Goal: Transaction & Acquisition: Purchase product/service

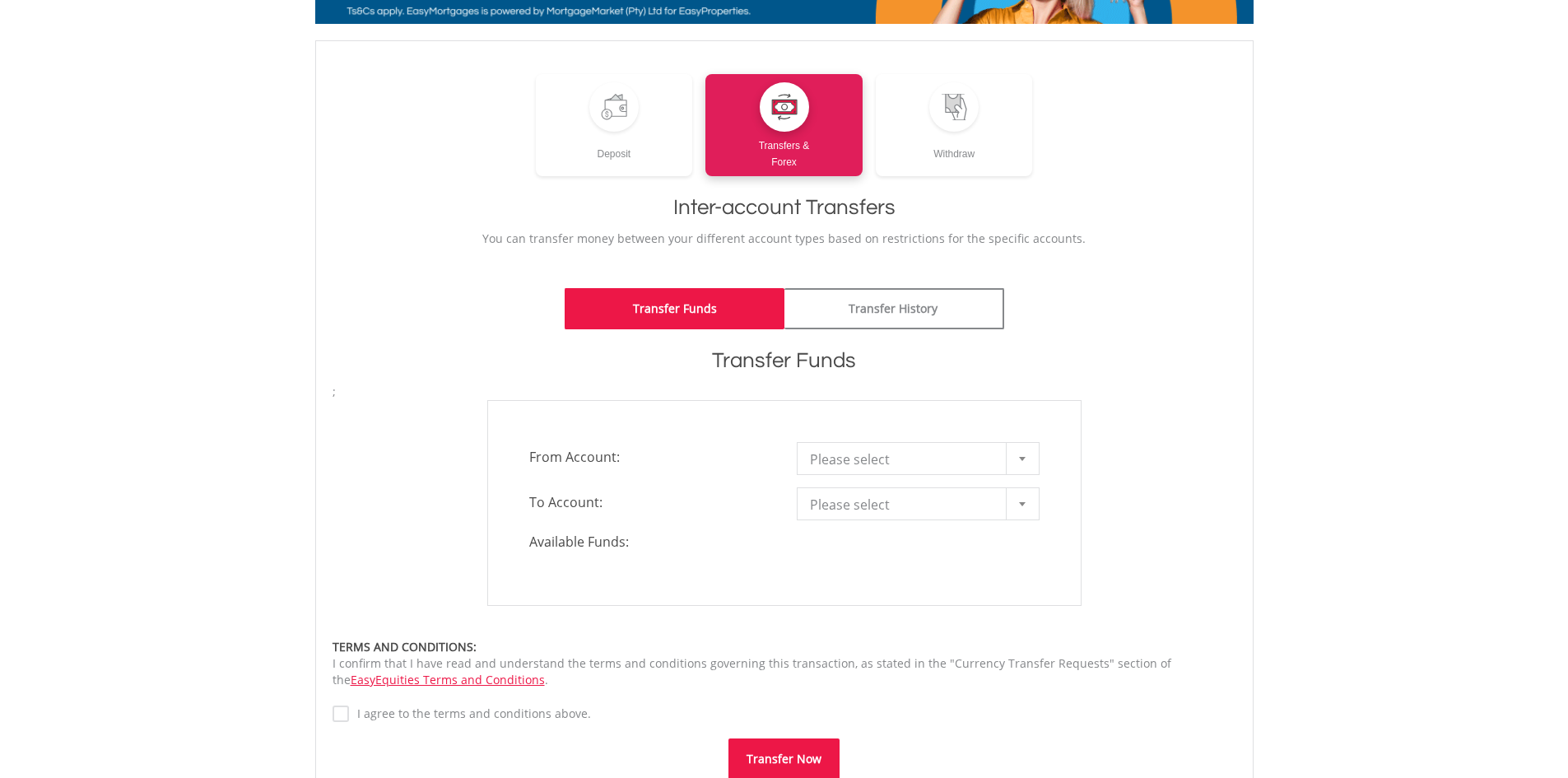
scroll to position [247, 0]
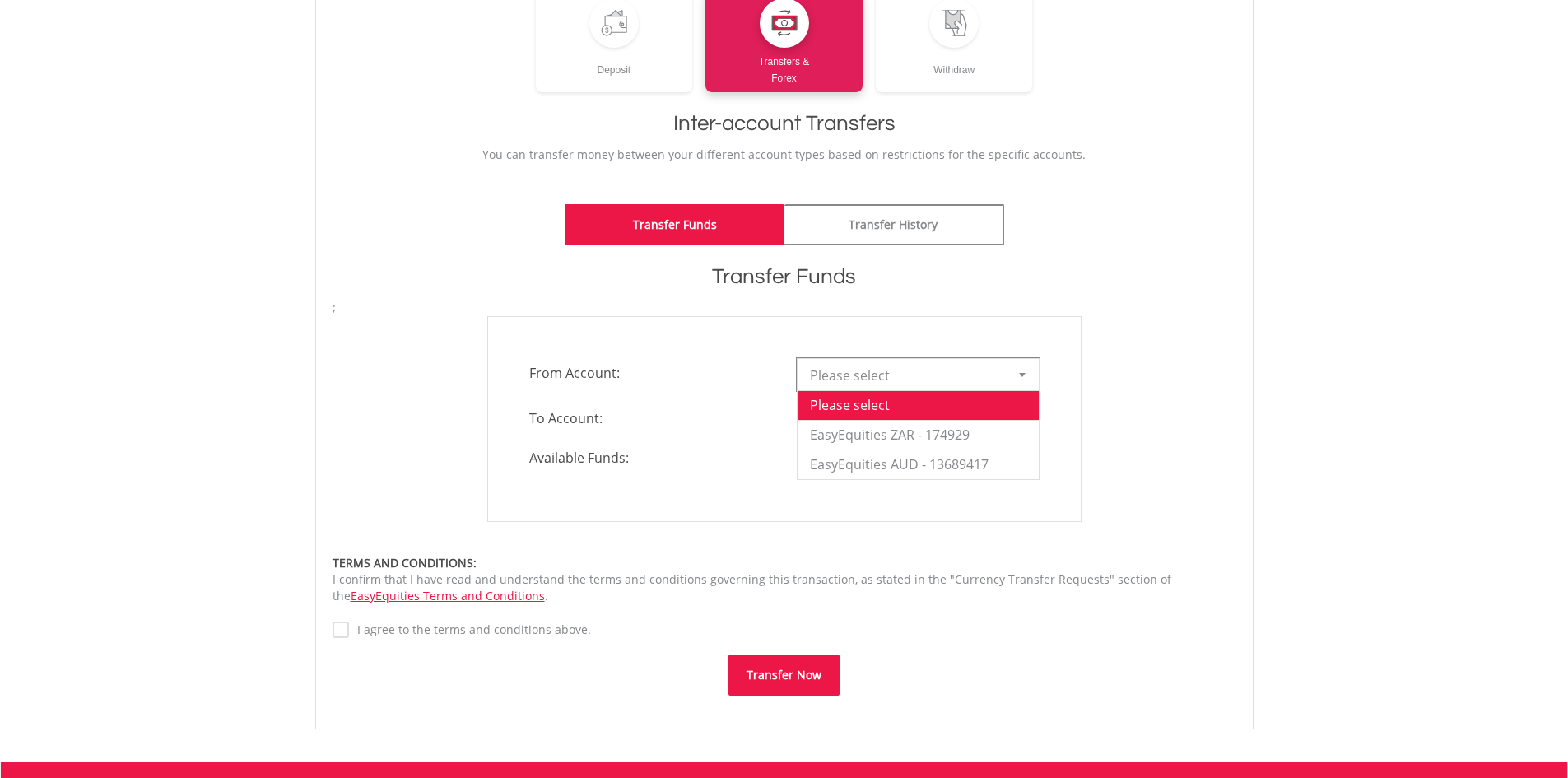
click at [1021, 384] on div at bounding box center [1022, 374] width 33 height 31
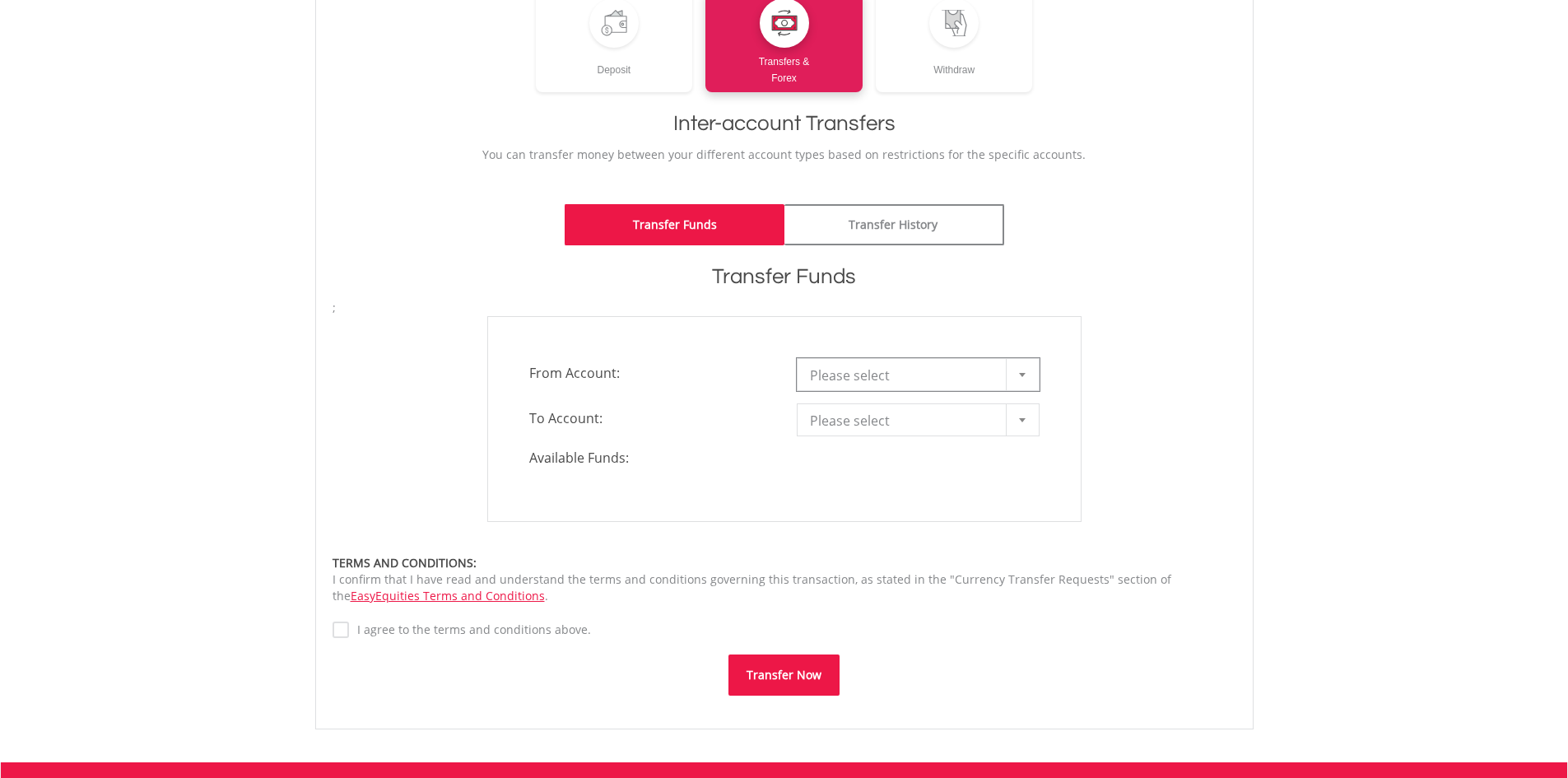
click at [1021, 378] on div at bounding box center [1022, 374] width 33 height 31
click at [1019, 411] on div at bounding box center [1022, 420] width 33 height 31
click at [1019, 419] on b at bounding box center [1023, 420] width 7 height 4
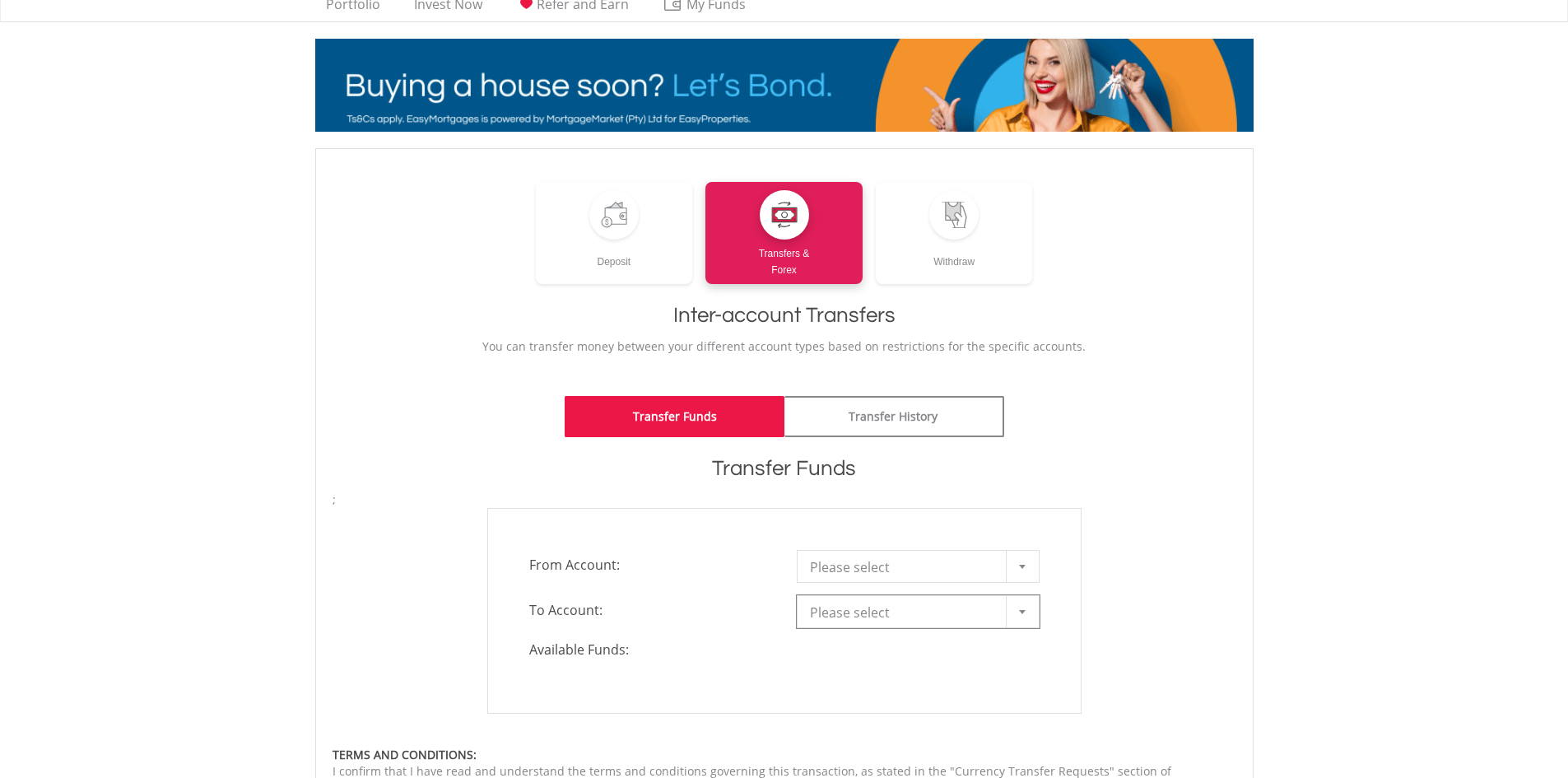
scroll to position [0, 0]
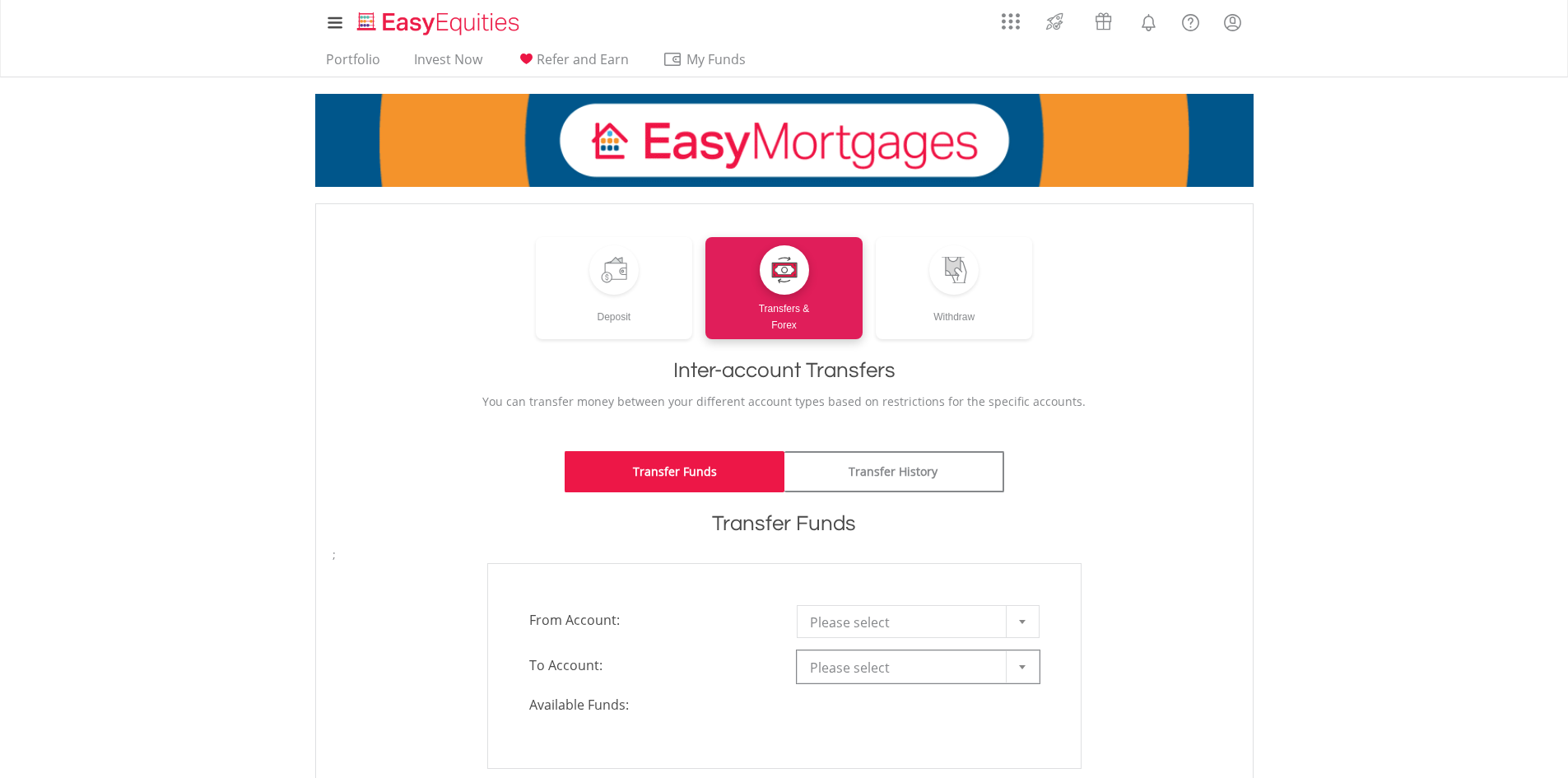
click at [1038, 618] on div at bounding box center [1022, 621] width 33 height 31
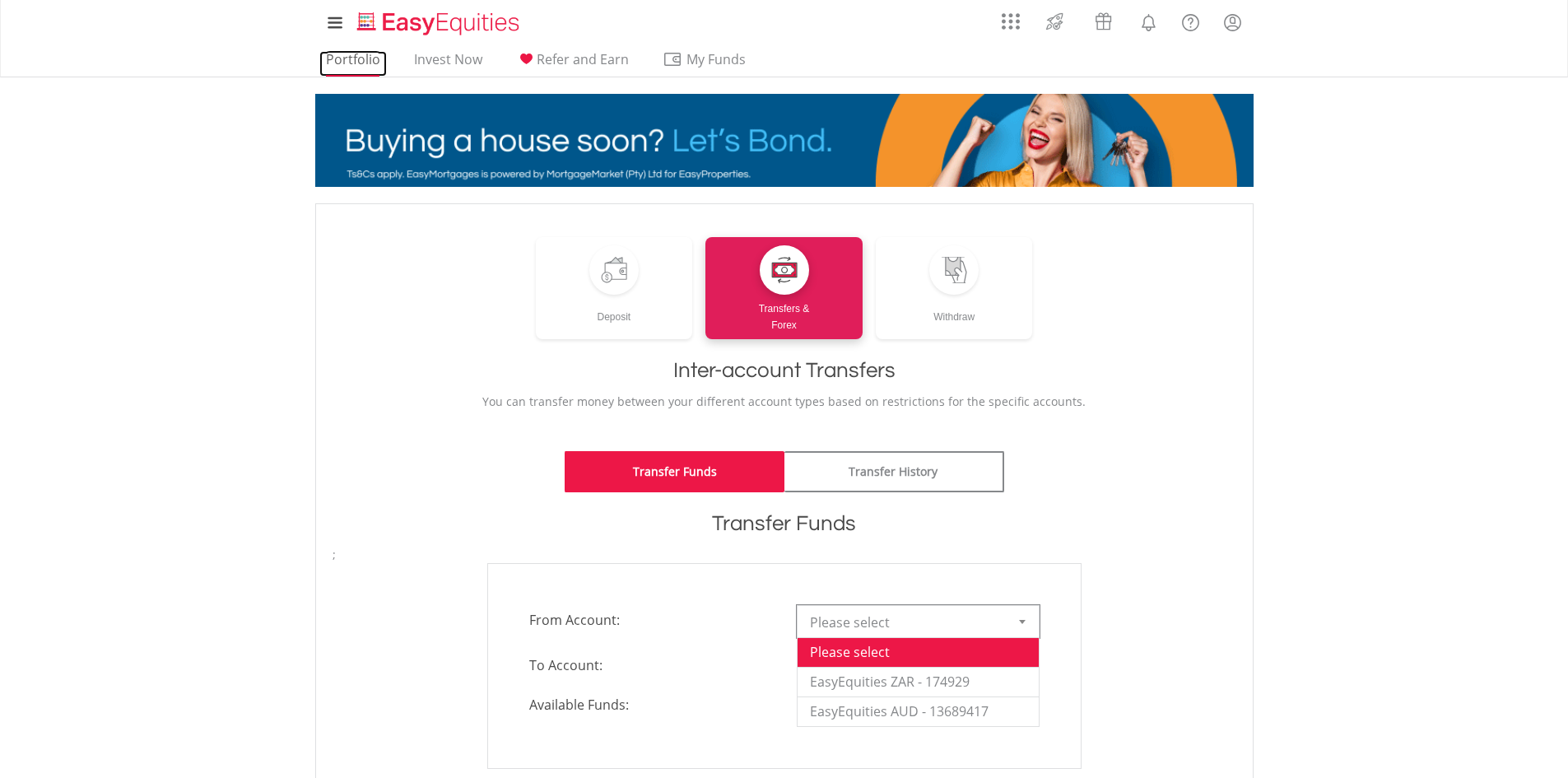
click at [361, 59] on link "Portfolio" at bounding box center [353, 64] width 68 height 25
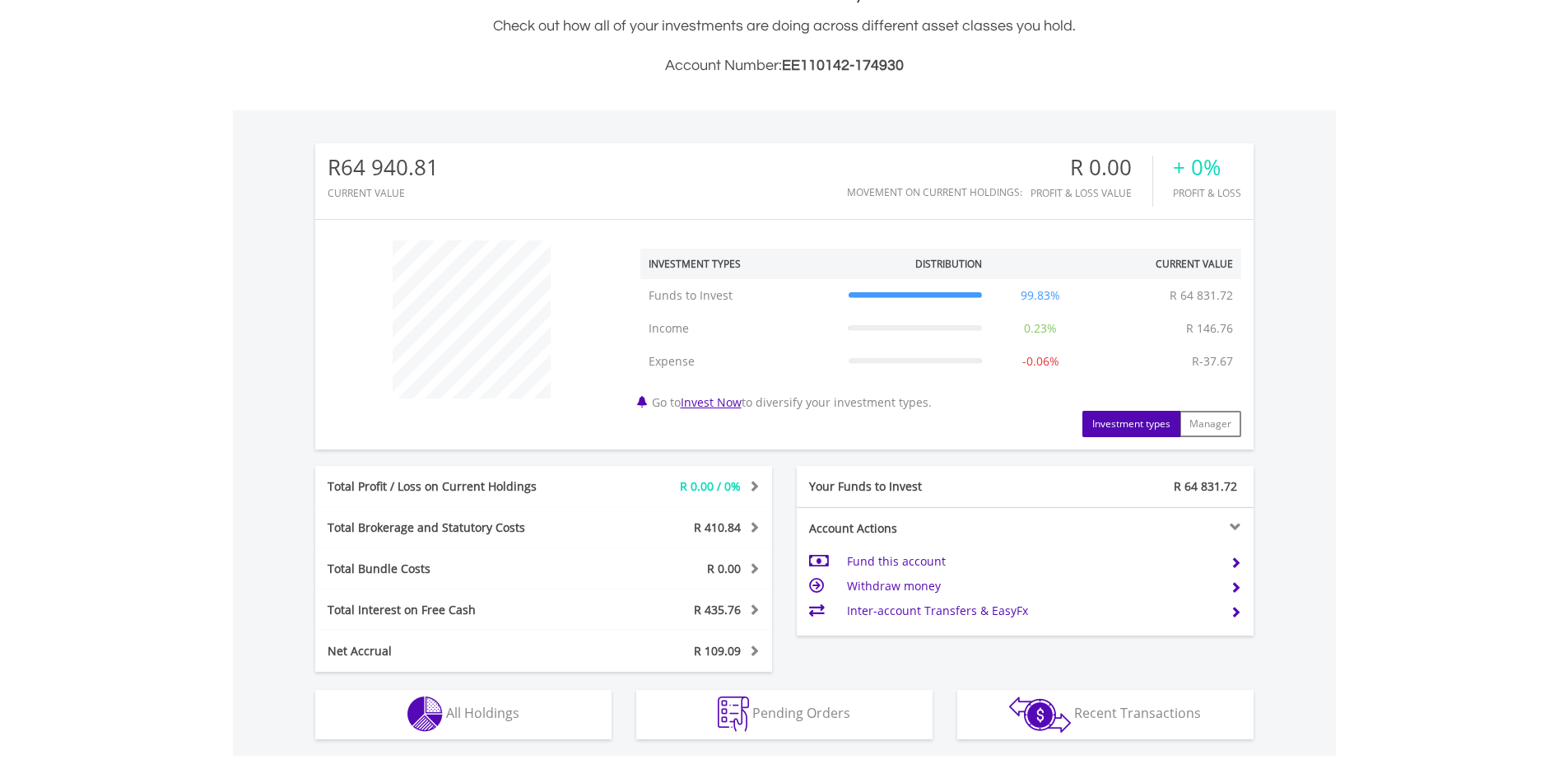
scroll to position [401, 0]
click at [959, 606] on td "Inter-account Transfers & EasyFx" at bounding box center [1031, 609] width 369 height 24
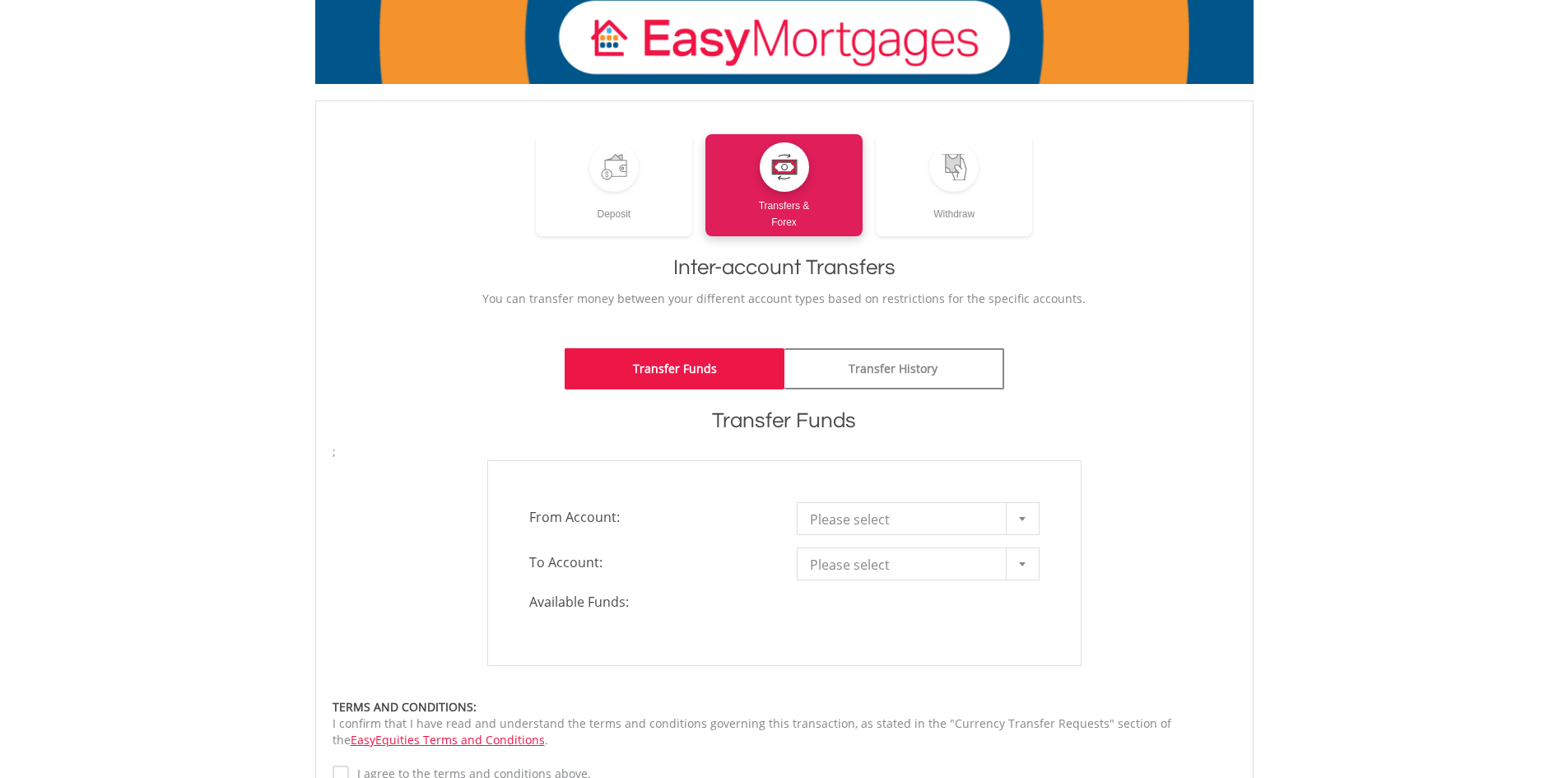
scroll to position [165, 0]
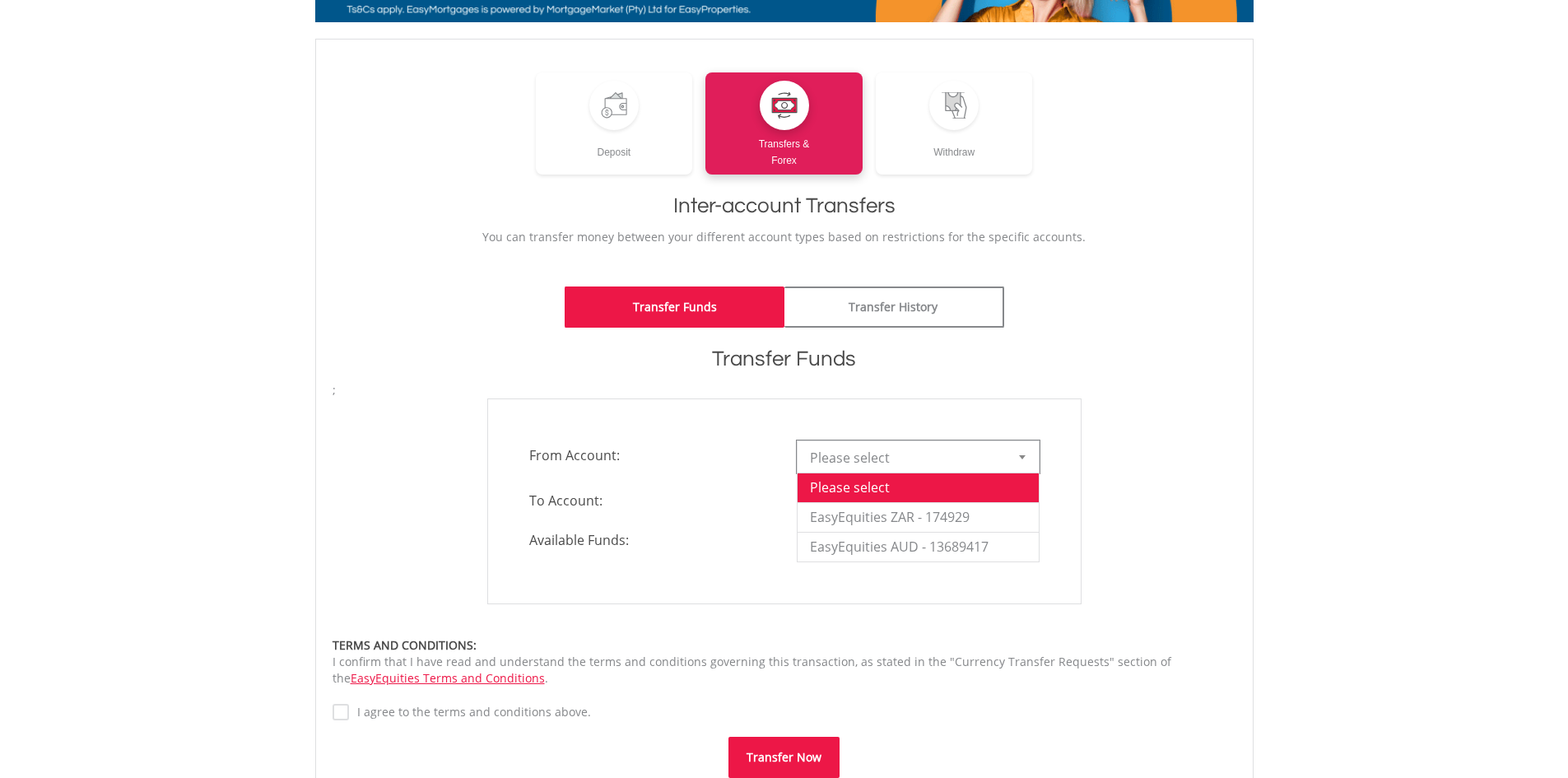
click at [1036, 453] on div at bounding box center [1022, 456] width 33 height 31
click at [993, 505] on li "EasyEquities ZAR - 174929" at bounding box center [918, 517] width 241 height 29
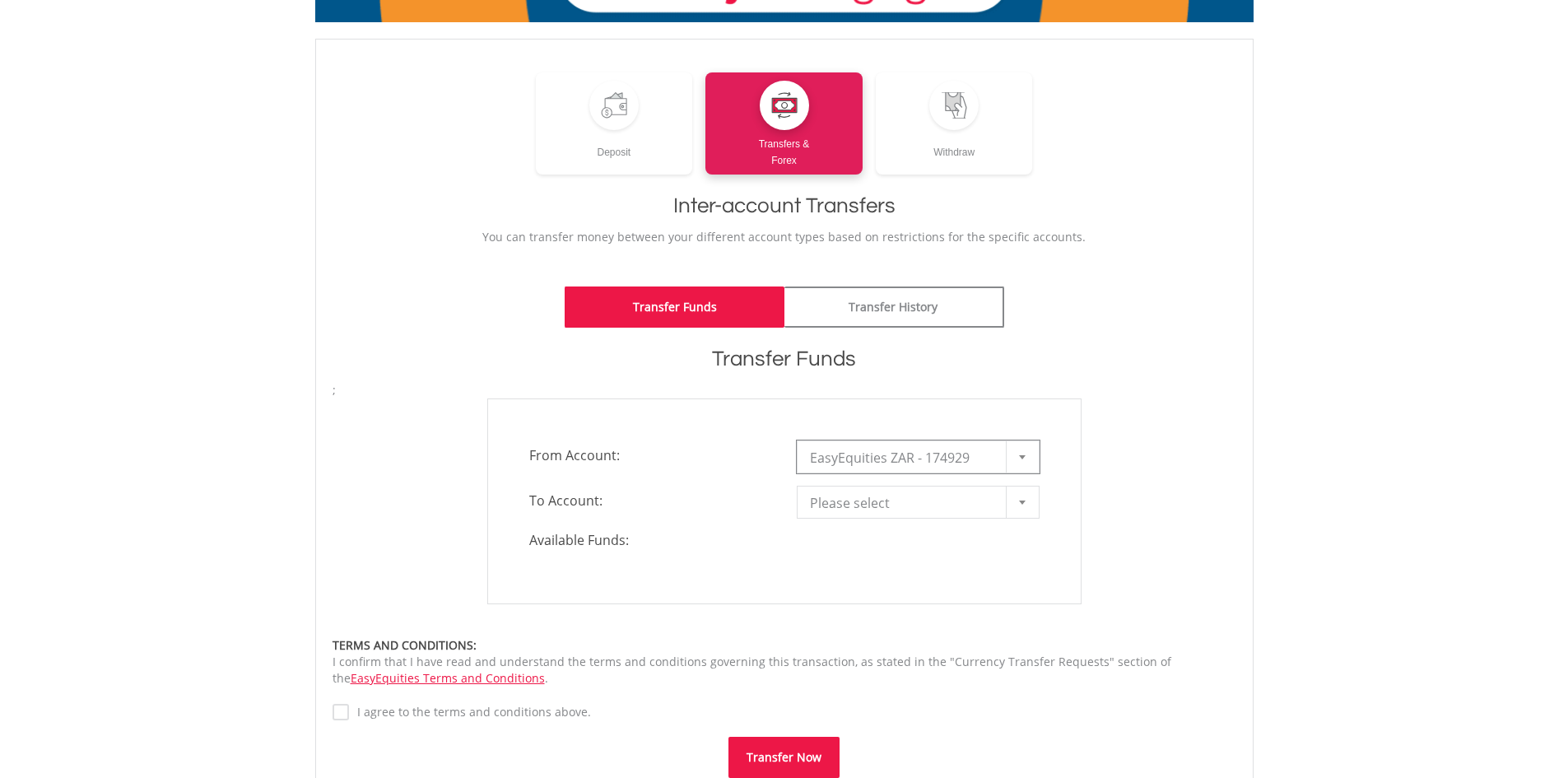
click at [990, 513] on span "Please select" at bounding box center [905, 502] width 192 height 33
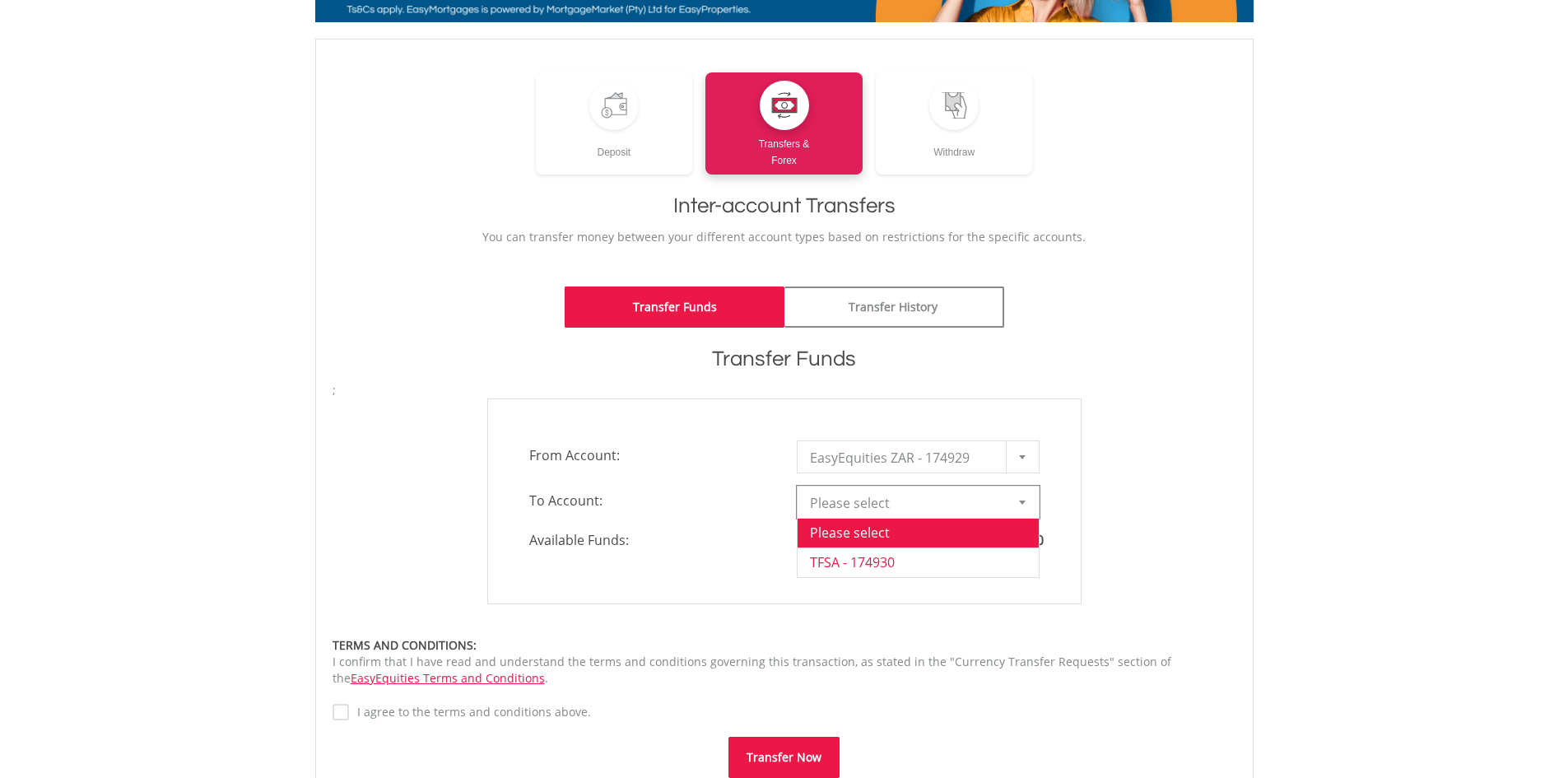
click at [986, 561] on li "TFSA - 174930" at bounding box center [918, 562] width 241 height 29
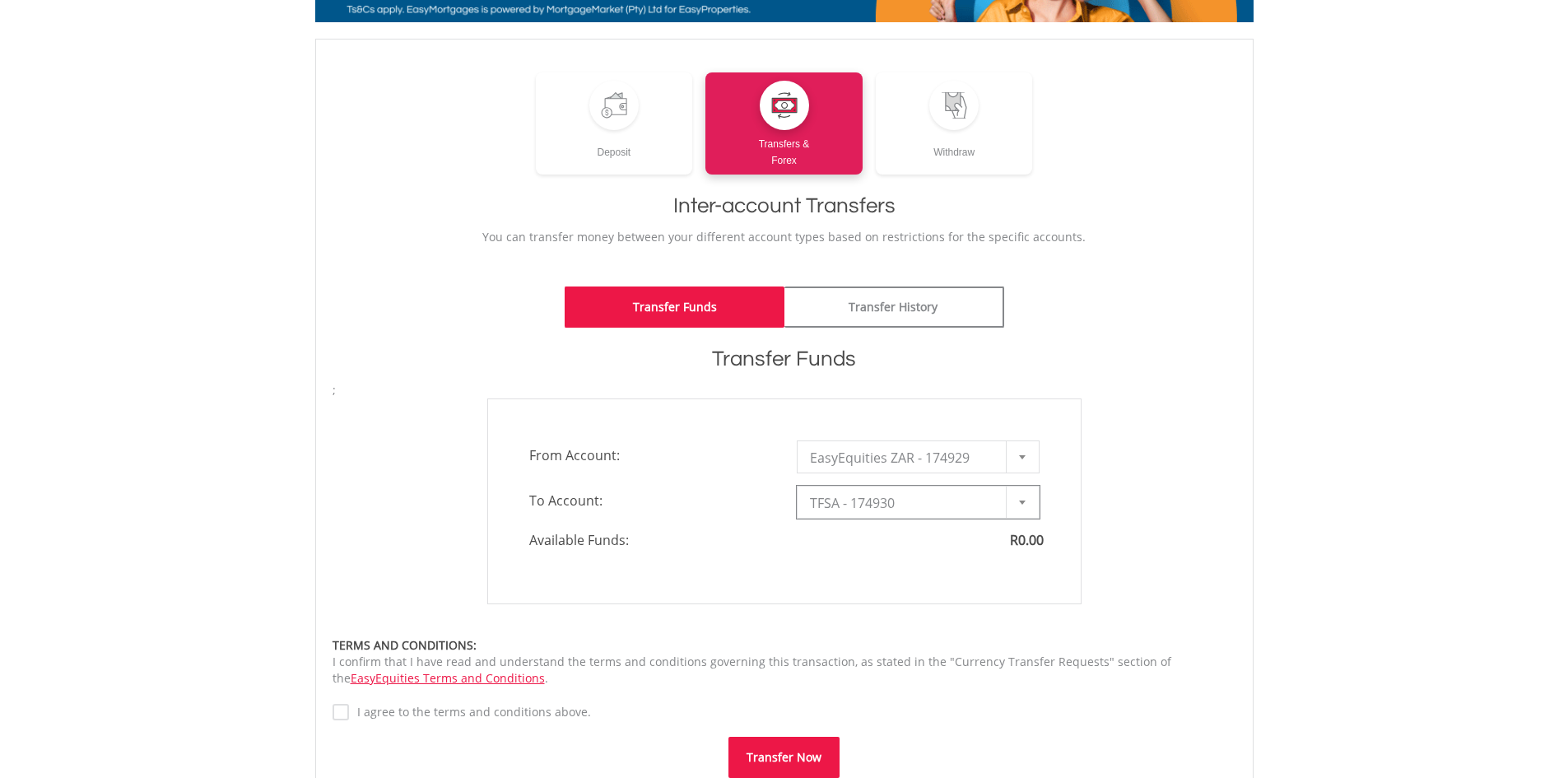
type input "*"
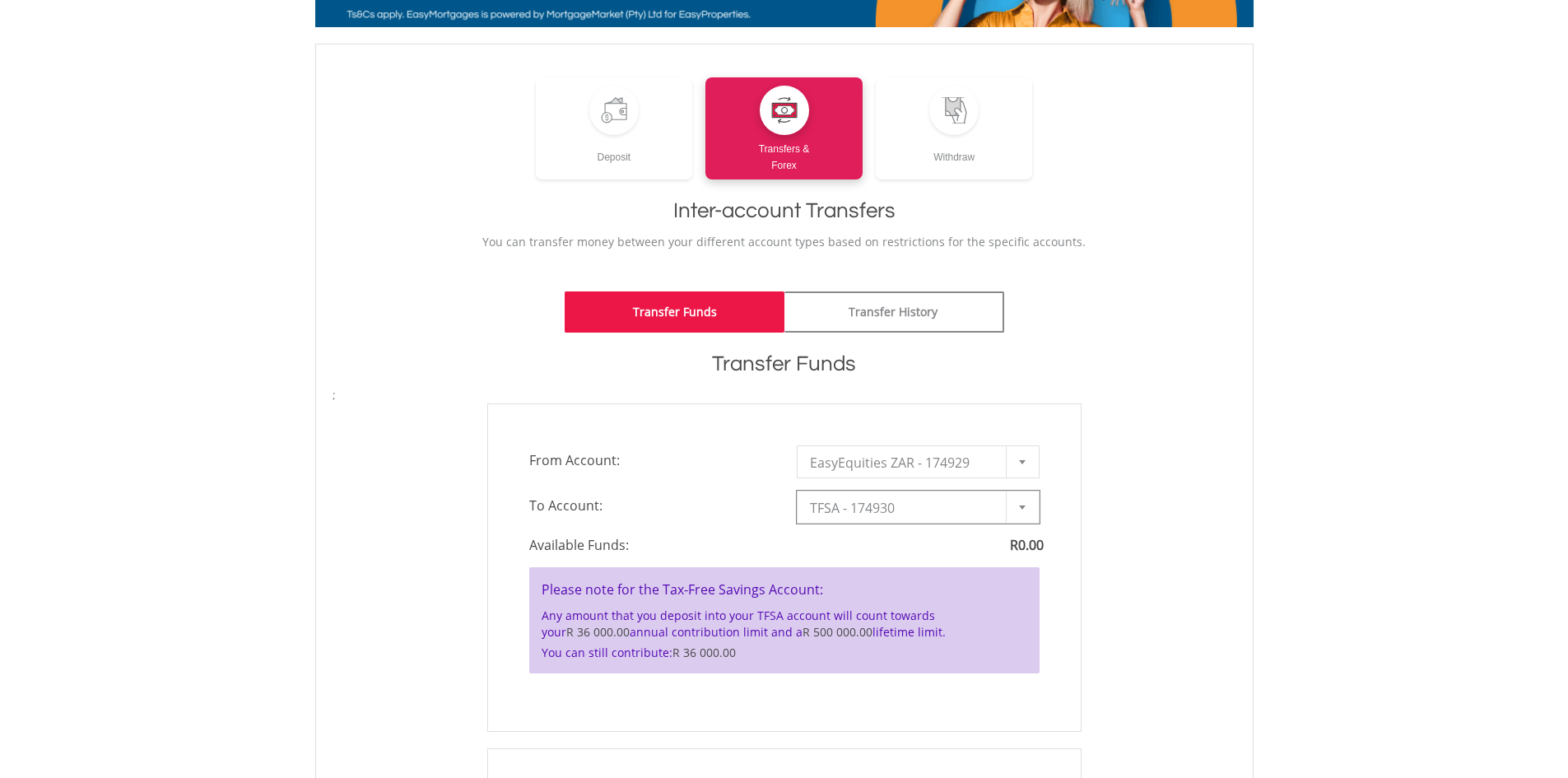
scroll to position [82, 0]
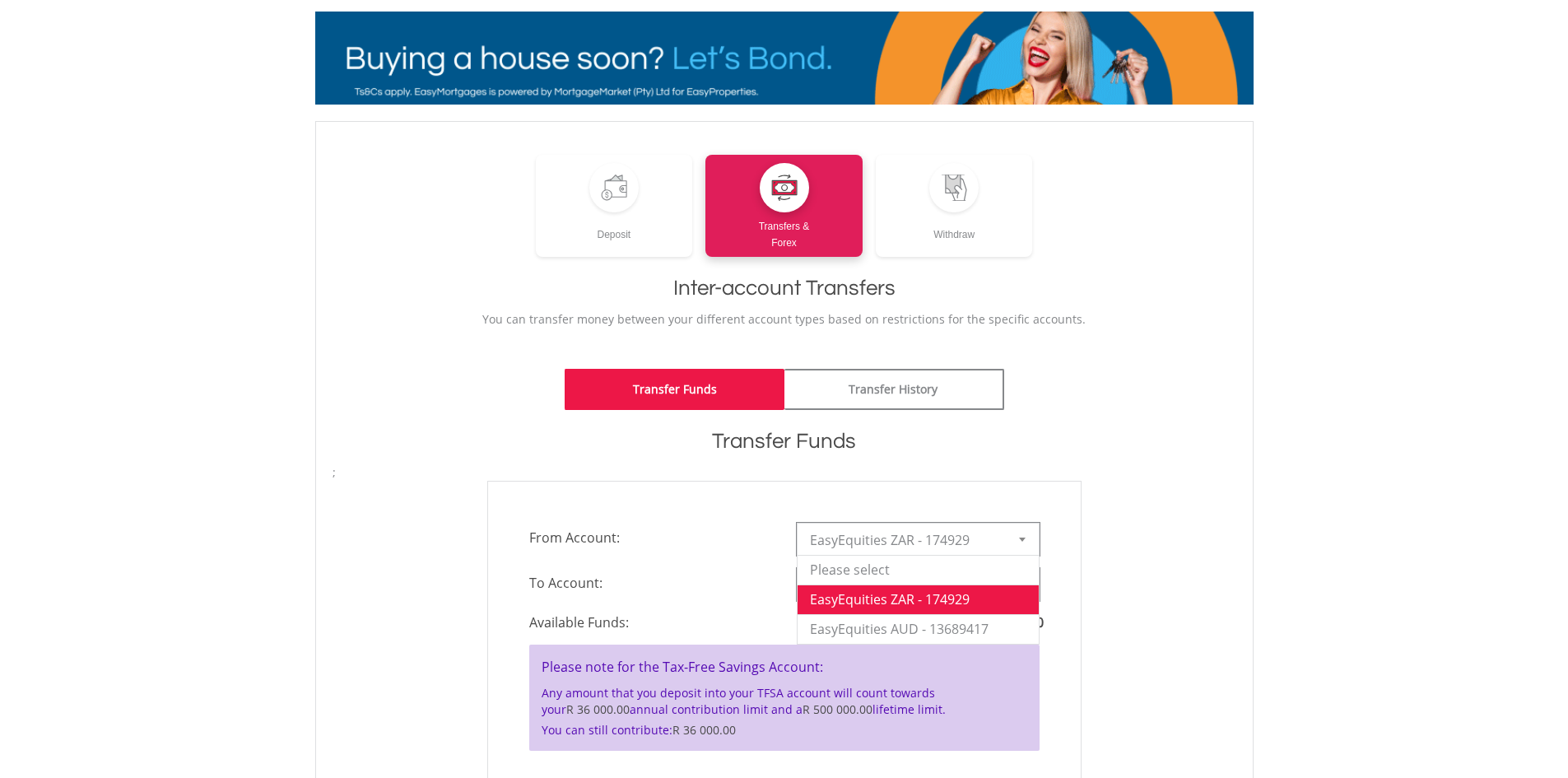
click at [1022, 541] on b at bounding box center [1023, 539] width 7 height 4
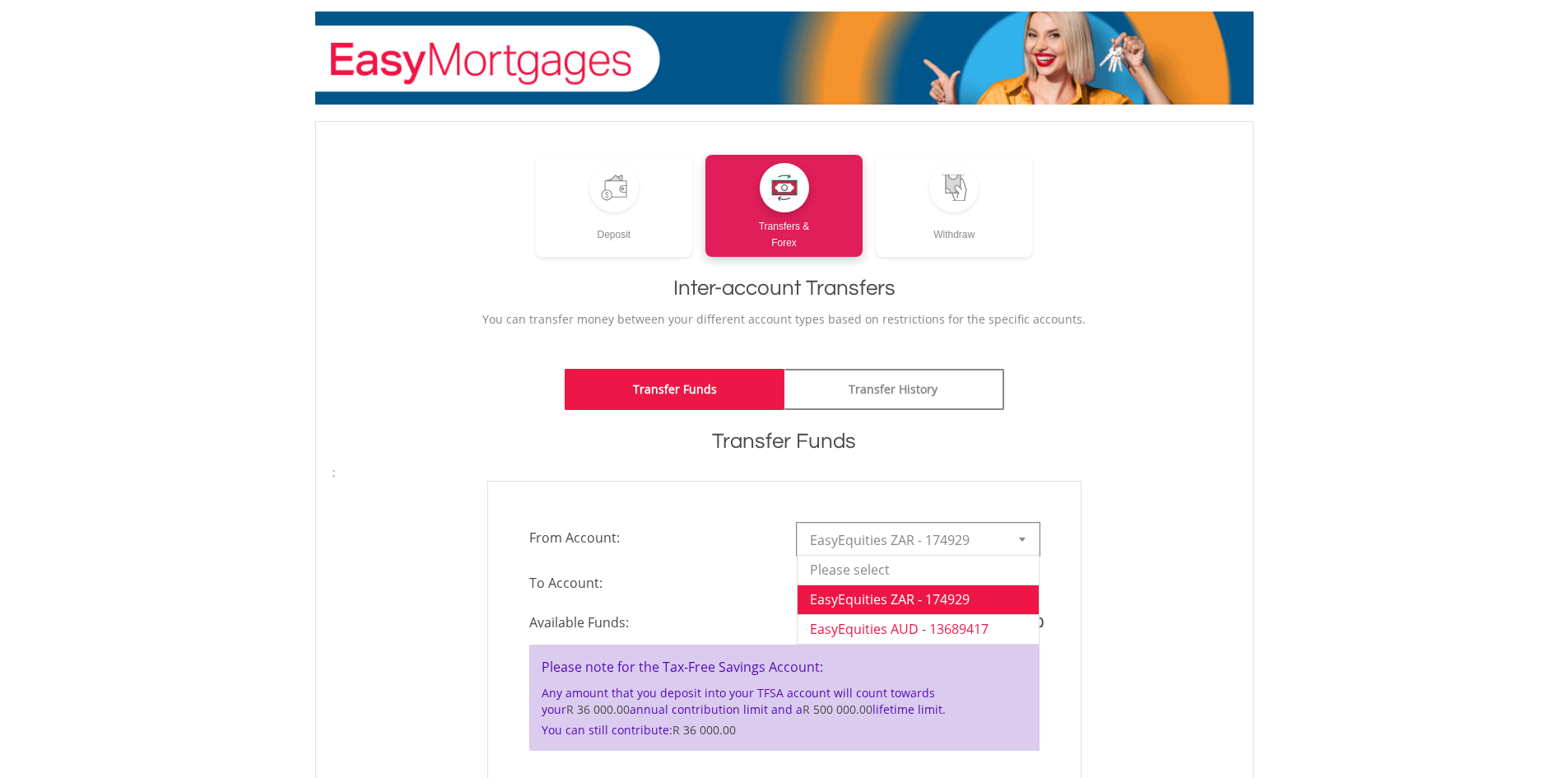
click at [947, 626] on li "EasyEquities AUD - 13689417" at bounding box center [918, 628] width 241 height 29
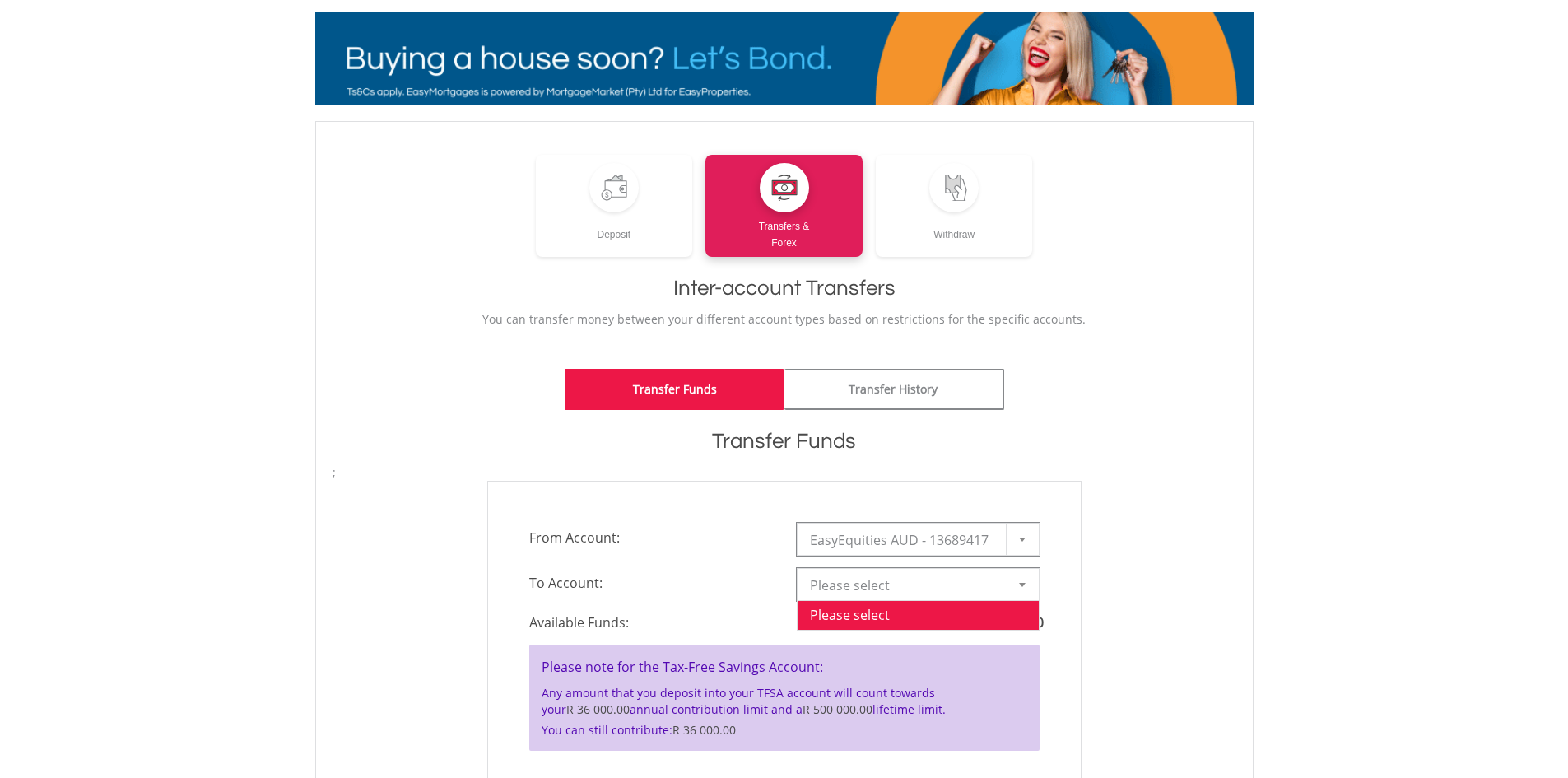
click at [1028, 586] on div at bounding box center [1022, 584] width 33 height 31
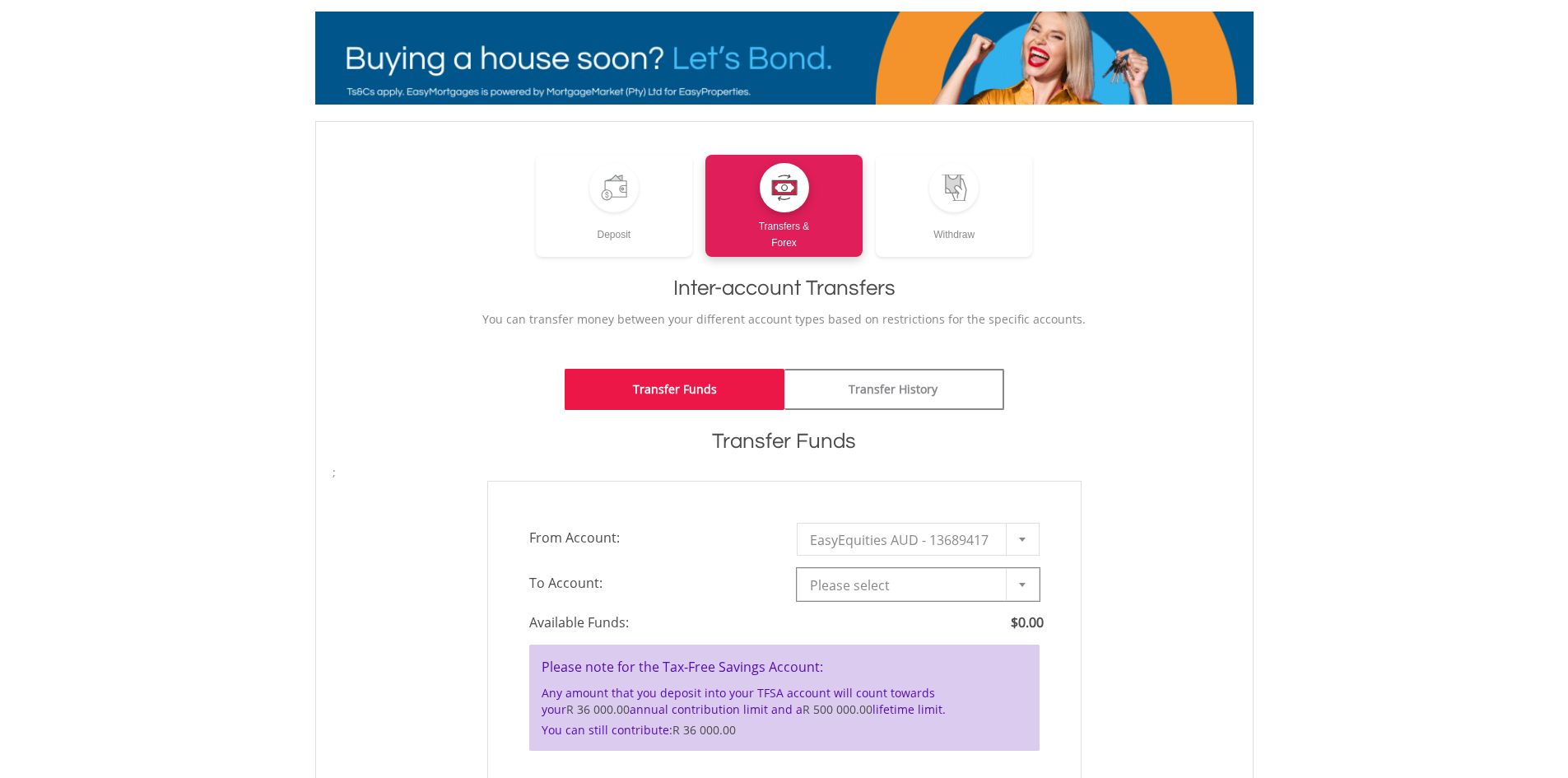
click at [1028, 586] on div at bounding box center [1022, 584] width 33 height 31
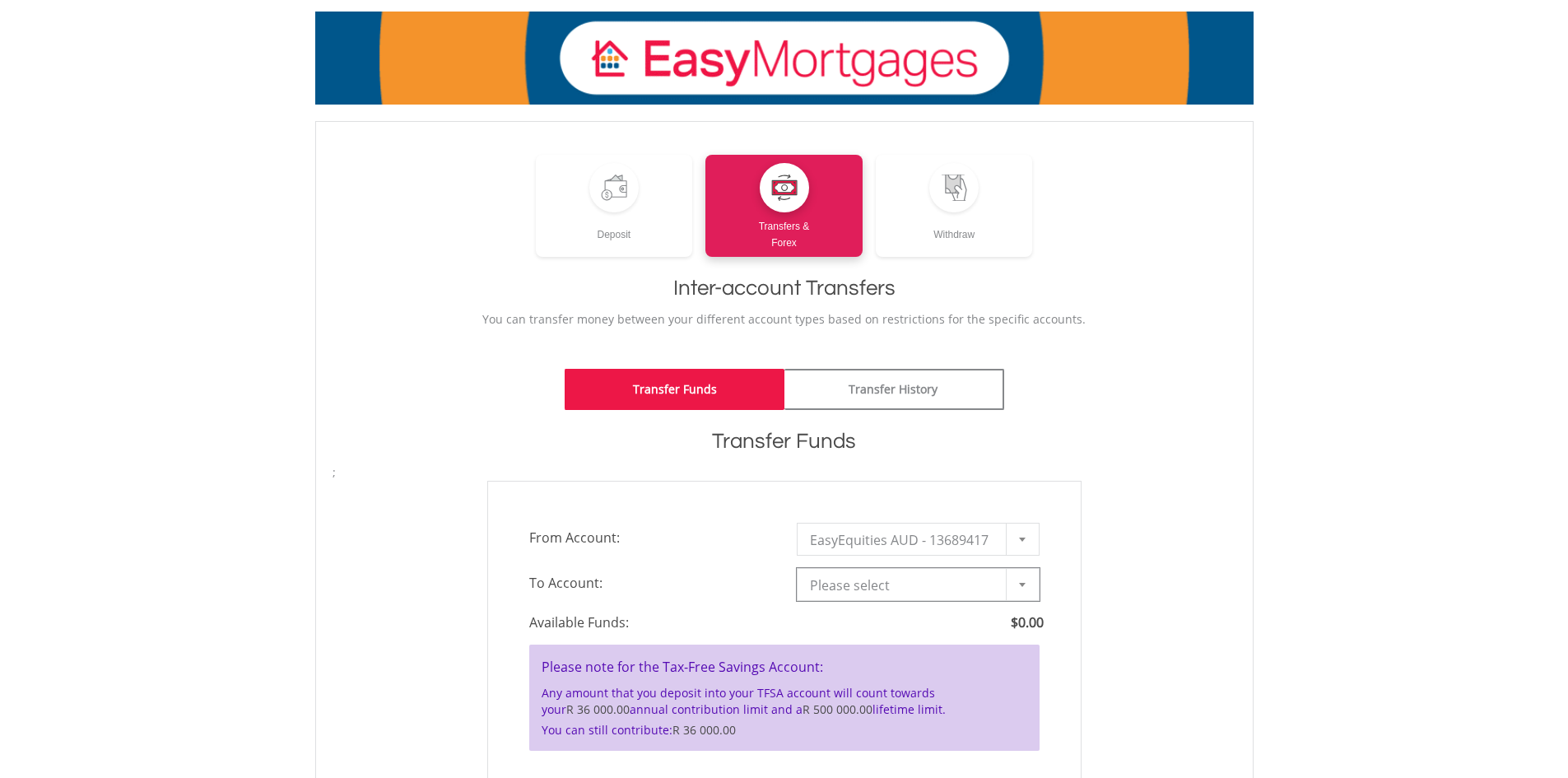
click at [1028, 586] on div at bounding box center [1022, 584] width 33 height 31
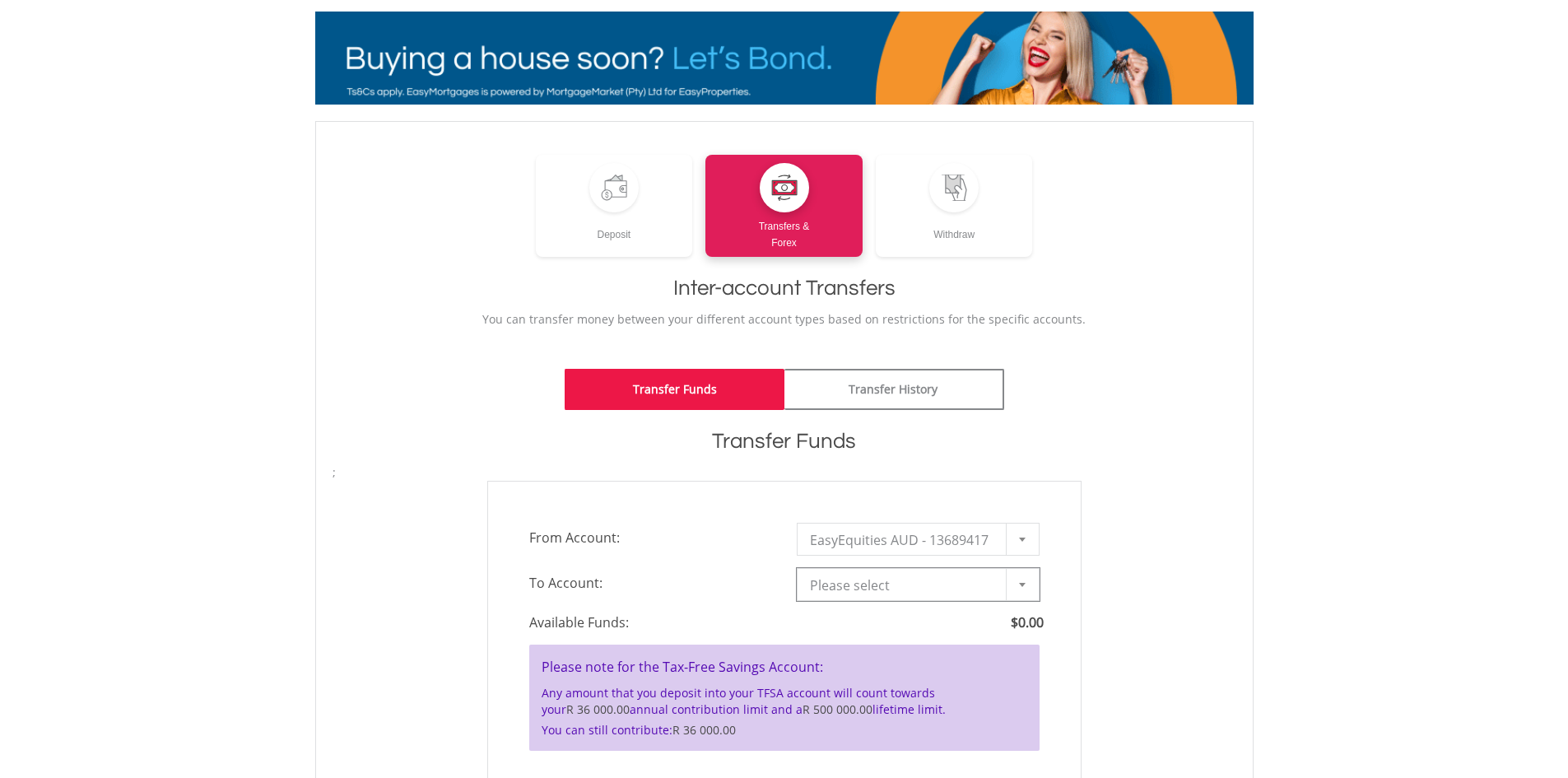
click at [1028, 586] on div at bounding box center [1022, 584] width 33 height 31
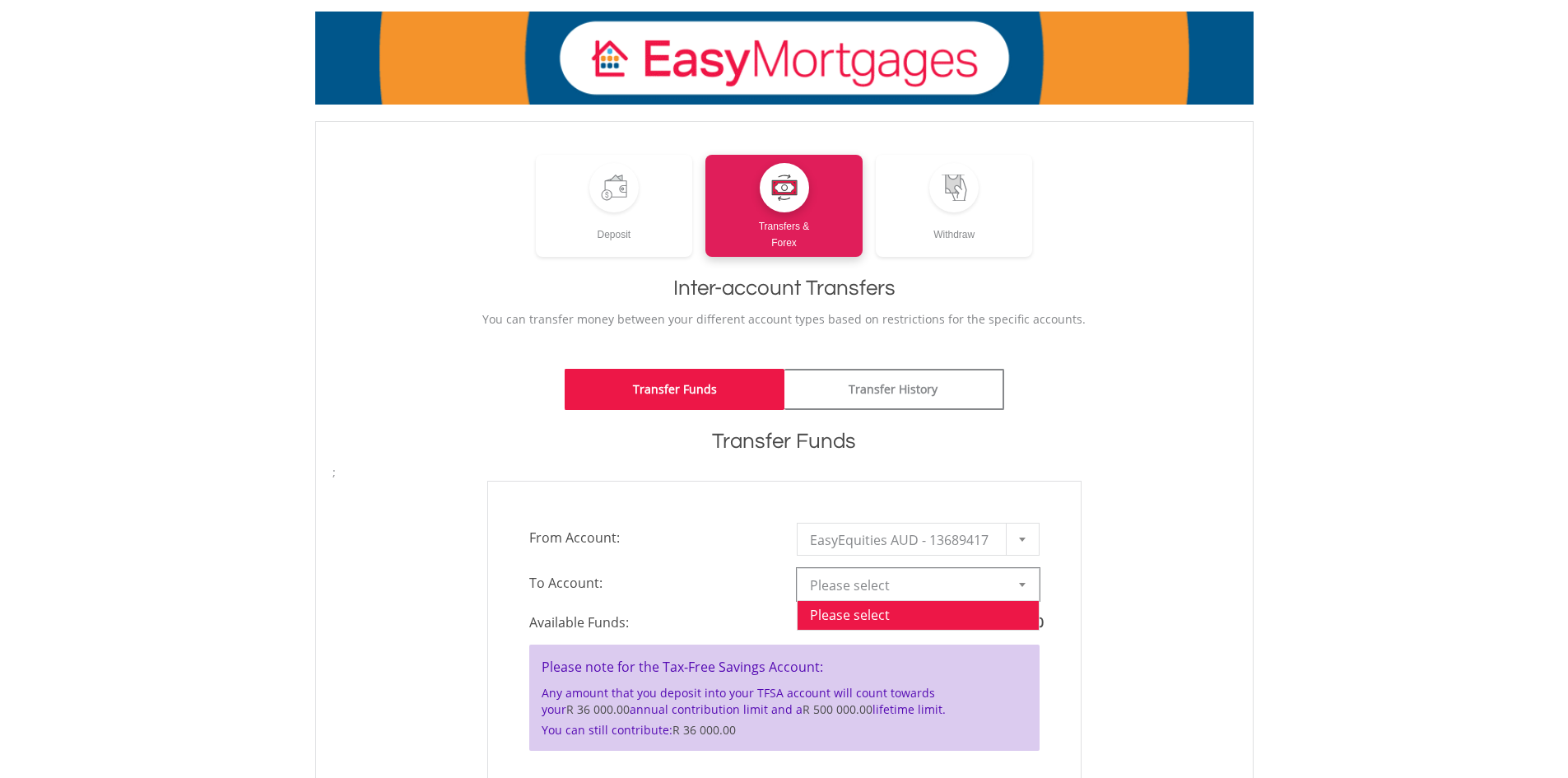
click at [1028, 586] on div at bounding box center [1022, 584] width 33 height 31
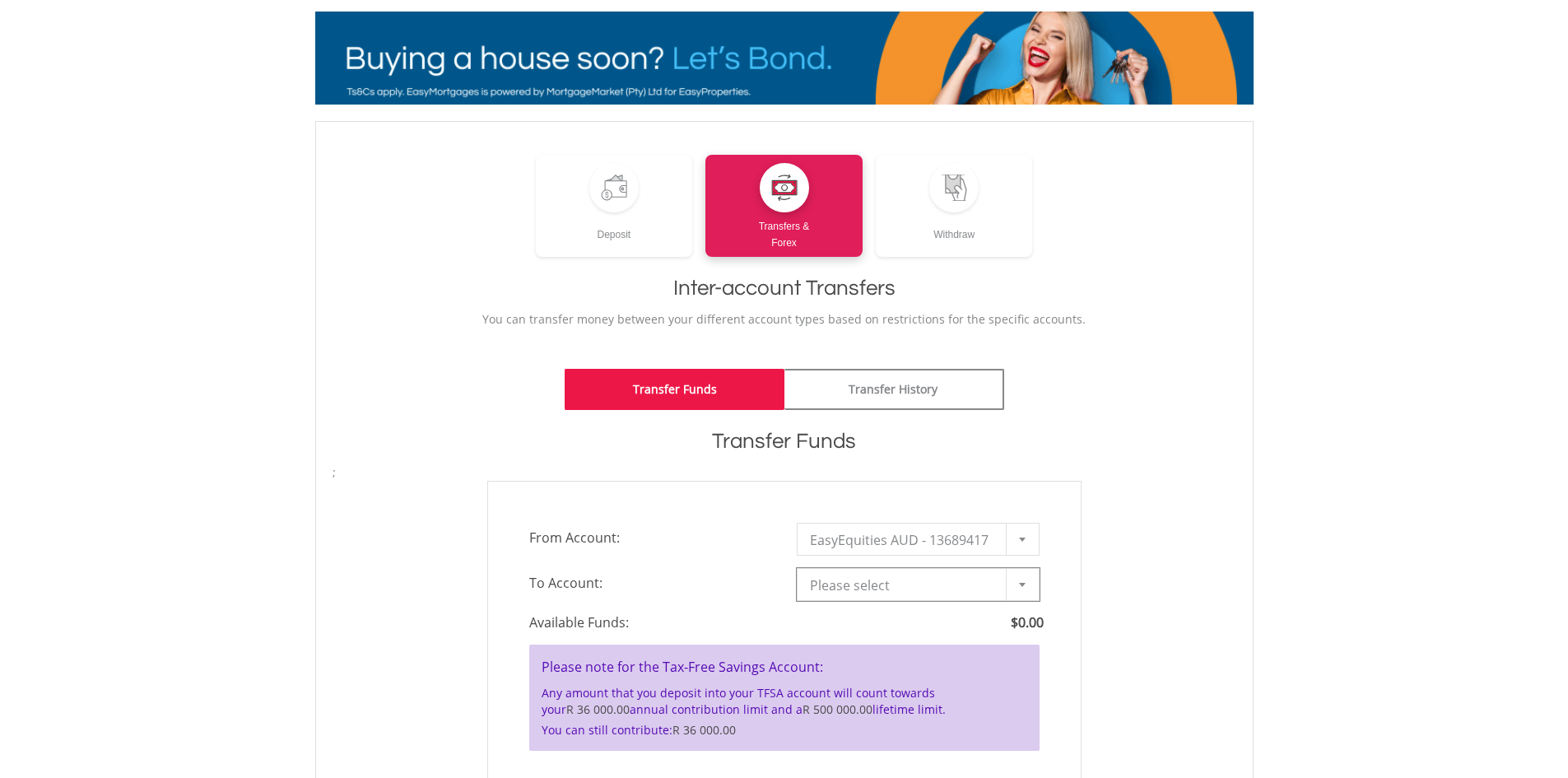
click at [1028, 586] on div at bounding box center [1022, 584] width 33 height 31
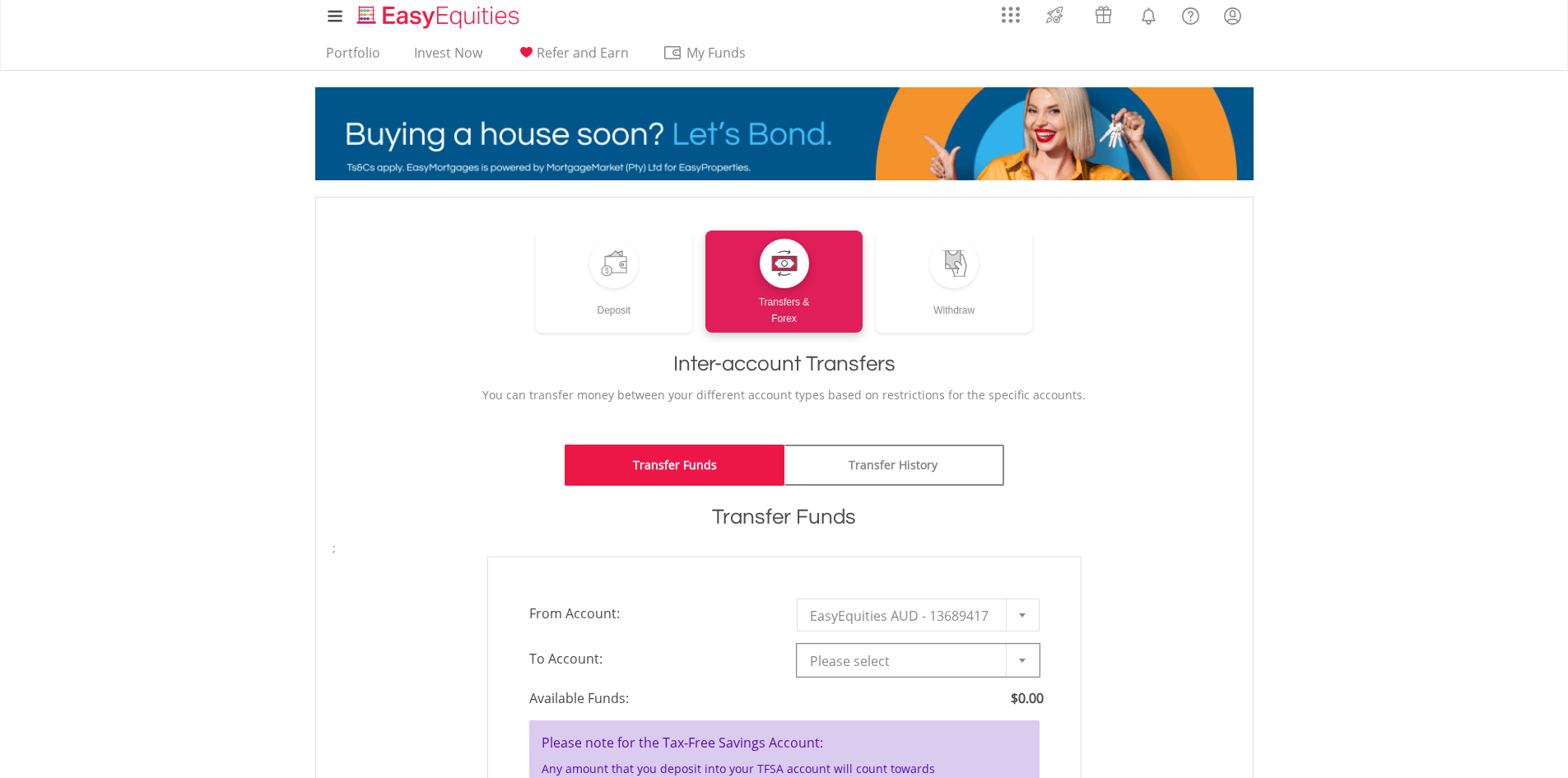
scroll to position [0, 0]
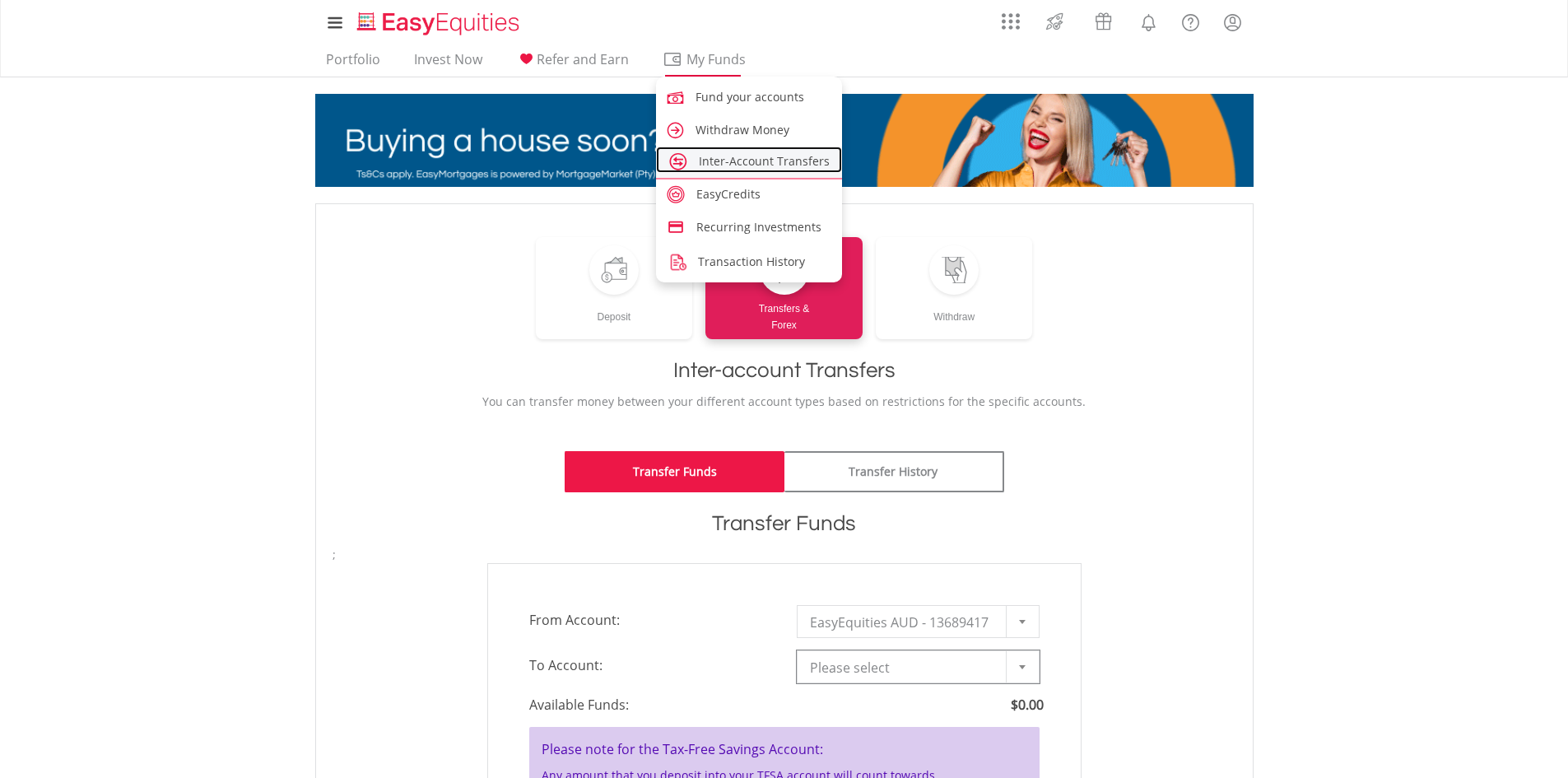
click at [740, 162] on span "Inter-Account Transfers" at bounding box center [764, 161] width 131 height 16
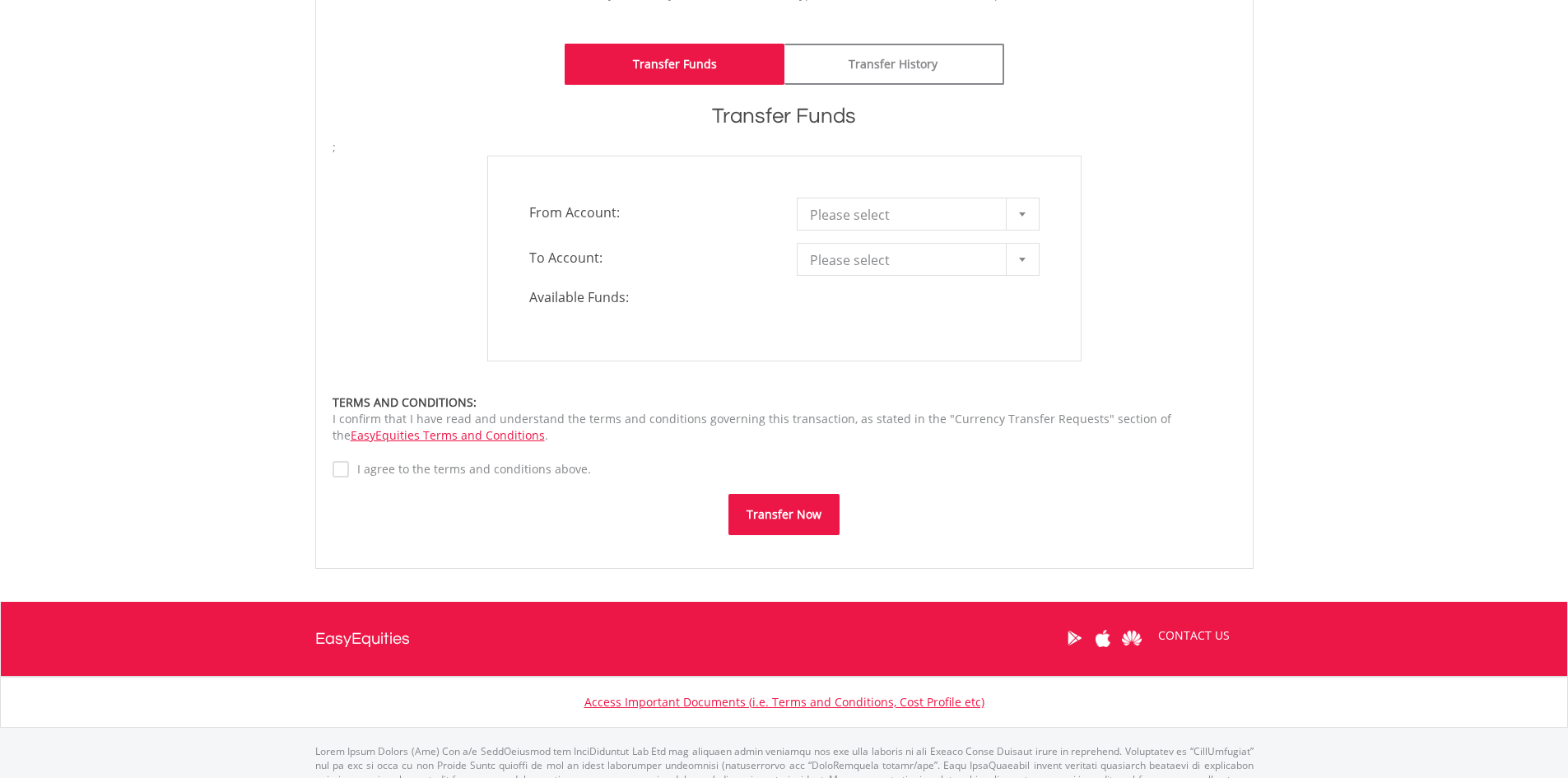
scroll to position [411, 0]
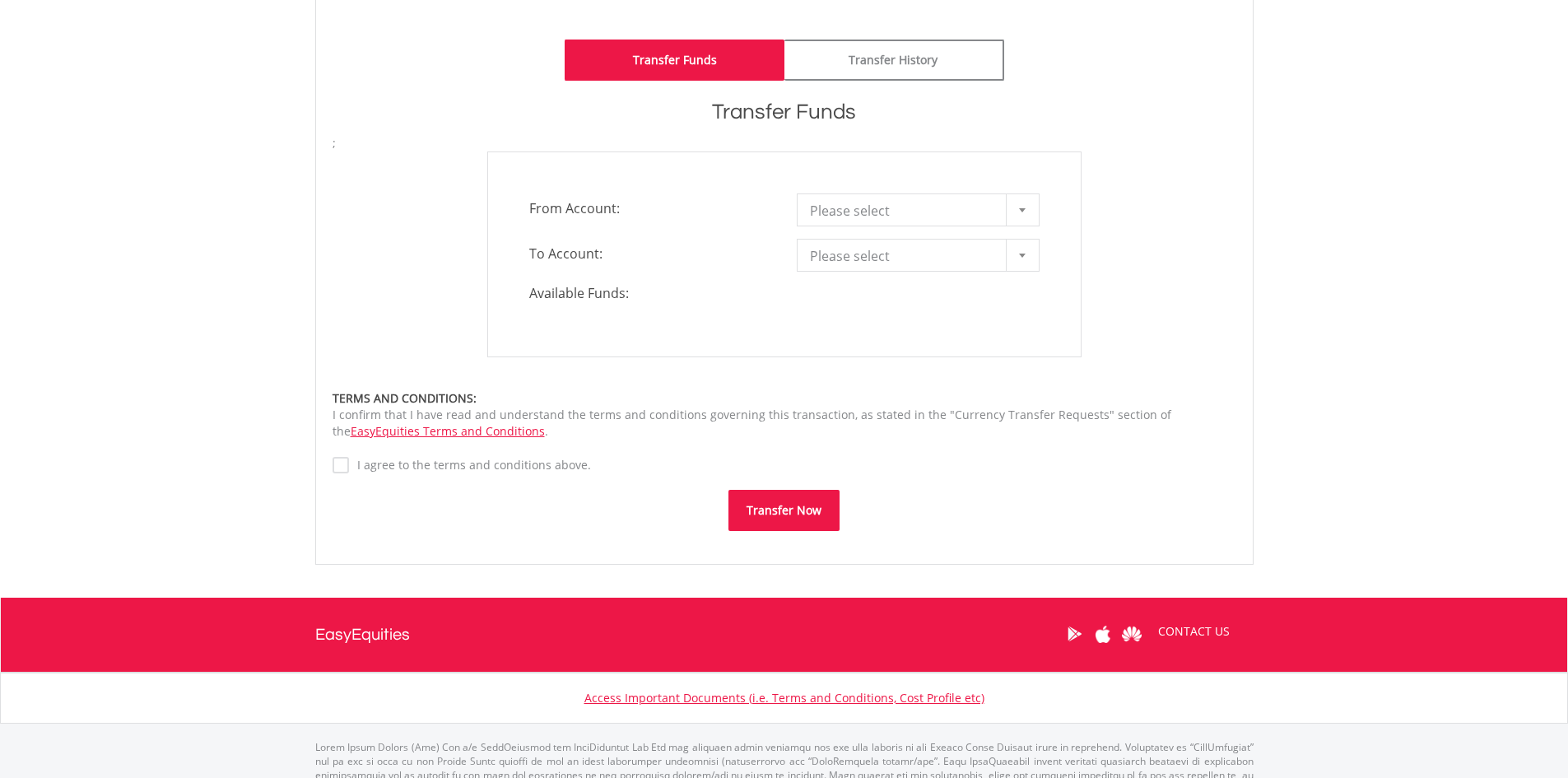
click at [1014, 209] on div at bounding box center [1022, 209] width 33 height 31
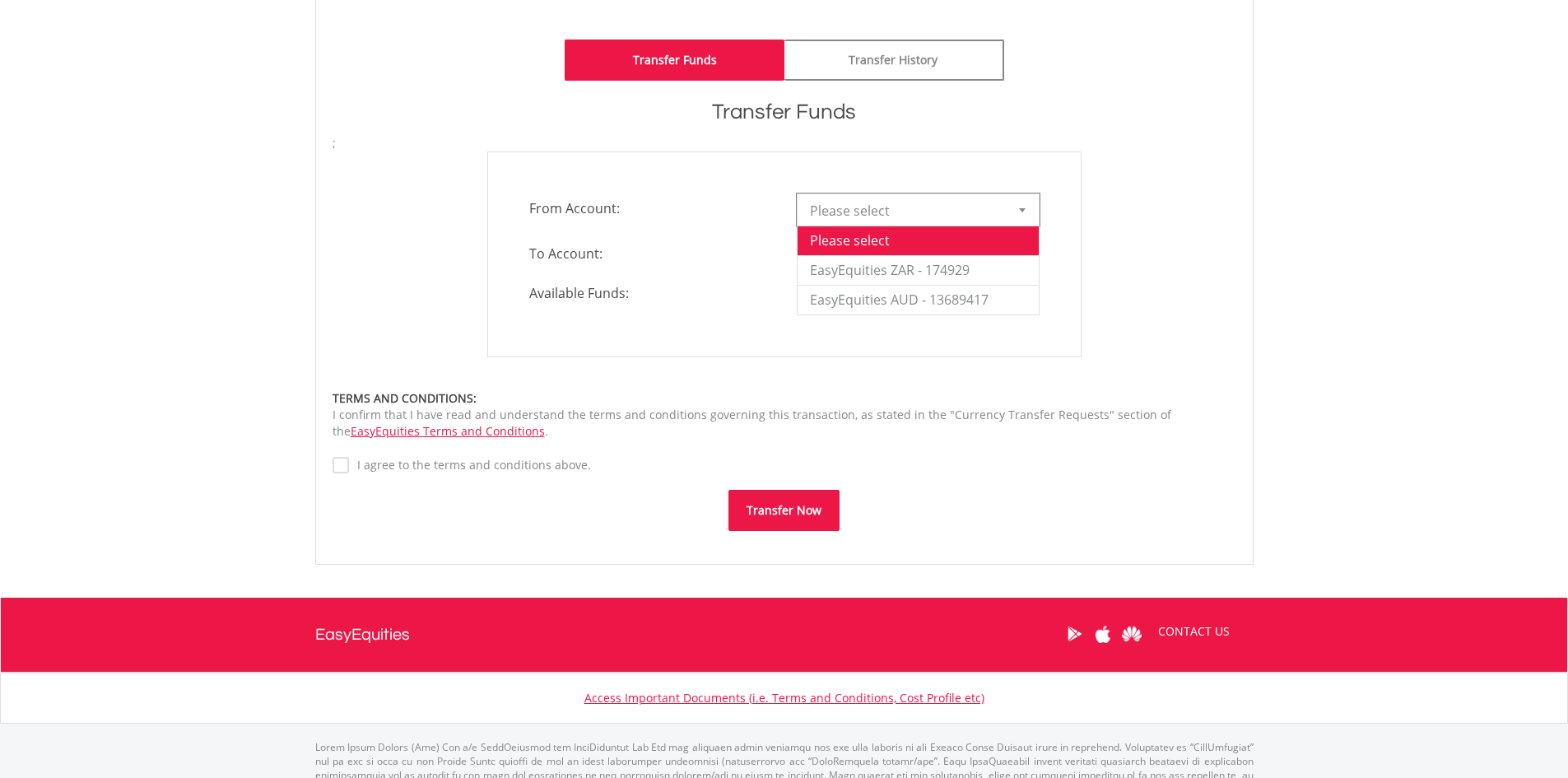
click at [1014, 209] on div at bounding box center [1022, 209] width 33 height 31
click at [979, 270] on li "EasyEquities ZAR - 174929" at bounding box center [918, 270] width 241 height 29
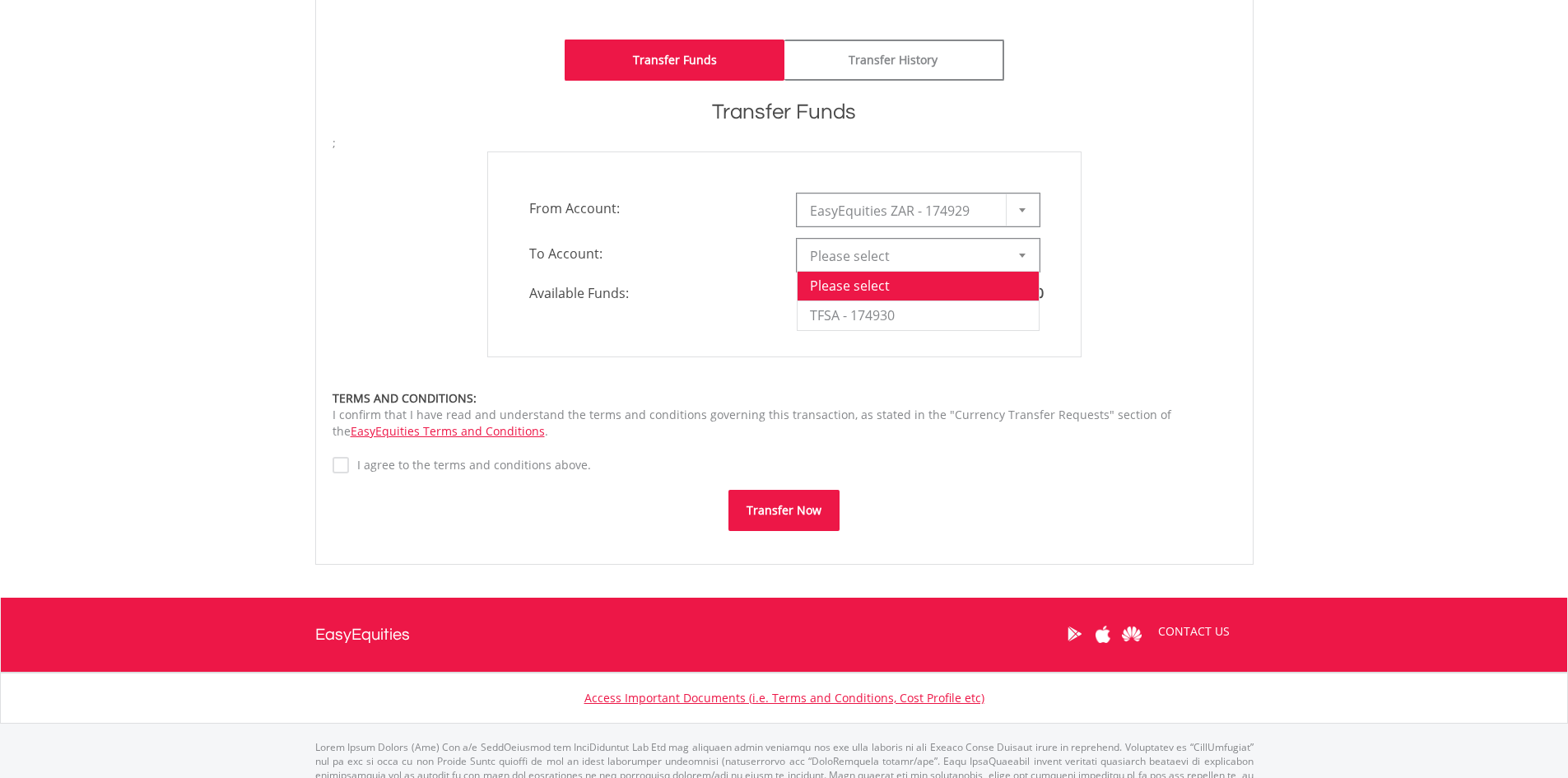
click at [1027, 254] on div at bounding box center [1022, 255] width 33 height 31
click at [1027, 251] on div at bounding box center [1022, 255] width 33 height 31
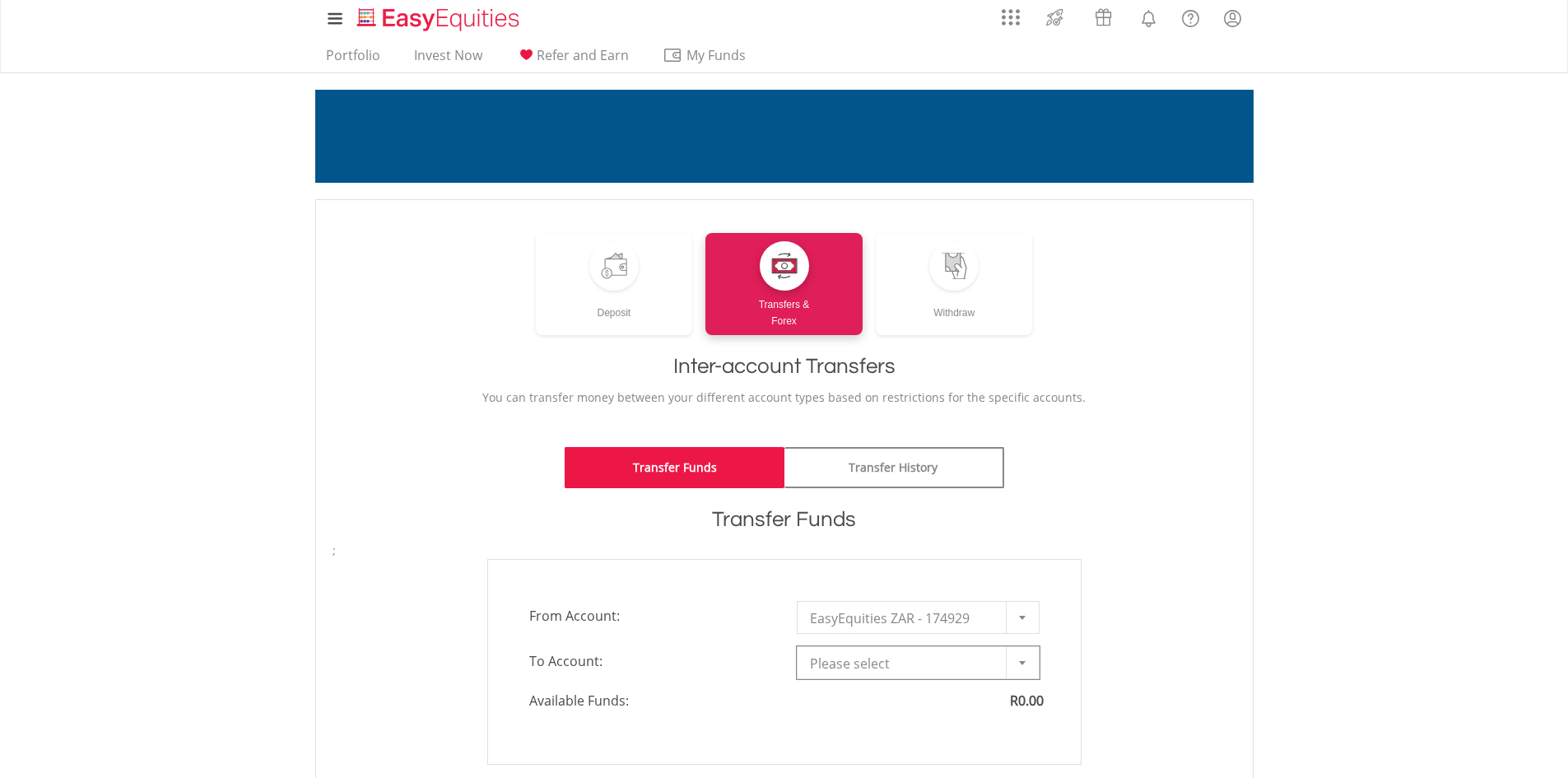
scroll to position [0, 0]
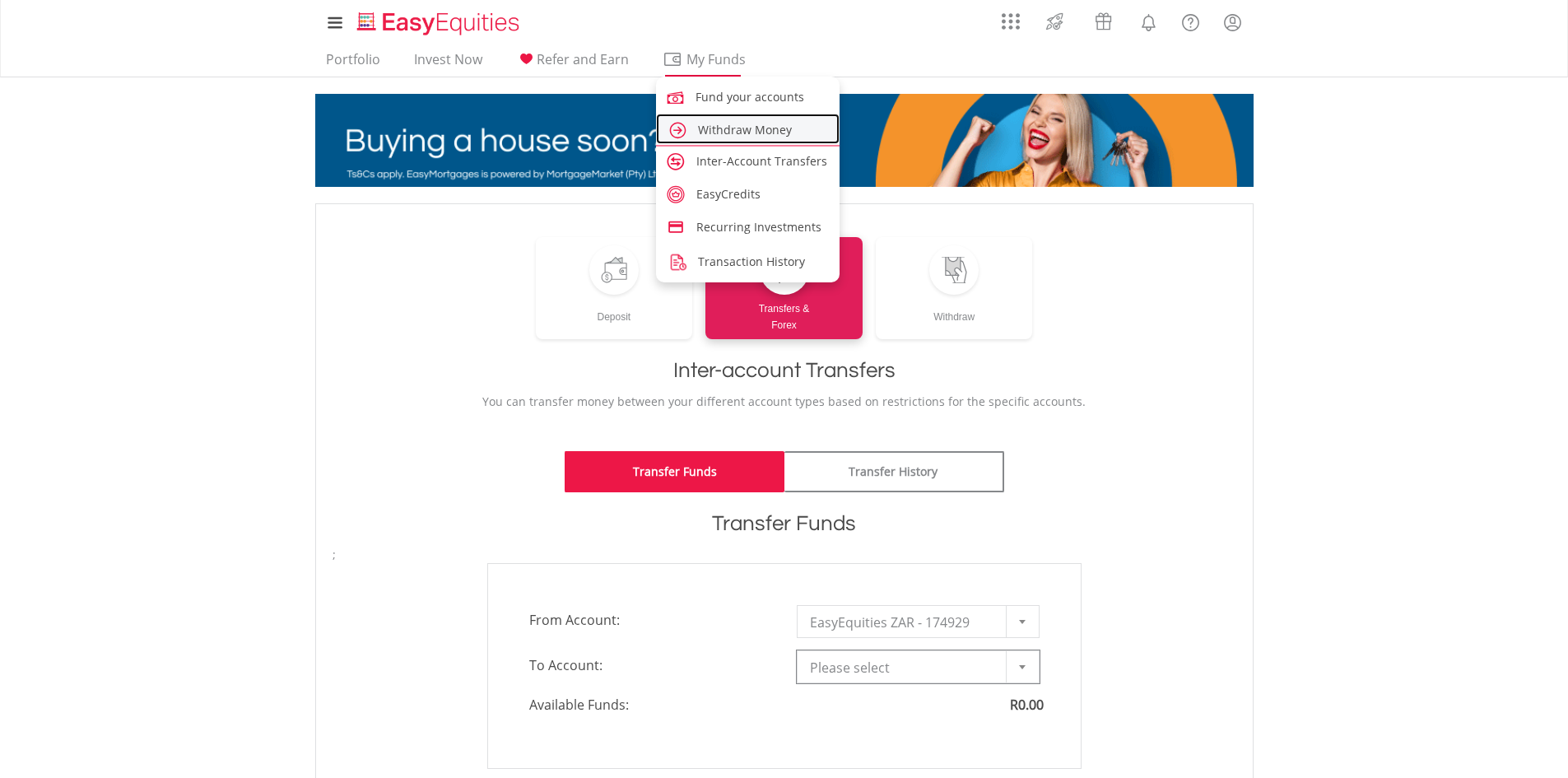
click at [722, 134] on span "Withdraw Money" at bounding box center [745, 129] width 94 height 16
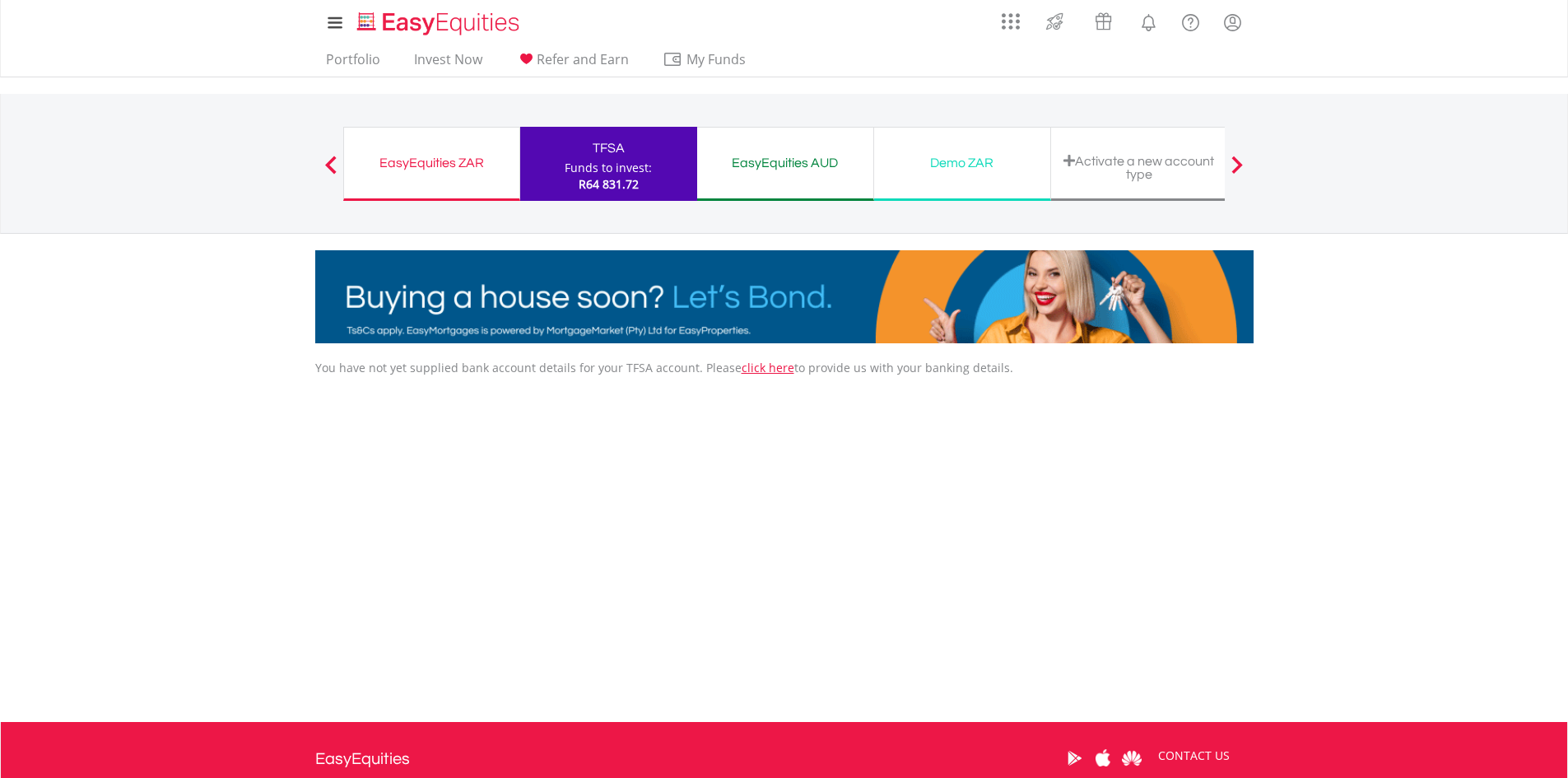
click at [788, 164] on div "EasyEquities AUD" at bounding box center [785, 163] width 157 height 23
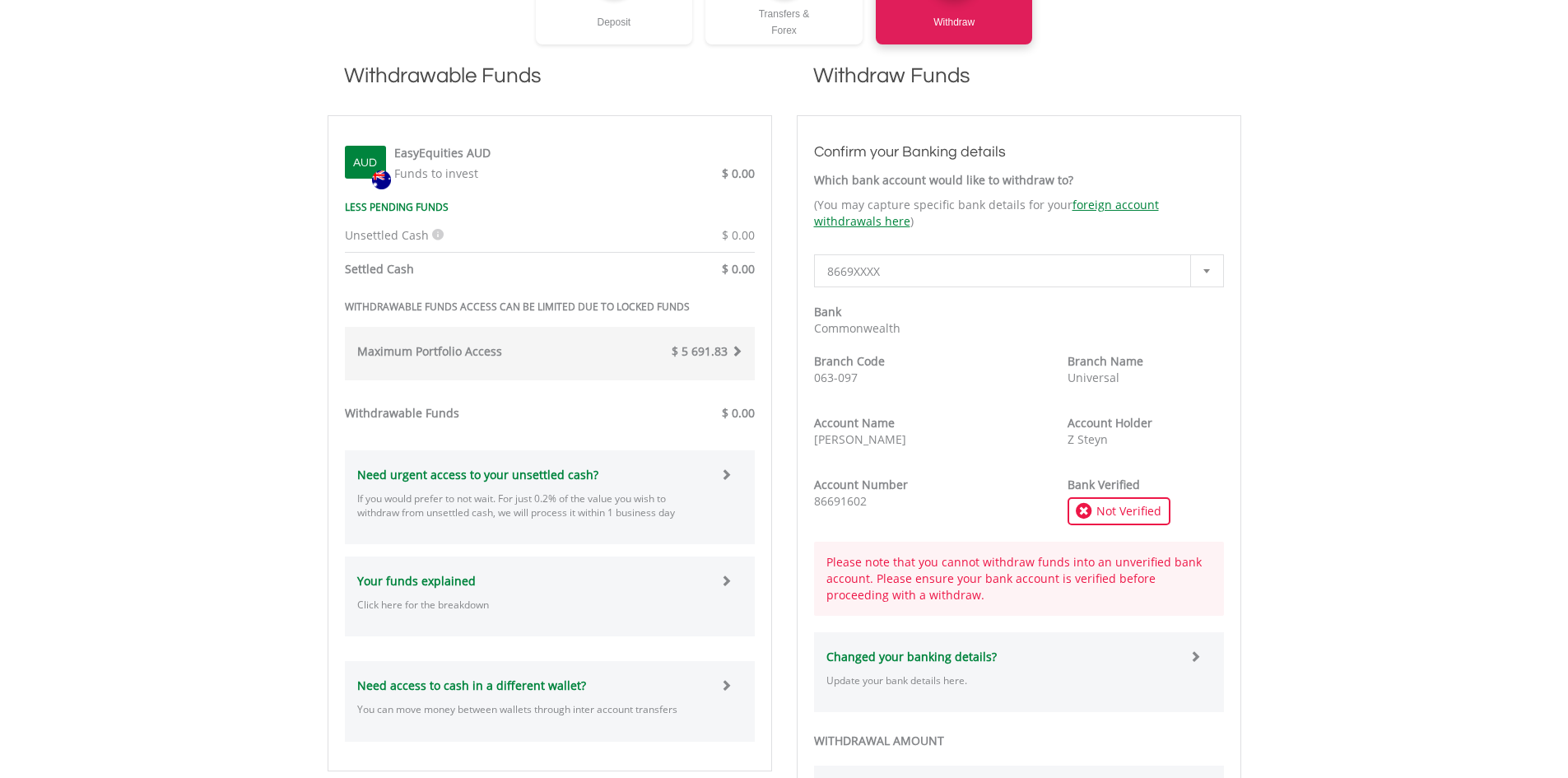
scroll to position [411, 0]
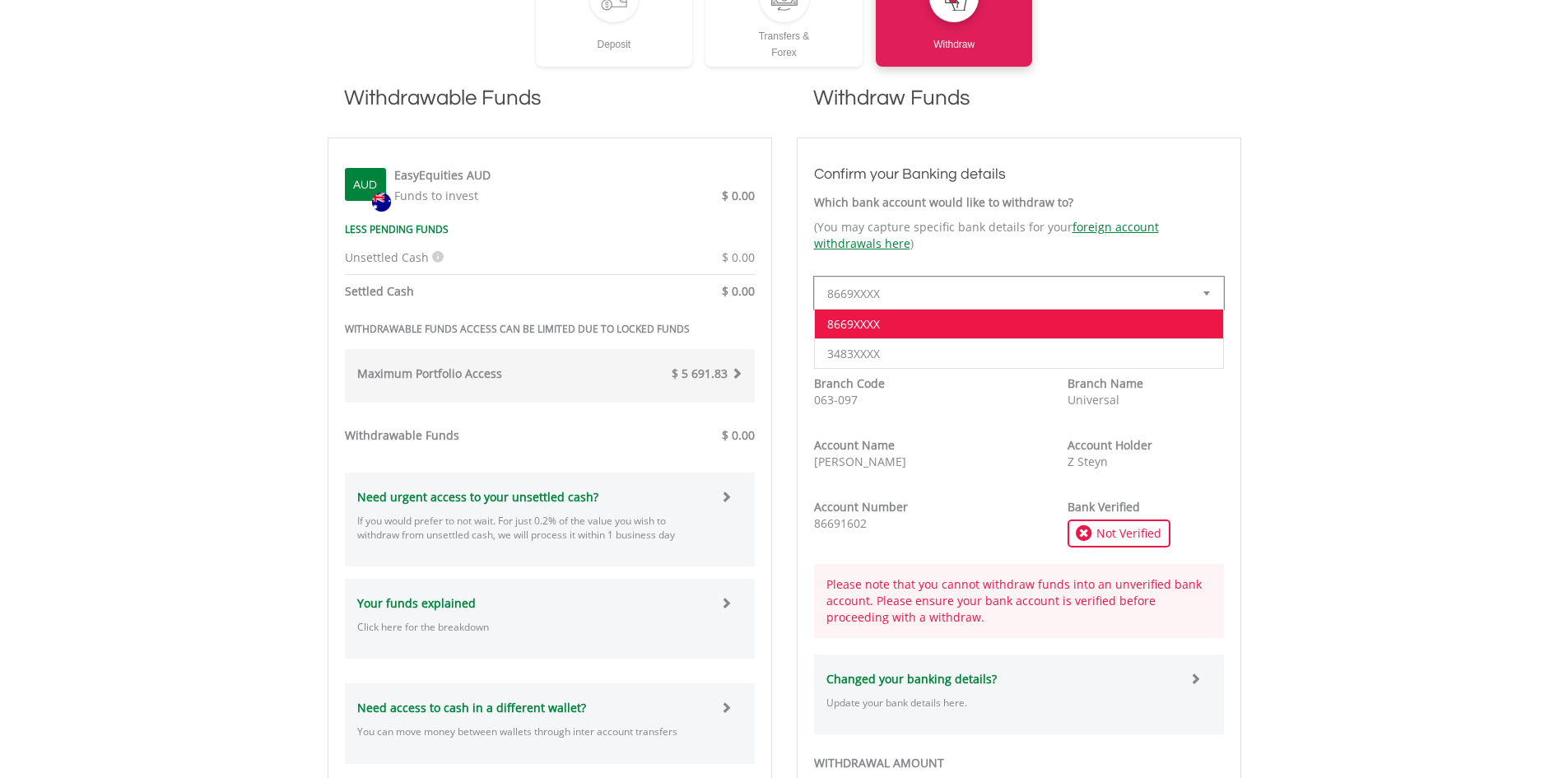
click at [1215, 288] on div at bounding box center [1206, 292] width 33 height 31
click at [1111, 353] on li "3483XXXX" at bounding box center [1019, 353] width 409 height 29
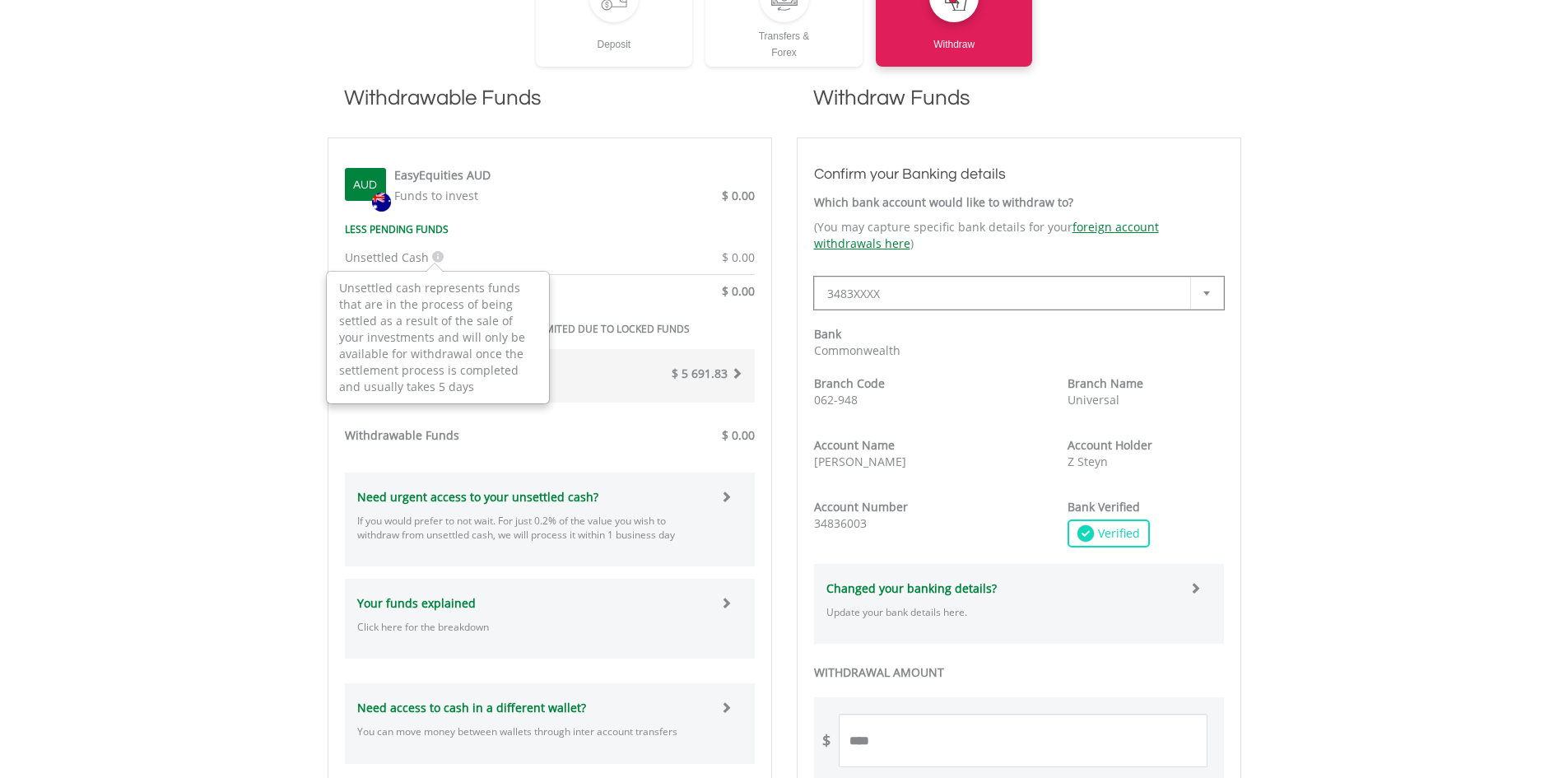
click at [432, 258] on icon at bounding box center [438, 257] width 12 height 12
click at [494, 263] on div "Unsettled Cash Unsettled cash represents funds that are in the process of being…" at bounding box center [441, 258] width 217 height 17
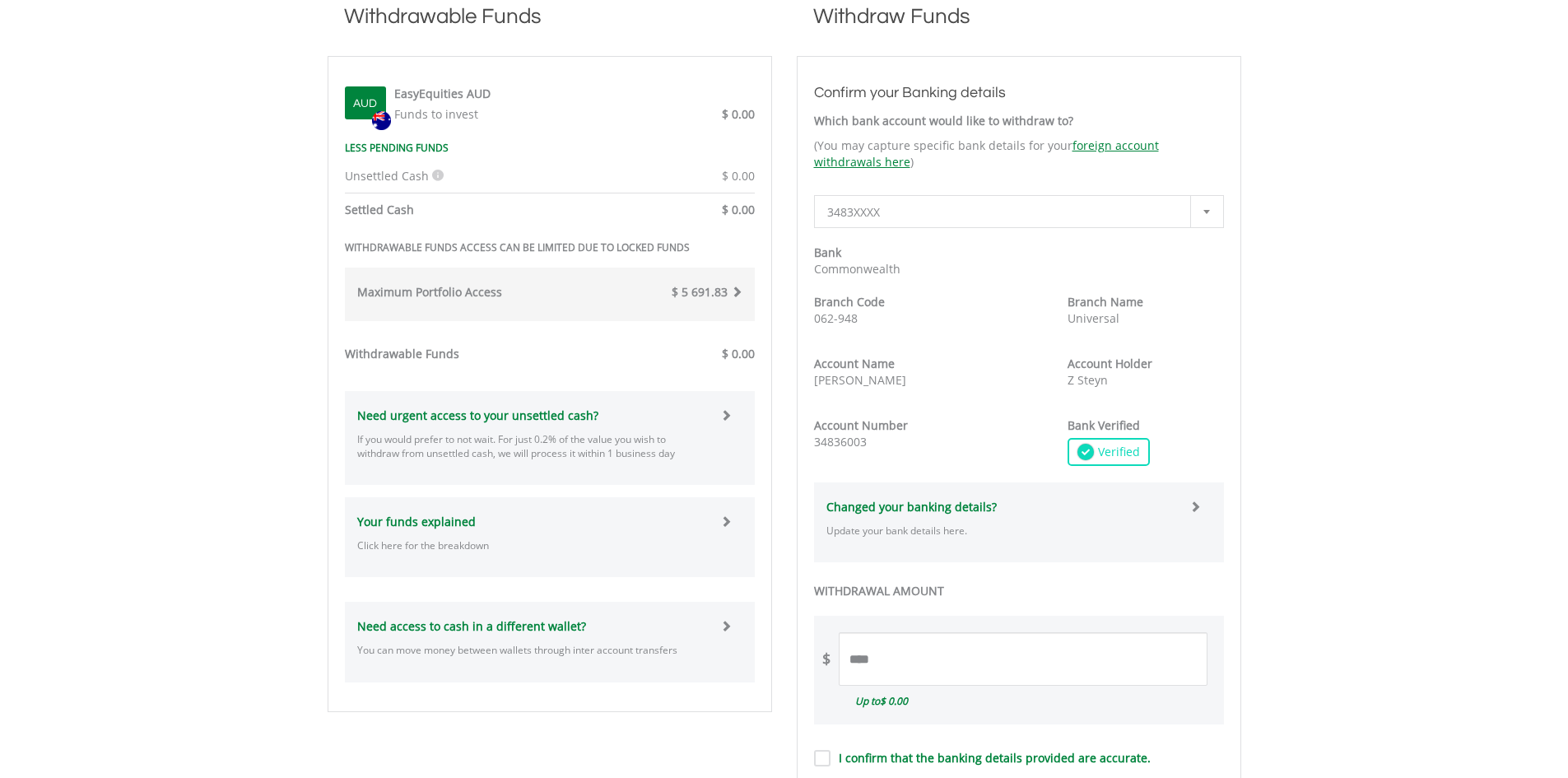
scroll to position [494, 0]
click at [939, 652] on input "****" at bounding box center [1024, 658] width 369 height 54
type input "*"
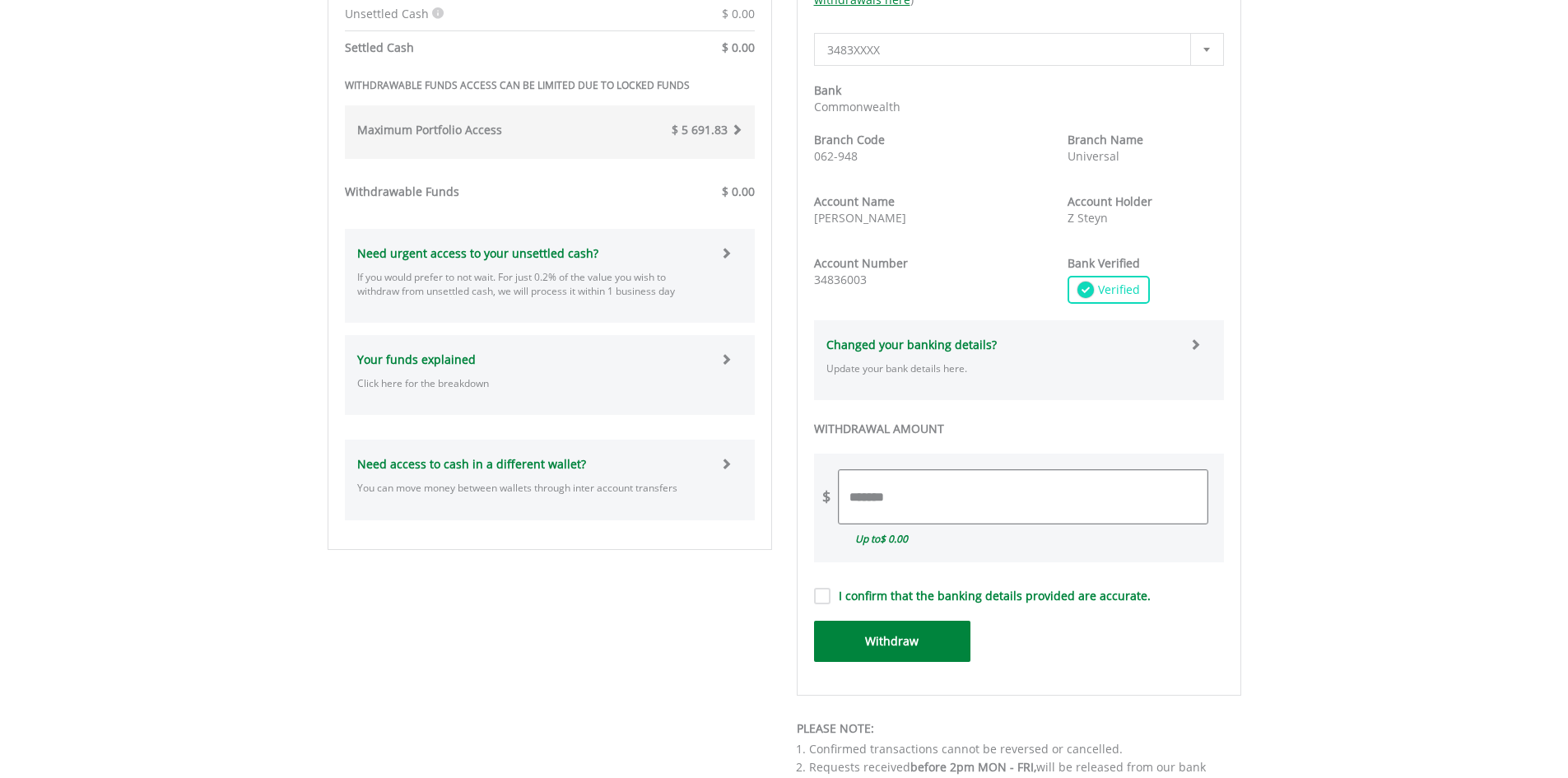
scroll to position [658, 0]
type input "*******"
click at [821, 595] on form "Confirm your Banking details Which bank account would like to withdraw to? (You…" at bounding box center [1019, 288] width 410 height 744
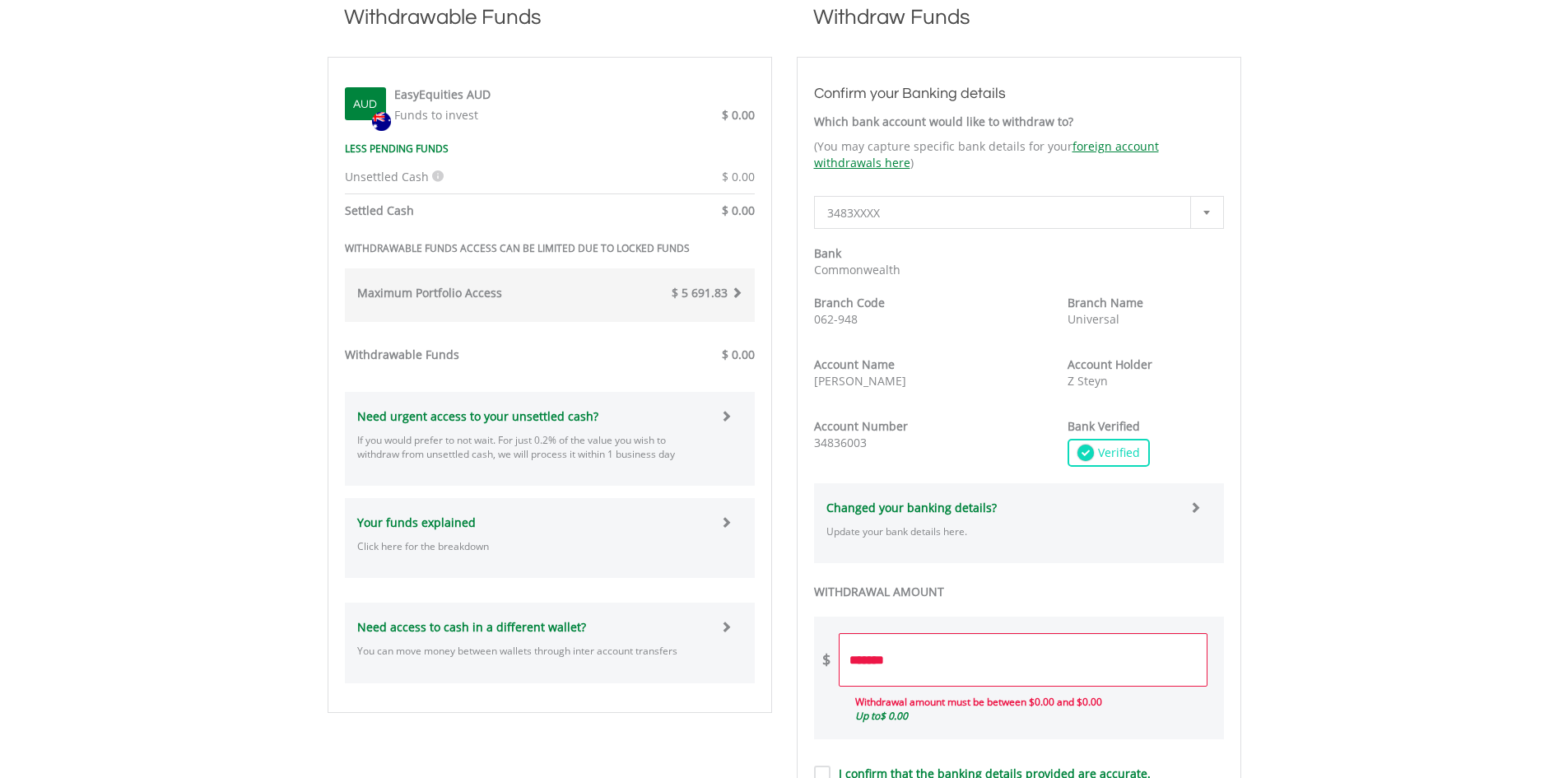
scroll to position [576, 0]
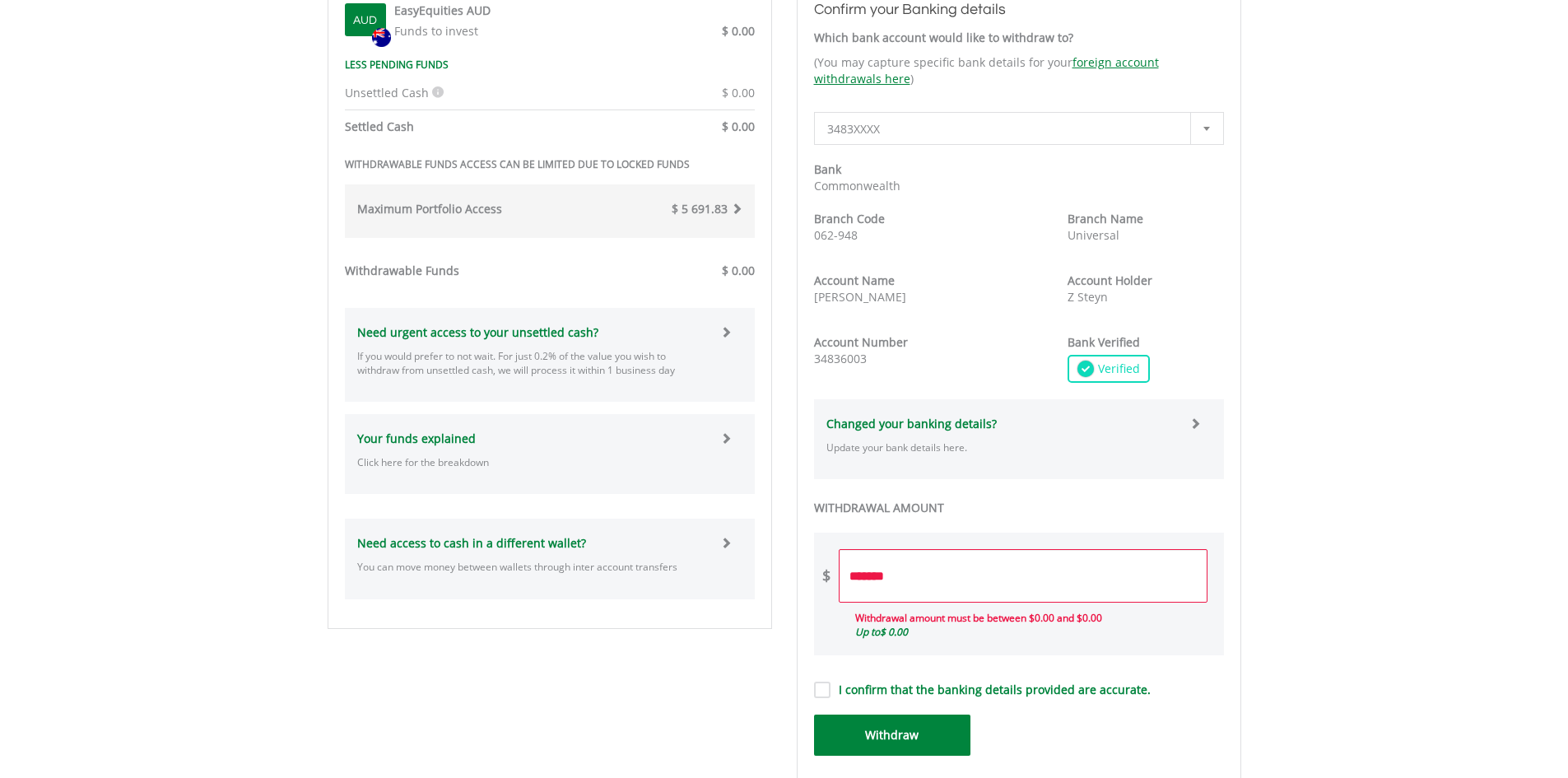
click at [896, 732] on button "Withdraw" at bounding box center [892, 734] width 157 height 41
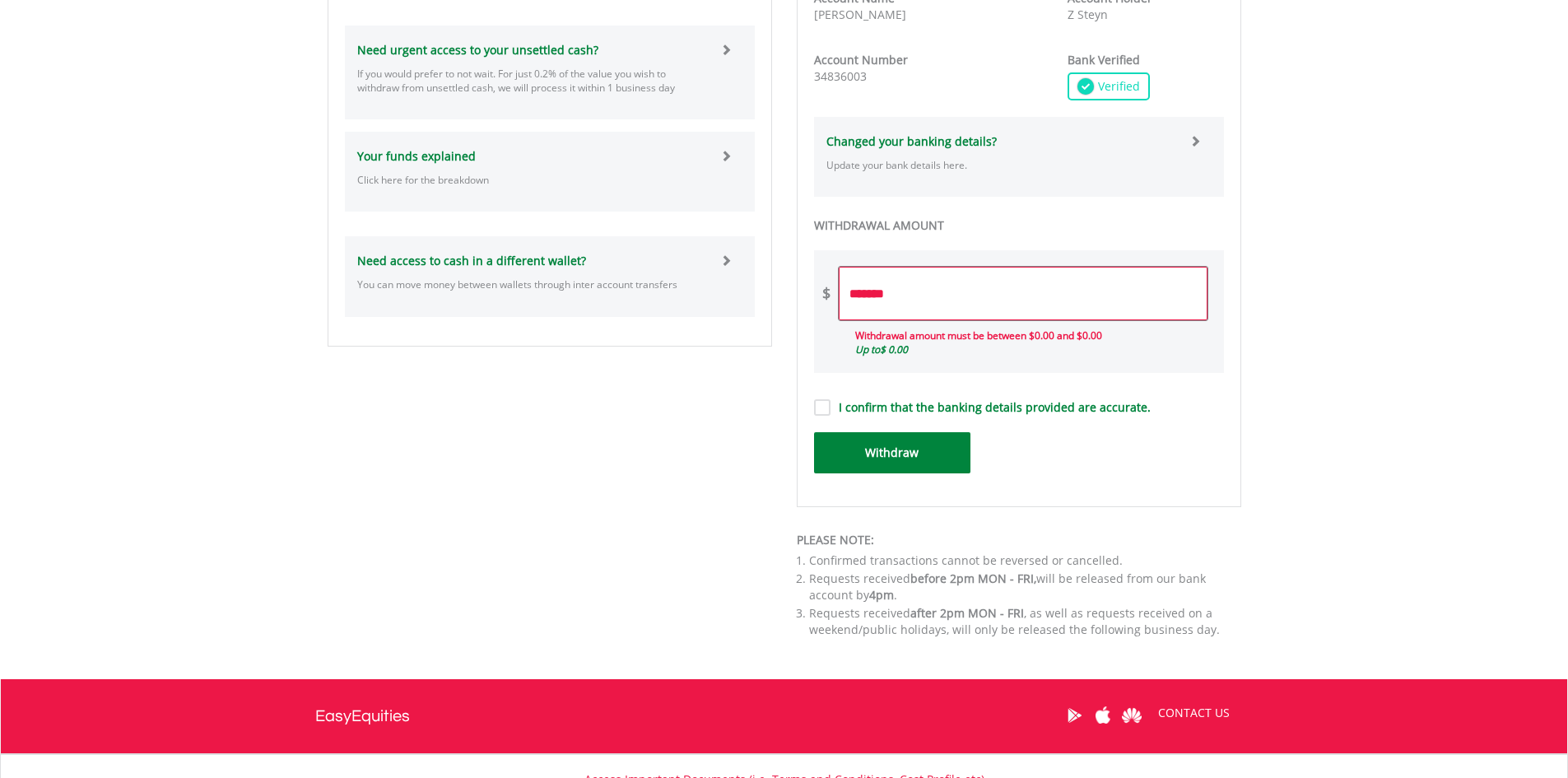
scroll to position [832, 0]
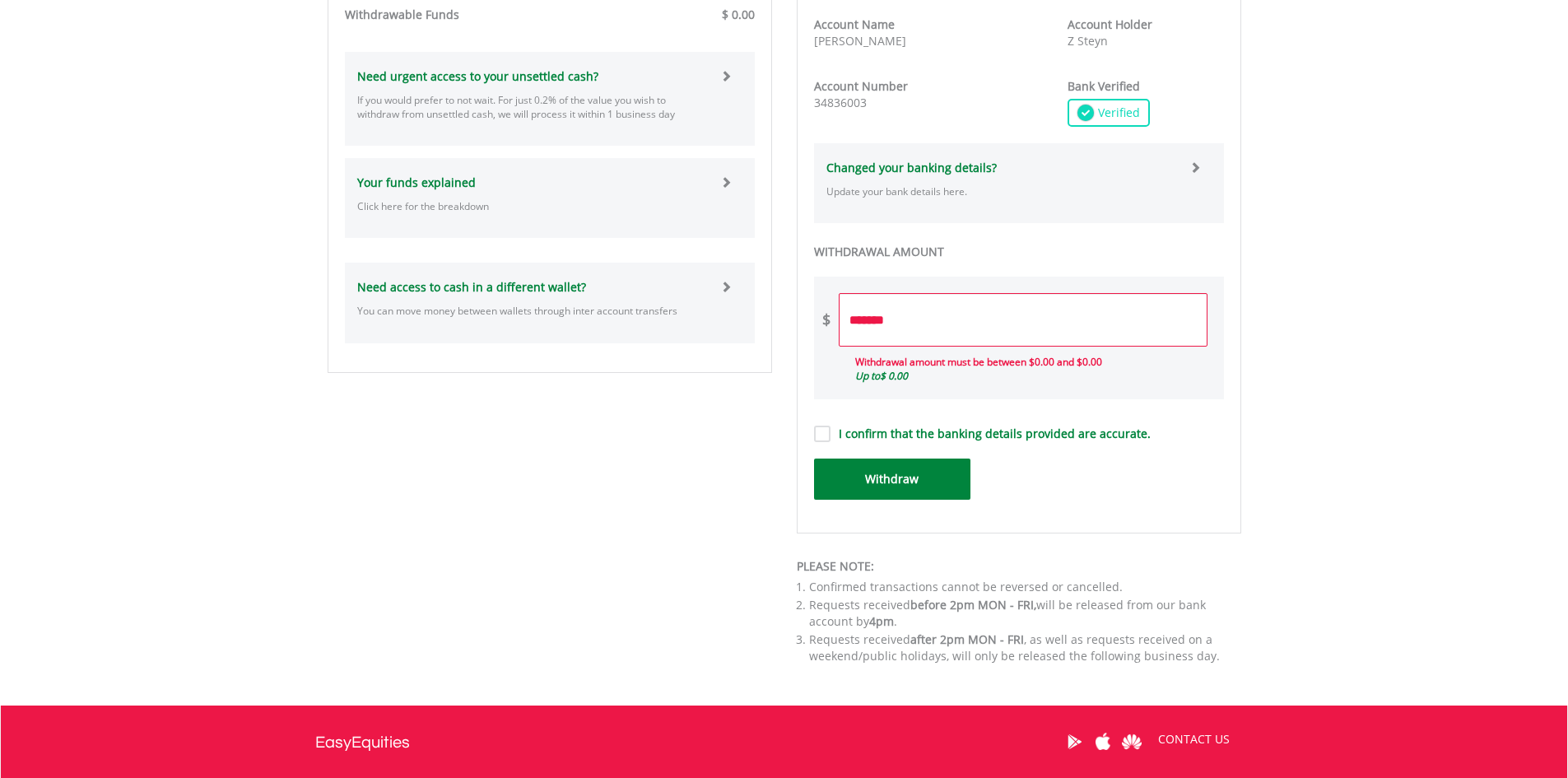
click at [910, 482] on button "Withdraw" at bounding box center [892, 478] width 157 height 41
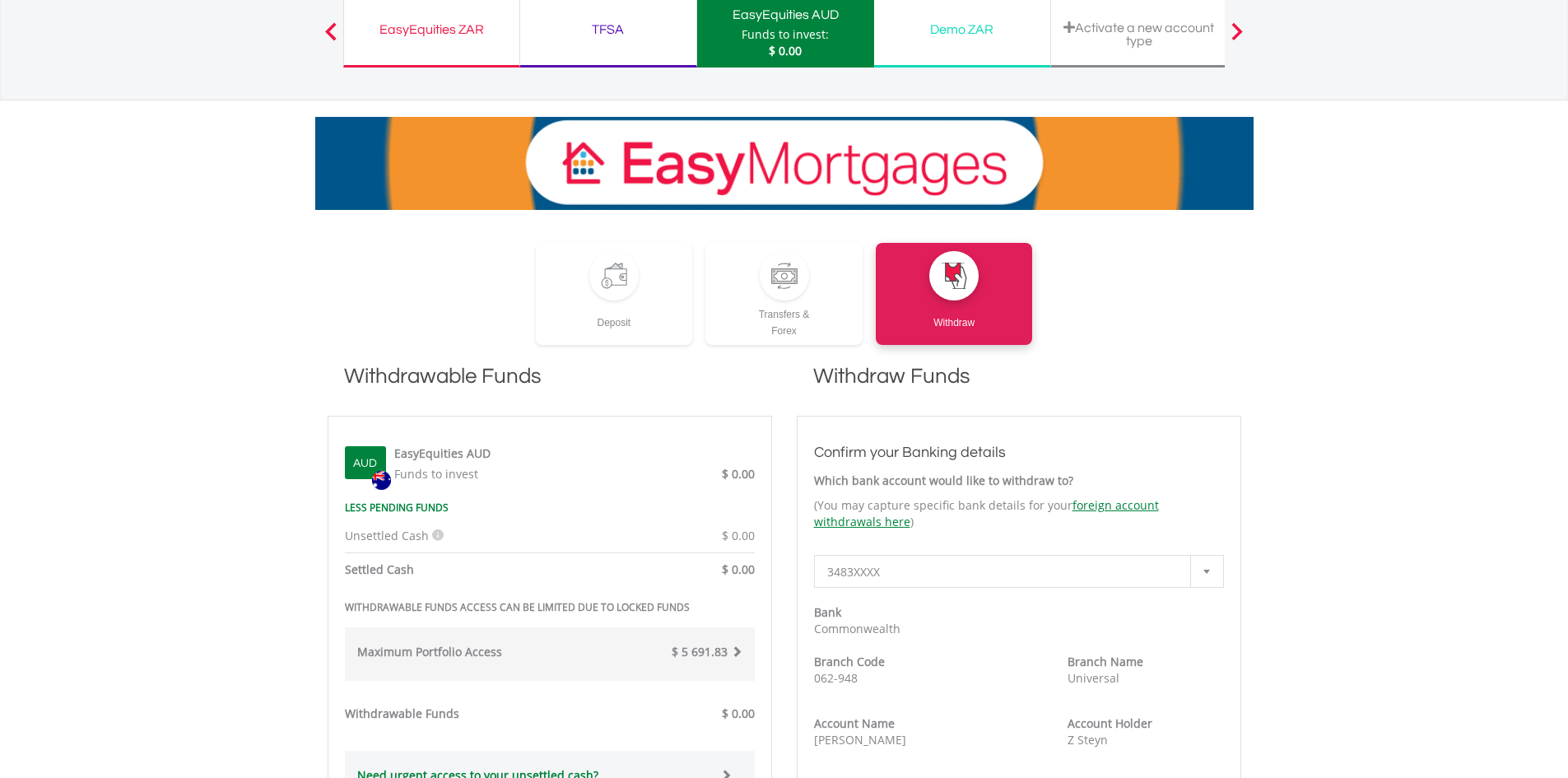
scroll to position [91, 0]
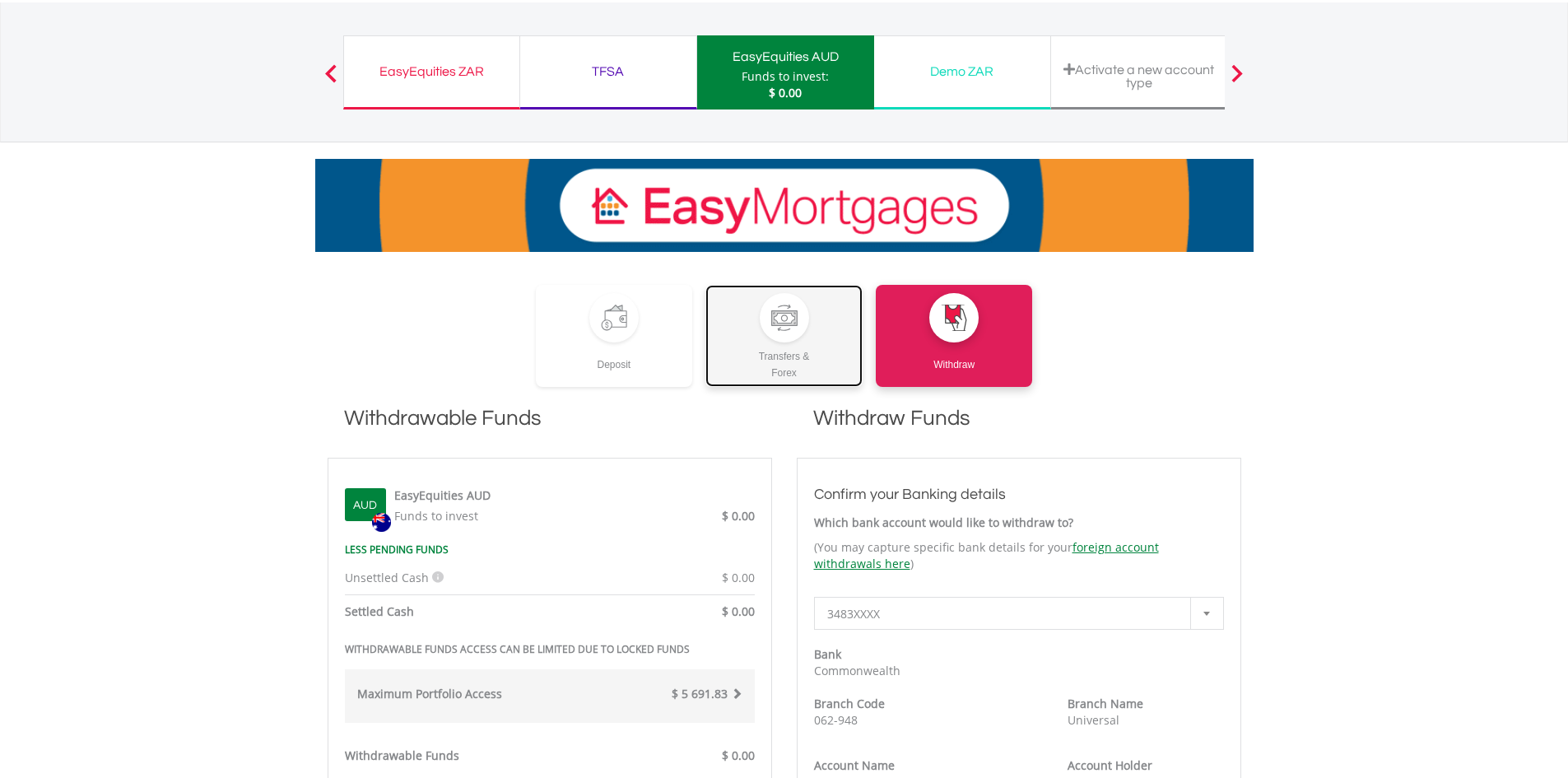
click at [799, 344] on div "Transfers & Forex" at bounding box center [784, 362] width 157 height 39
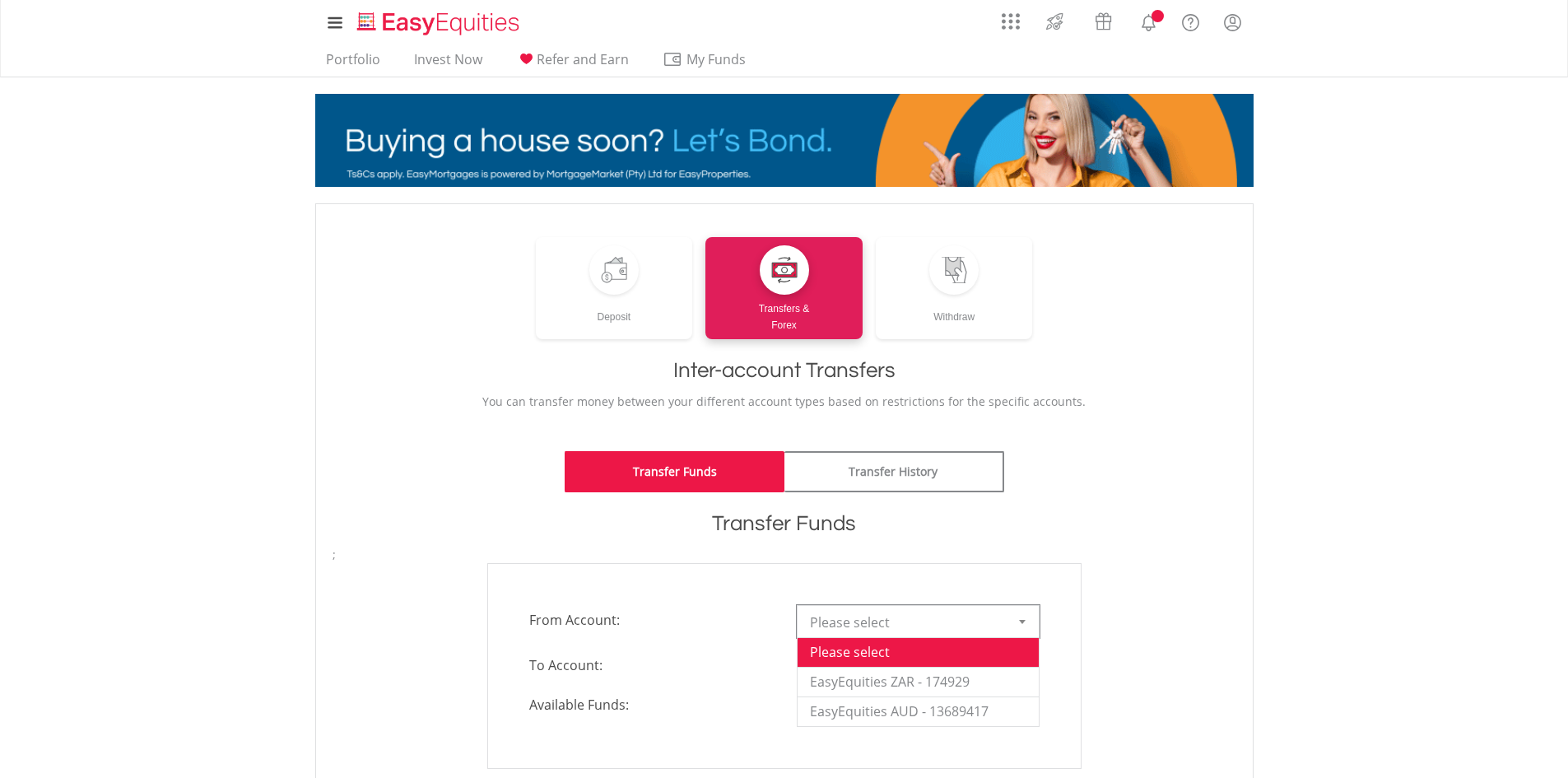
click at [1018, 626] on div at bounding box center [1022, 621] width 33 height 31
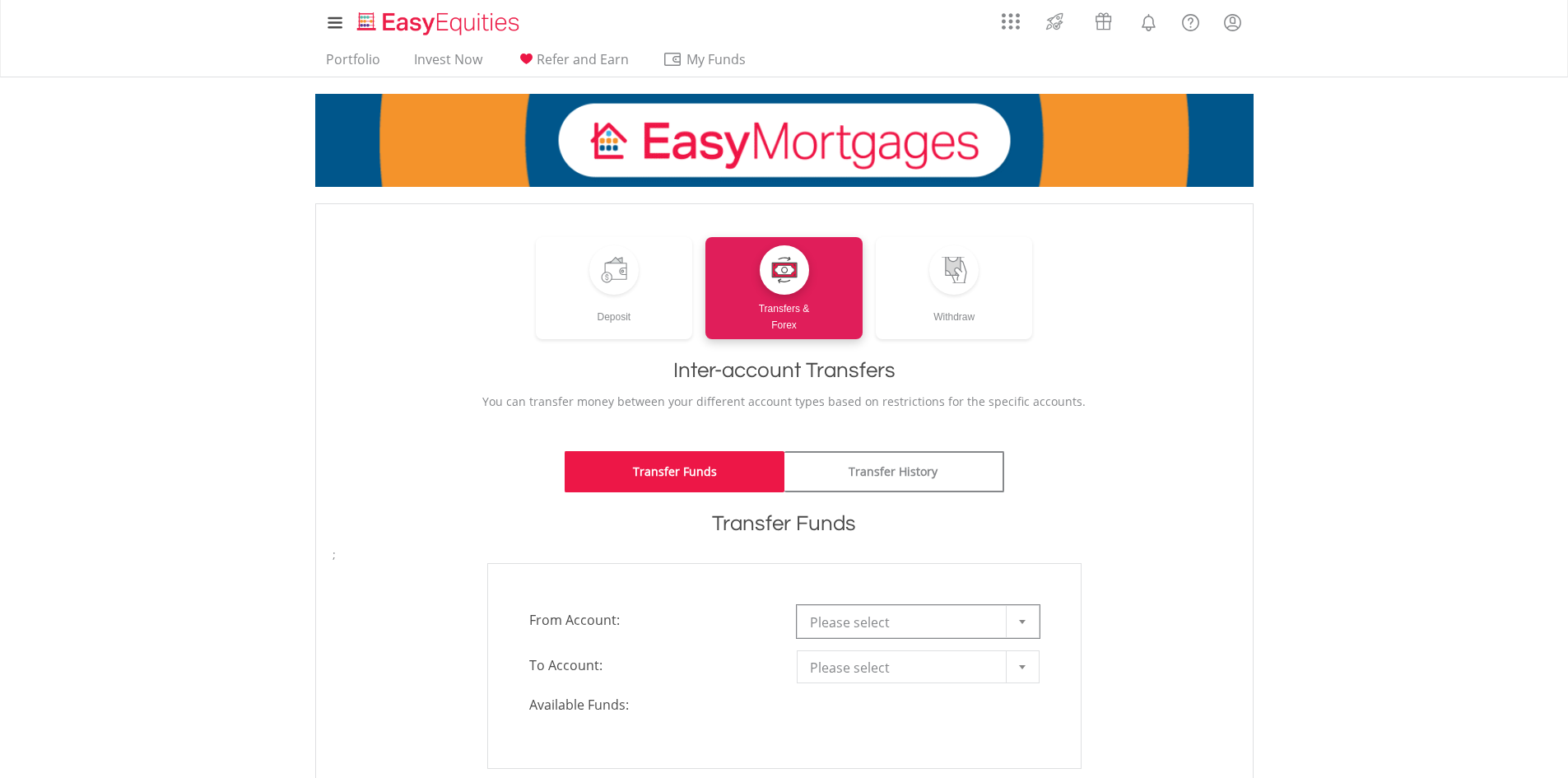
click at [1018, 626] on div at bounding box center [1022, 621] width 33 height 31
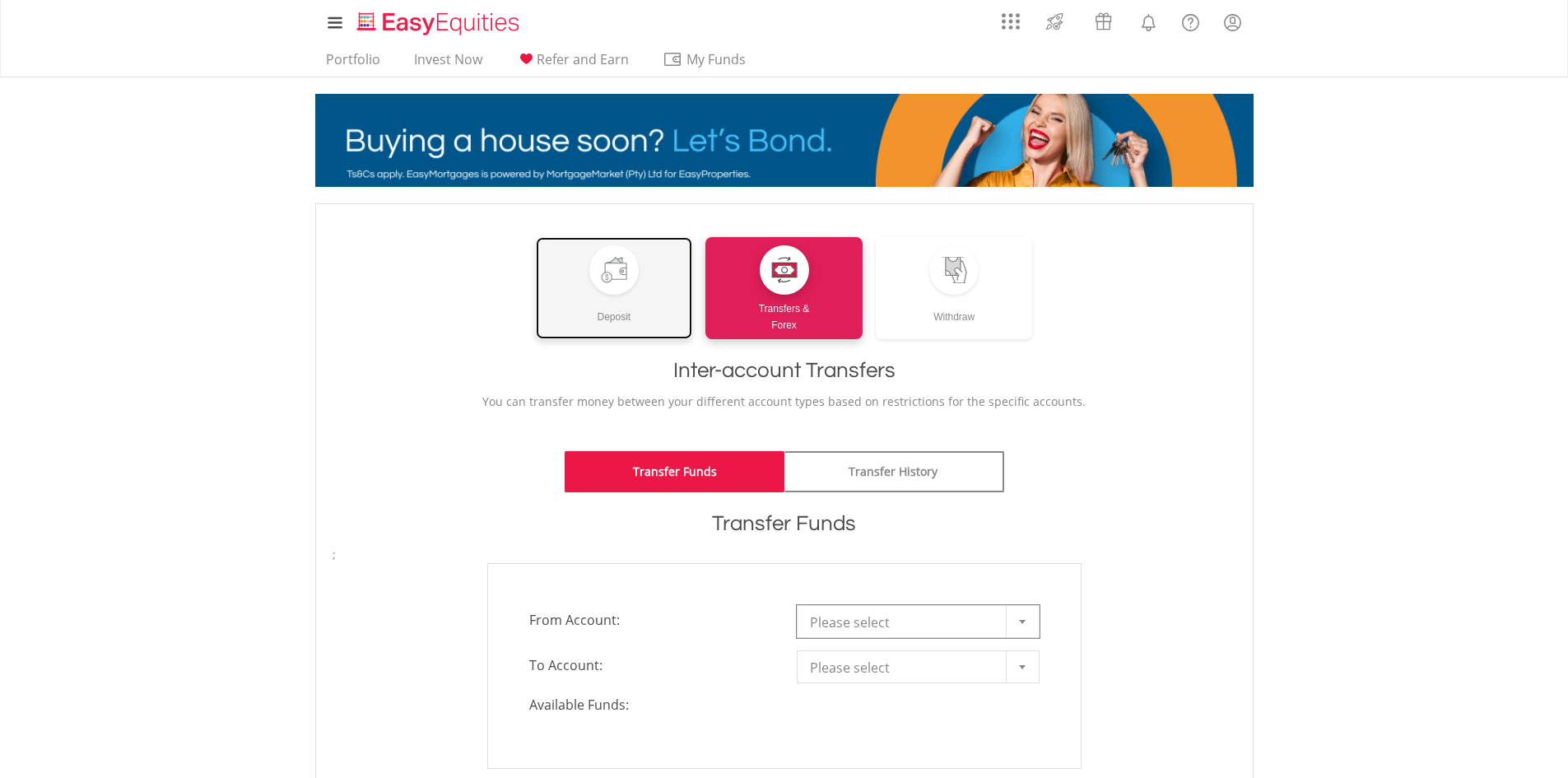
click at [618, 298] on div "Deposit" at bounding box center [615, 310] width 157 height 30
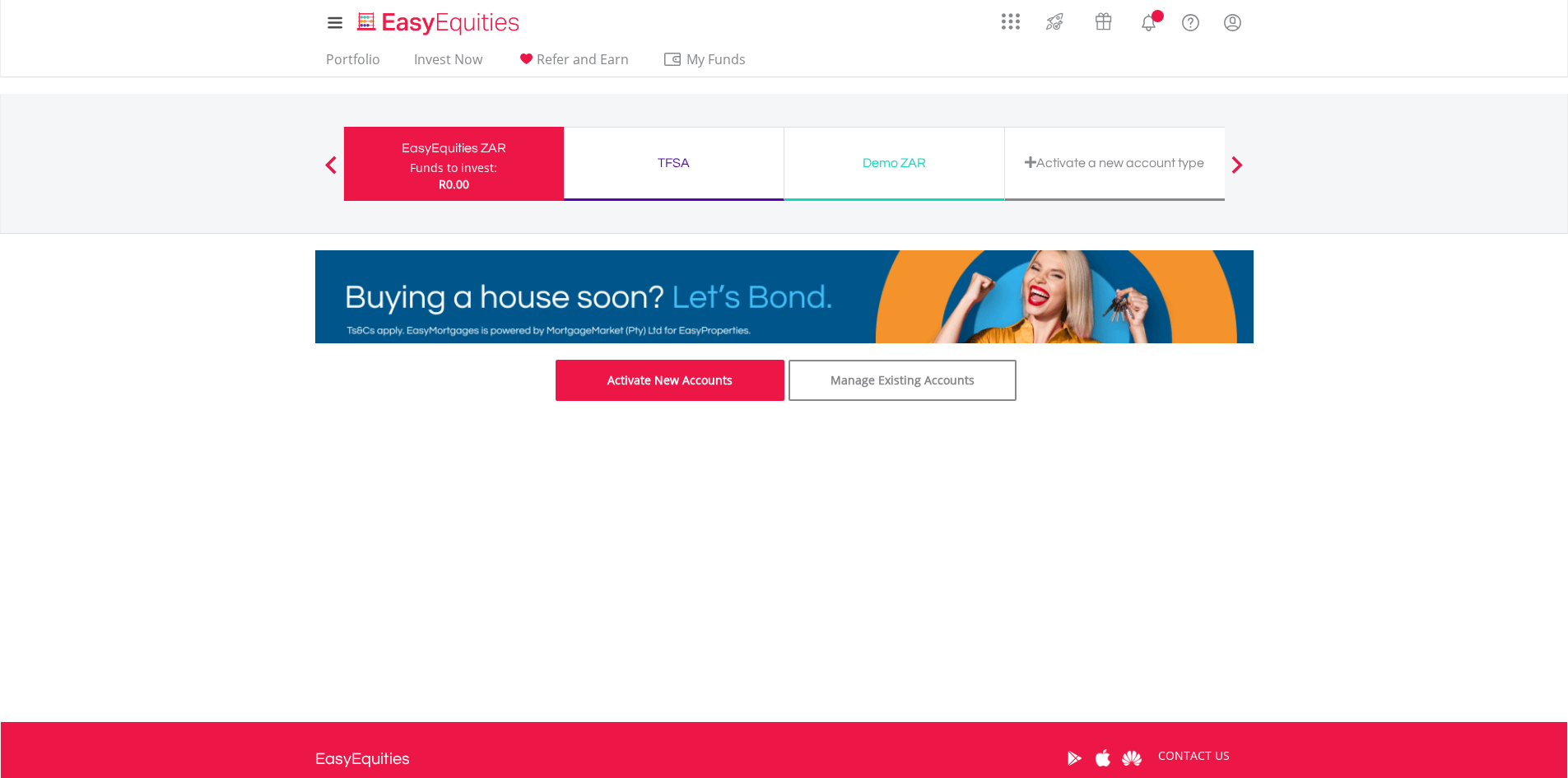
click at [727, 380] on link "Activate New Accounts" at bounding box center [669, 380] width 229 height 41
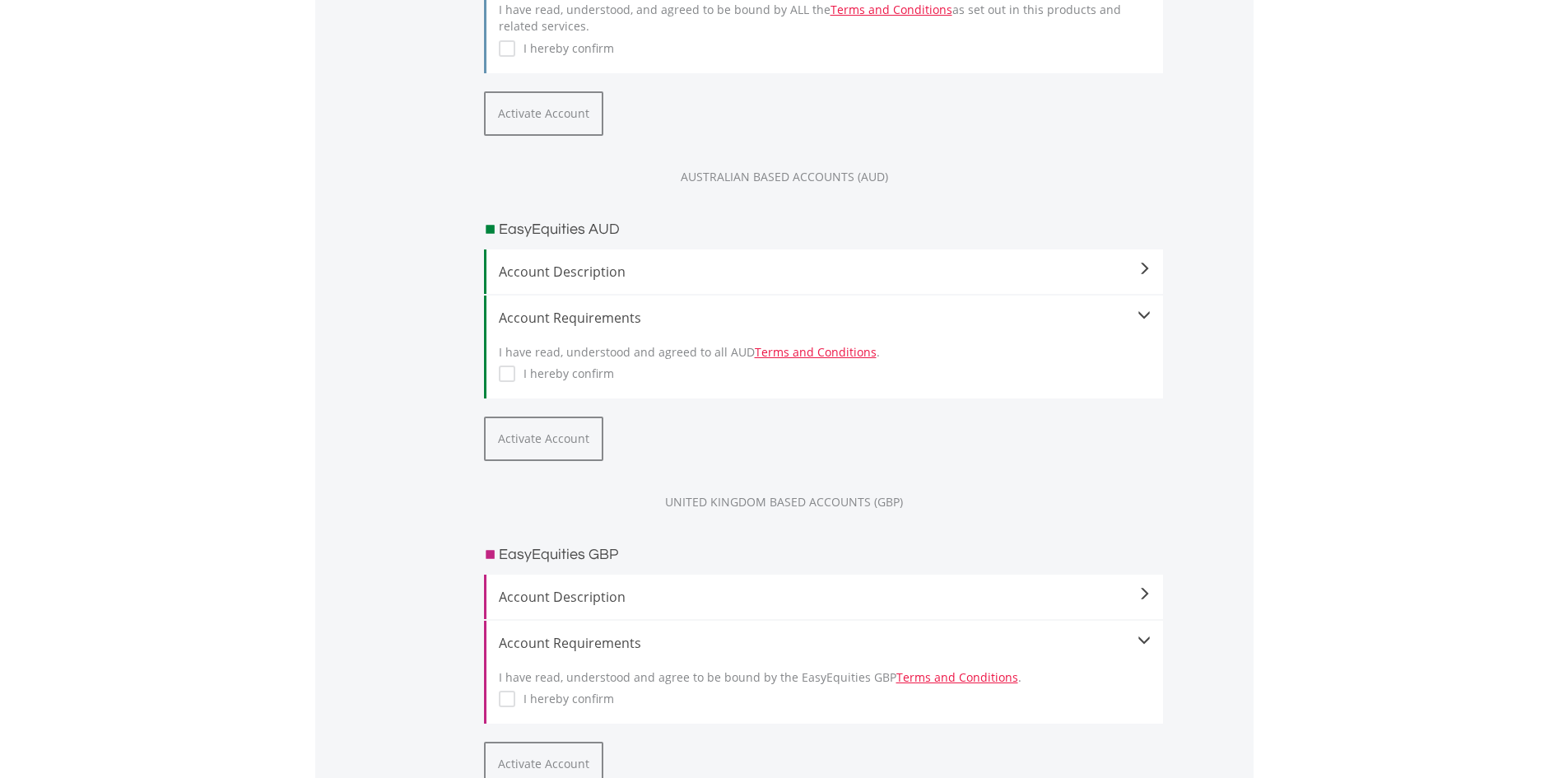
scroll to position [1399, 0]
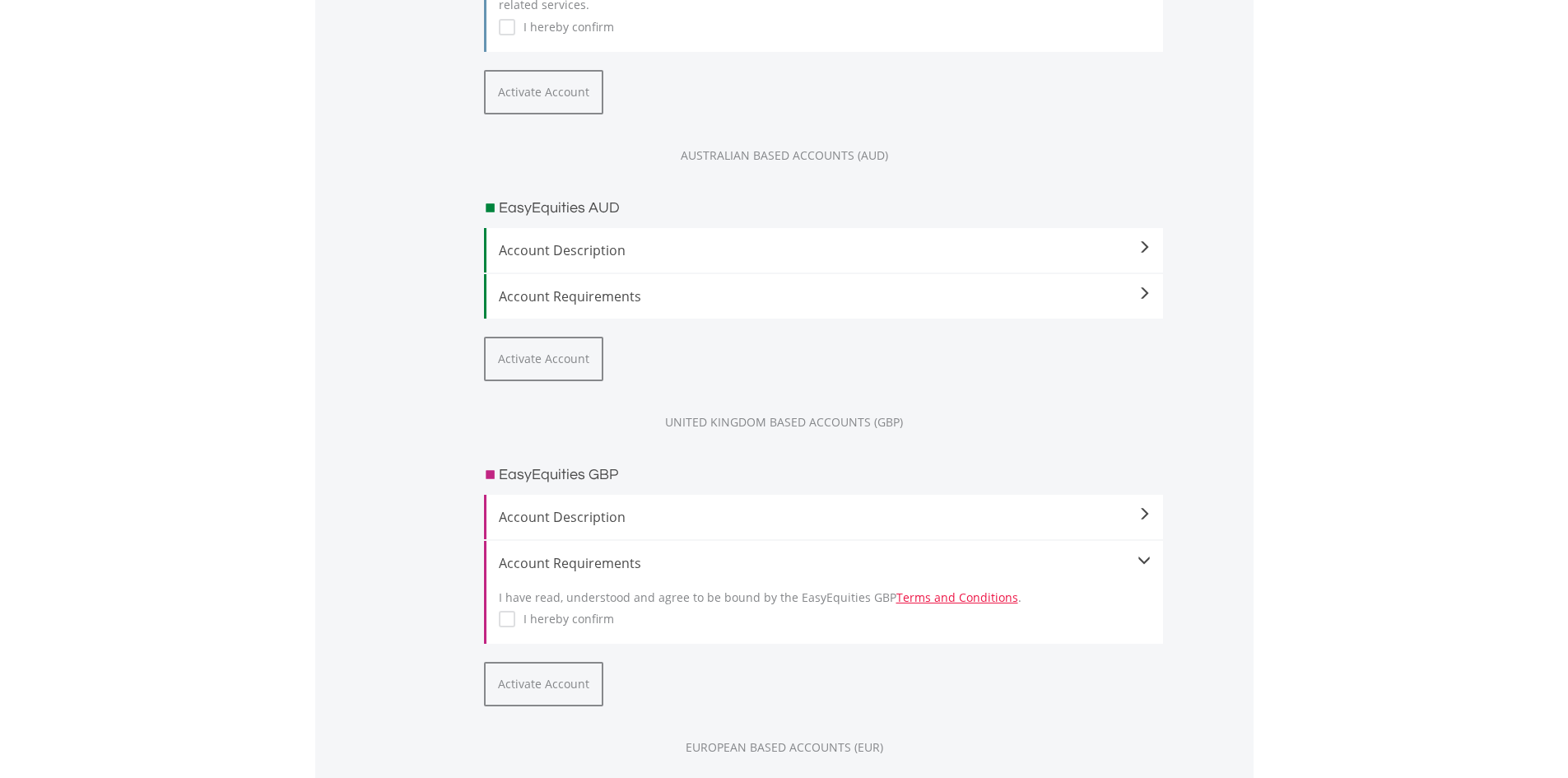
click at [1147, 294] on span at bounding box center [1144, 294] width 13 height 13
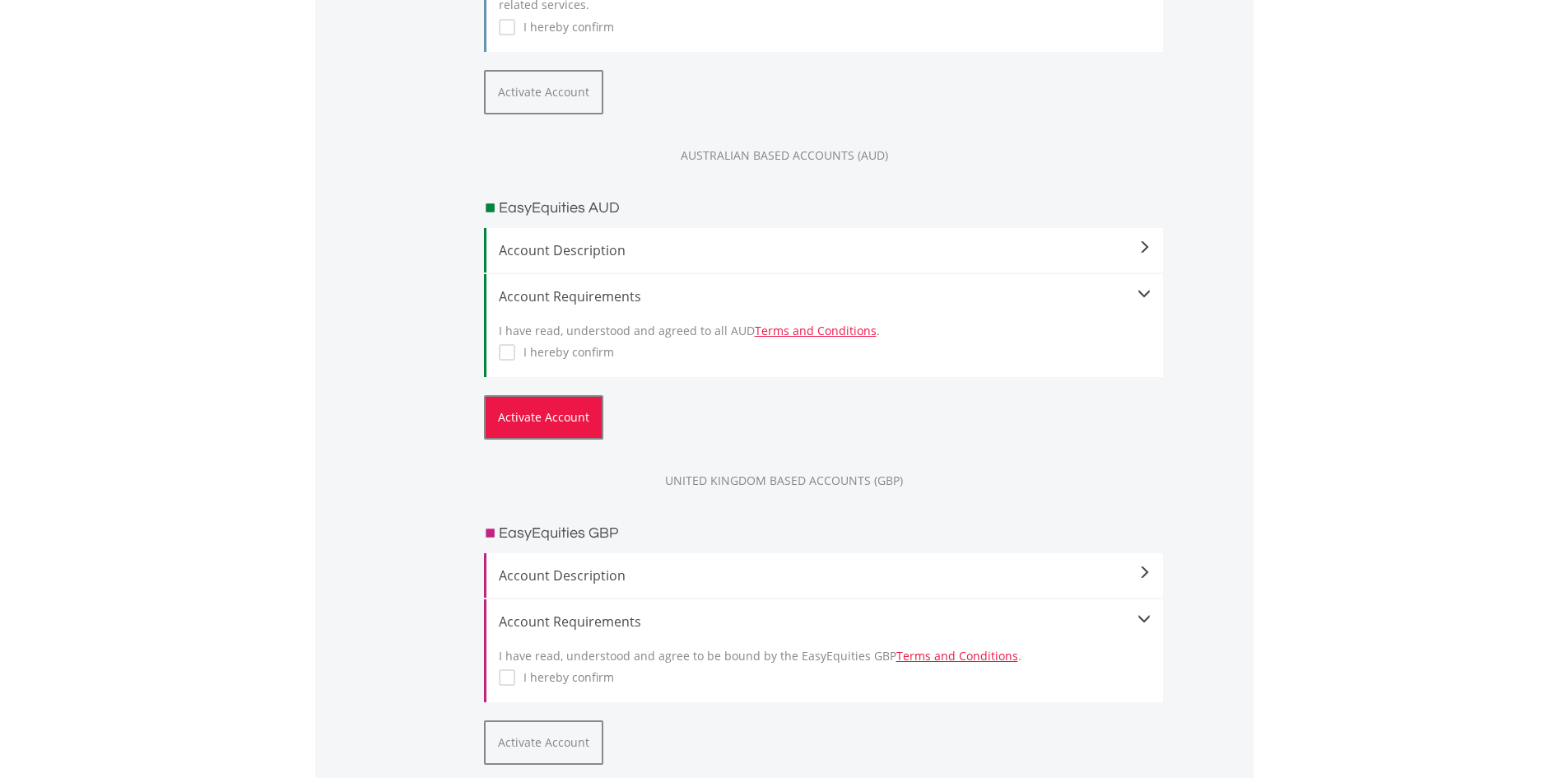
click at [558, 410] on button "Activate Account" at bounding box center [544, 417] width 120 height 44
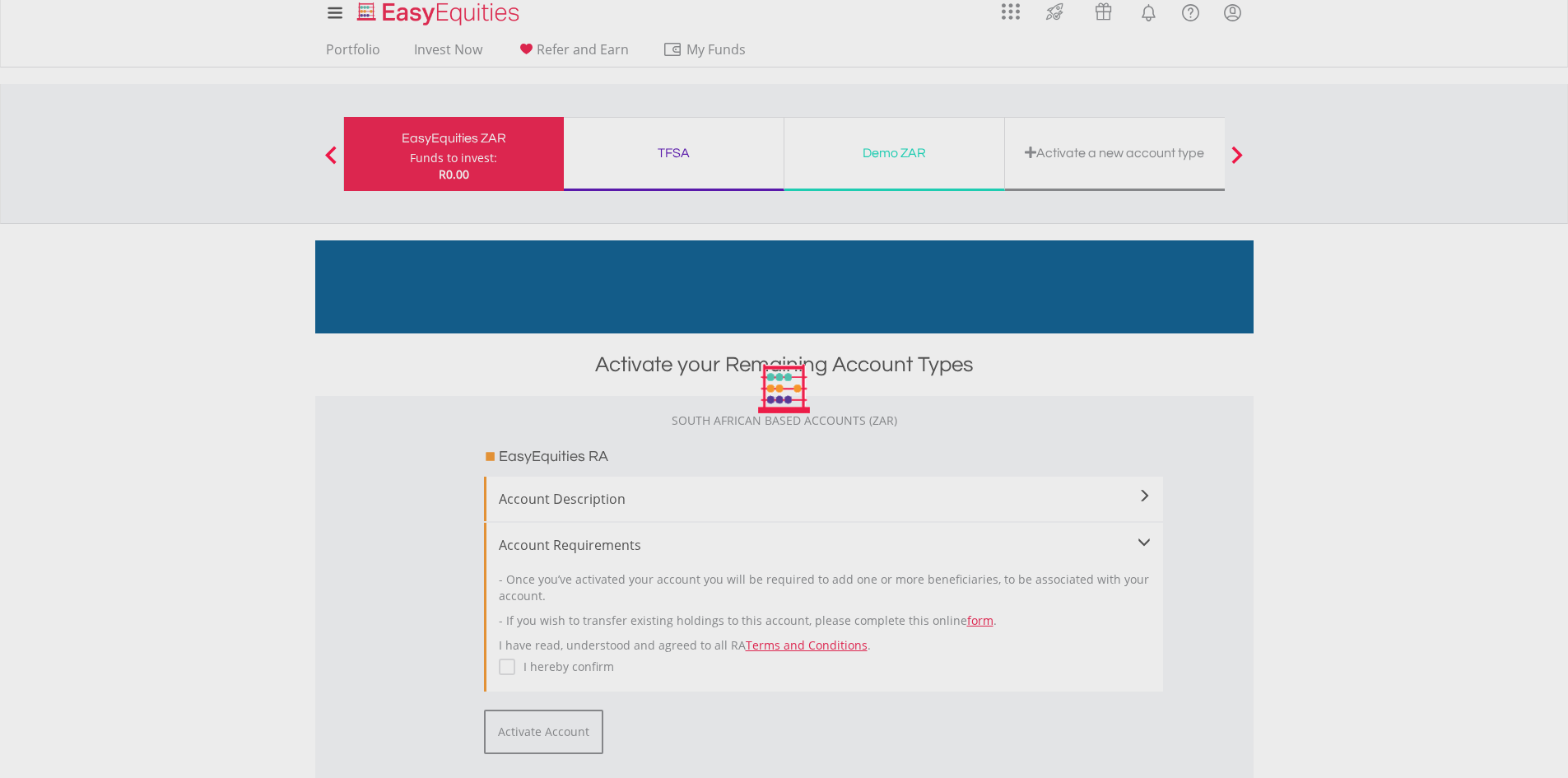
scroll to position [0, 0]
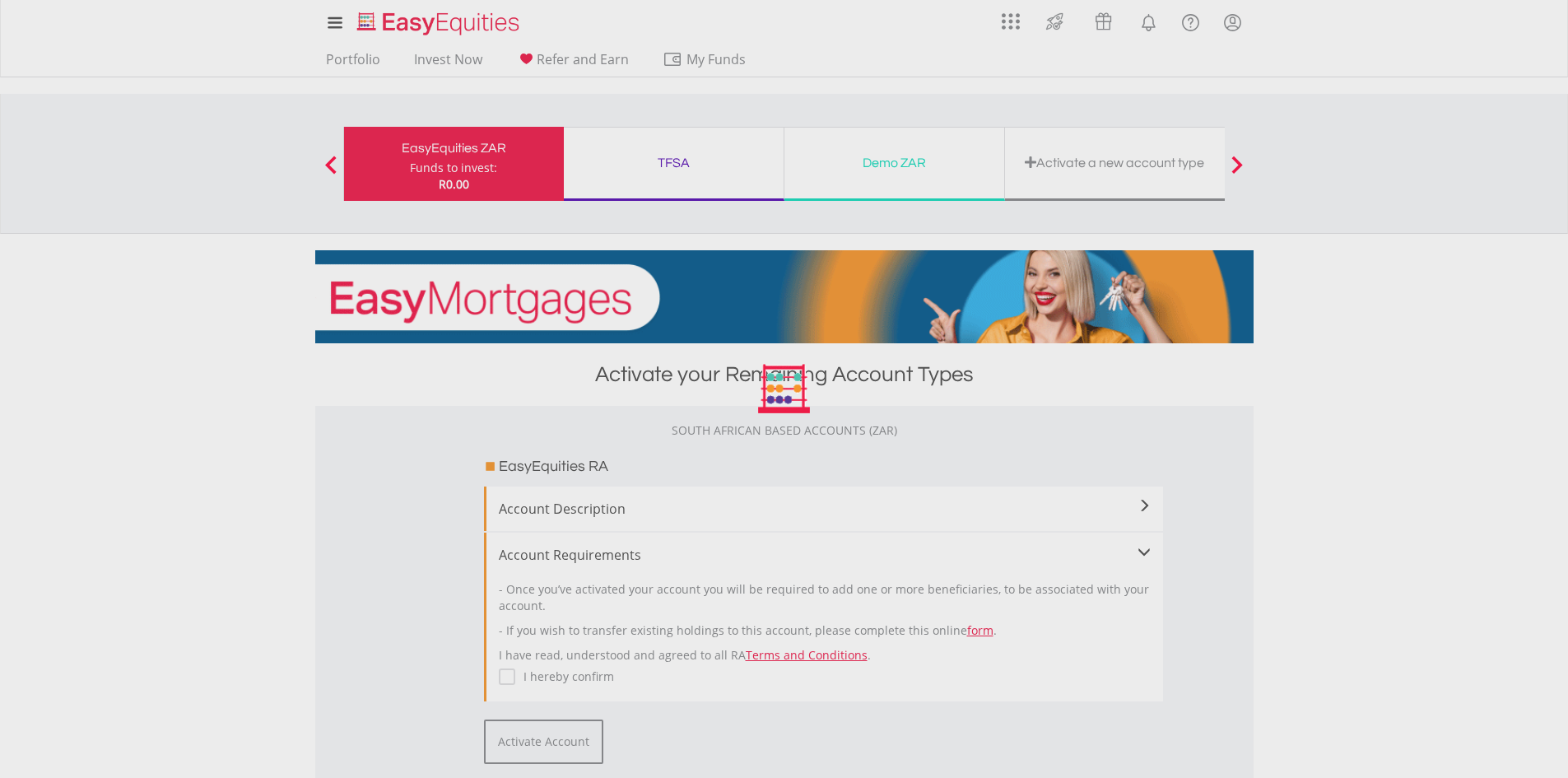
click at [334, 21] on div at bounding box center [784, 389] width 1568 height 778
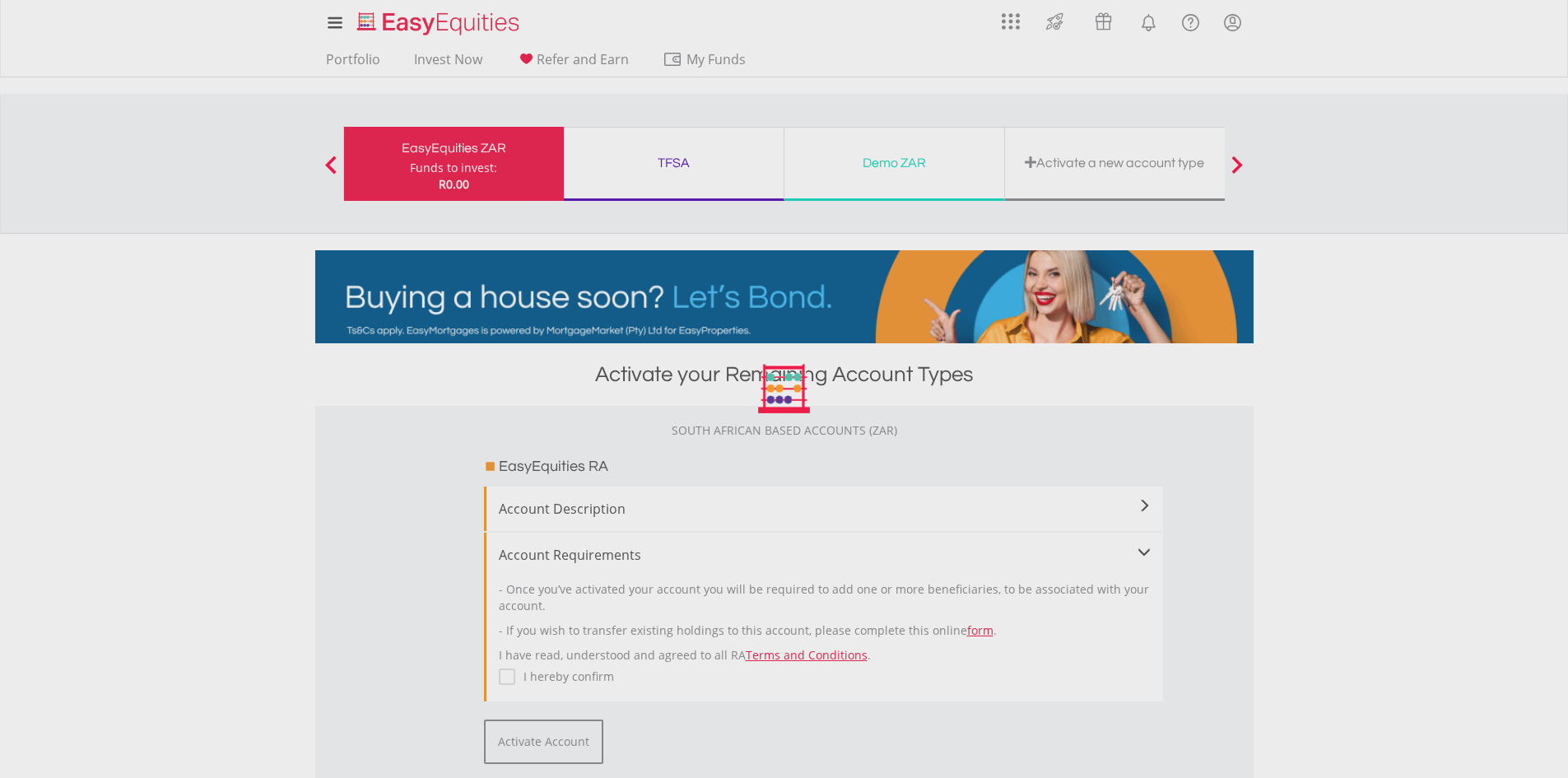
click at [689, 61] on div at bounding box center [784, 389] width 1568 height 778
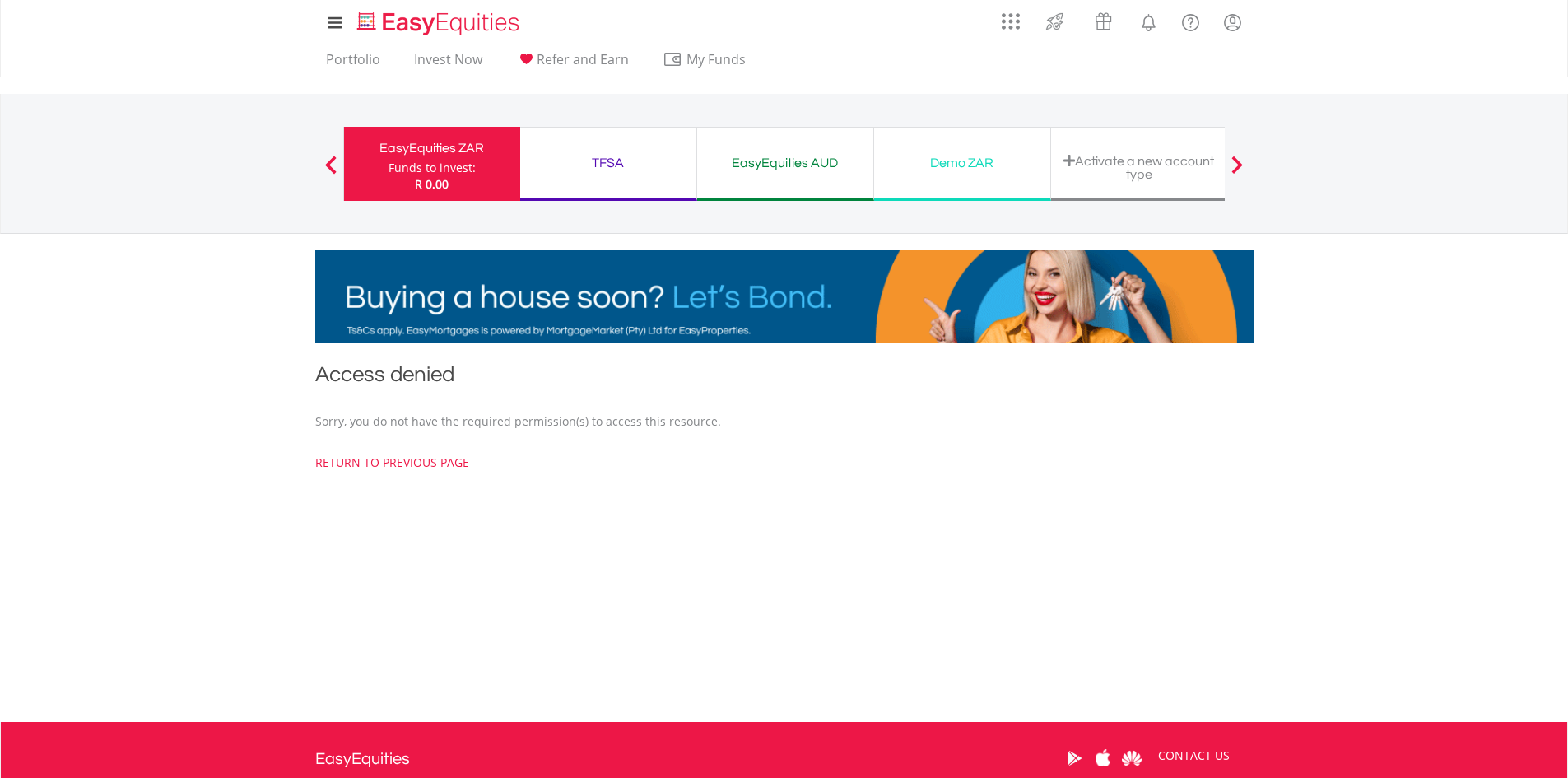
click at [586, 187] on div "TFSA Funds to invest: R 0.00" at bounding box center [608, 163] width 177 height 74
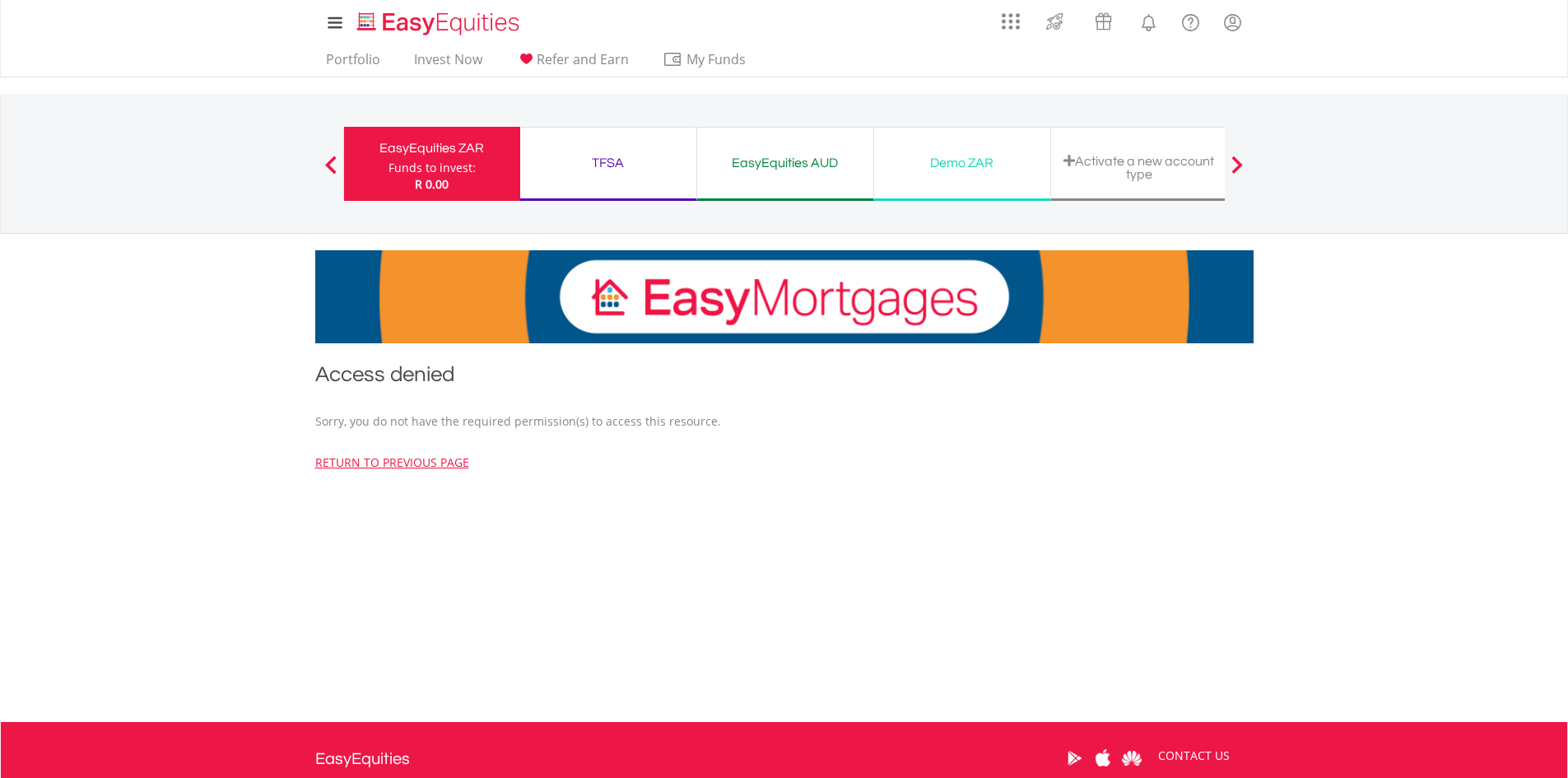
click at [614, 158] on div "TFSA" at bounding box center [608, 163] width 157 height 23
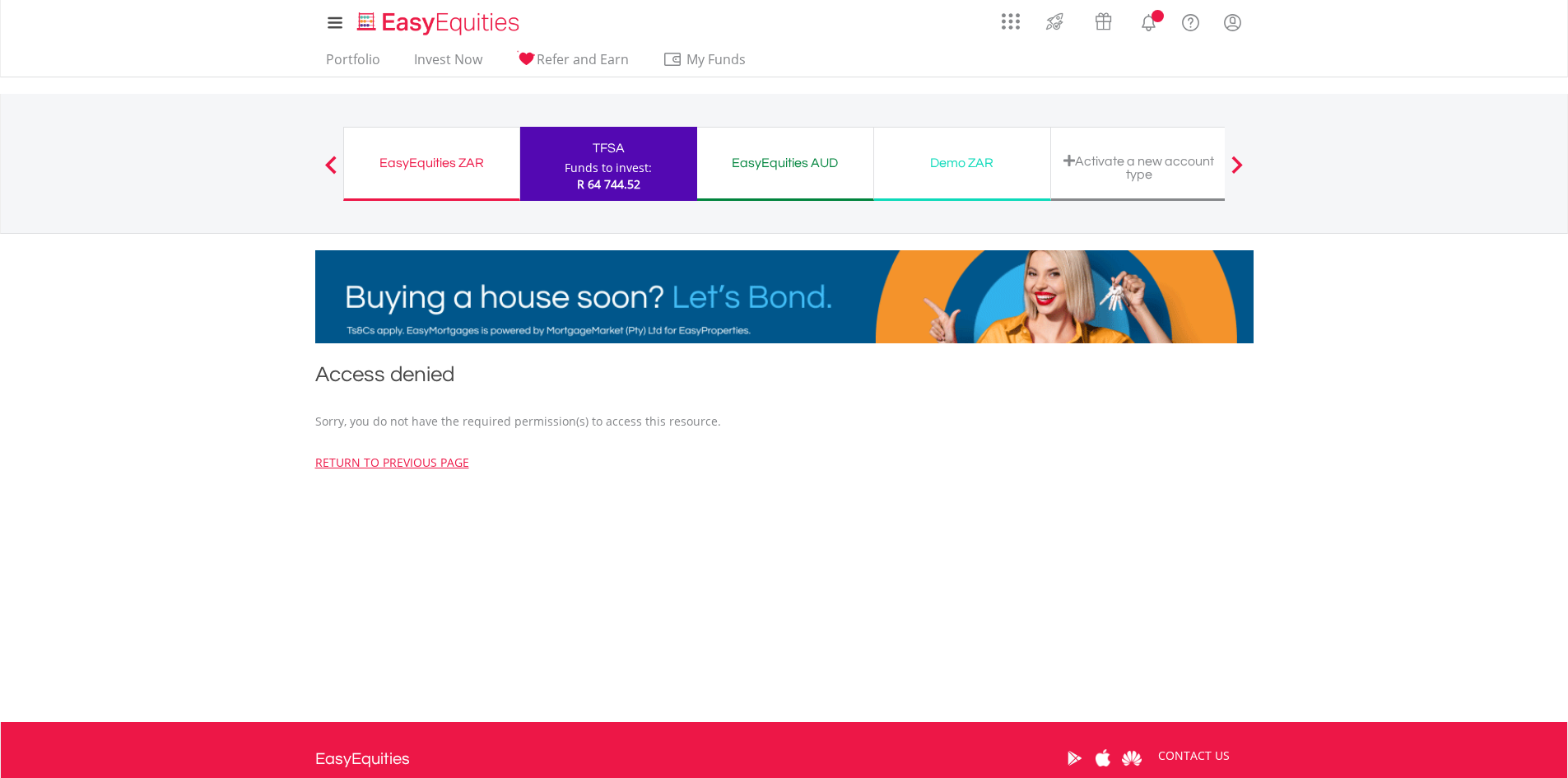
click at [419, 159] on div "EasyEquities ZAR" at bounding box center [432, 163] width 156 height 23
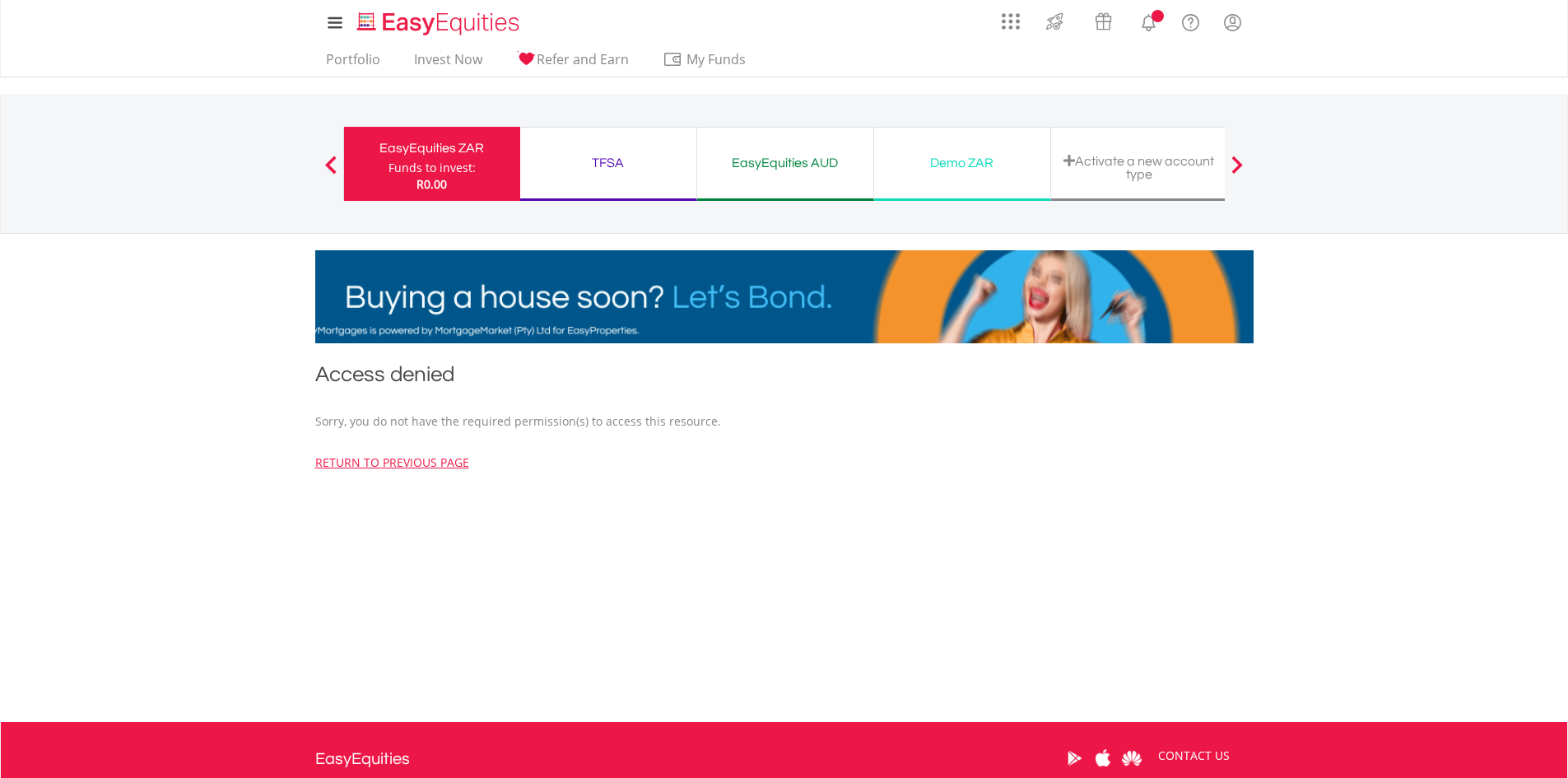
click at [733, 163] on div "EasyEquities AUD" at bounding box center [785, 163] width 157 height 23
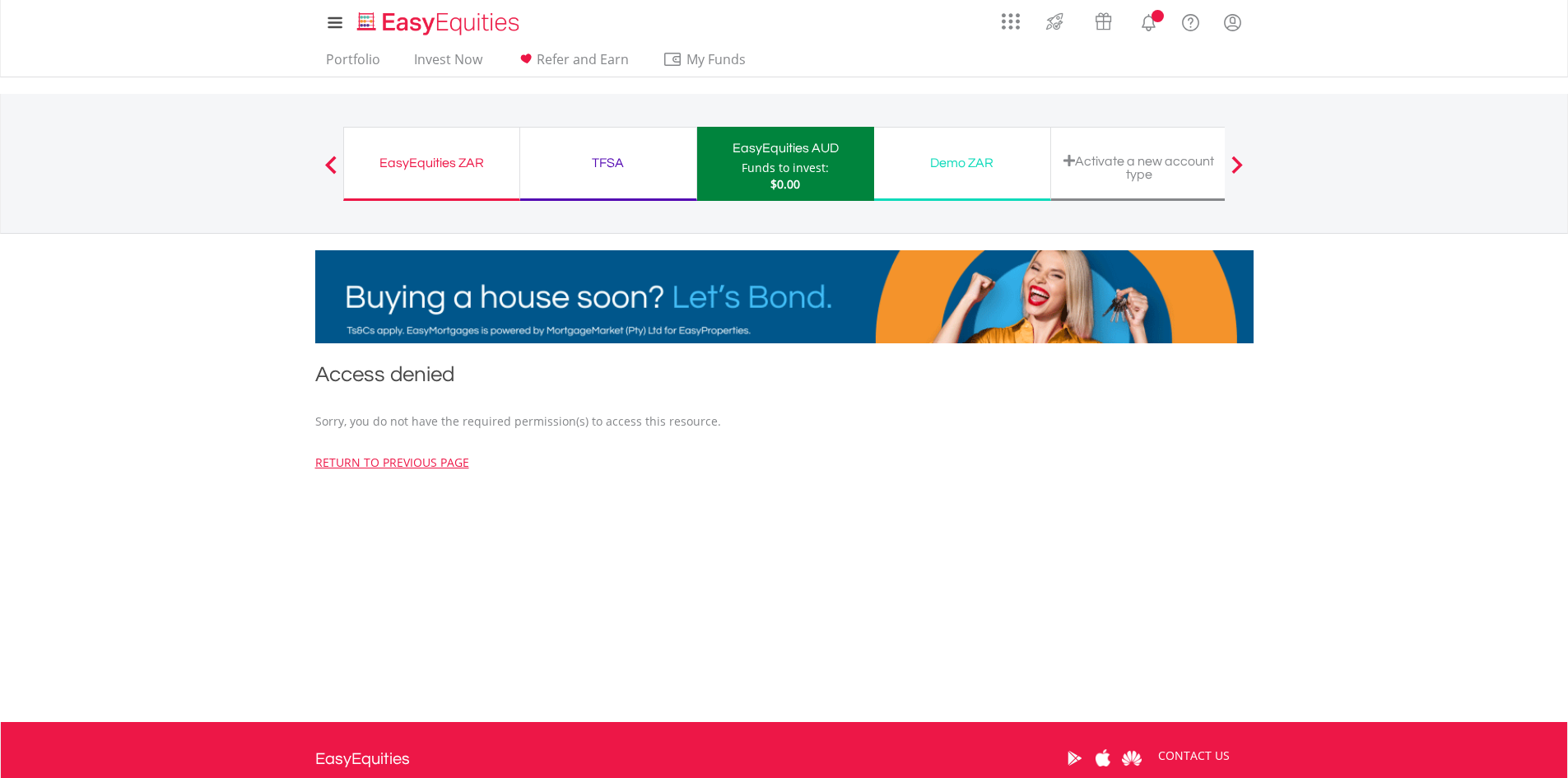
click at [619, 161] on div "TFSA" at bounding box center [608, 163] width 157 height 23
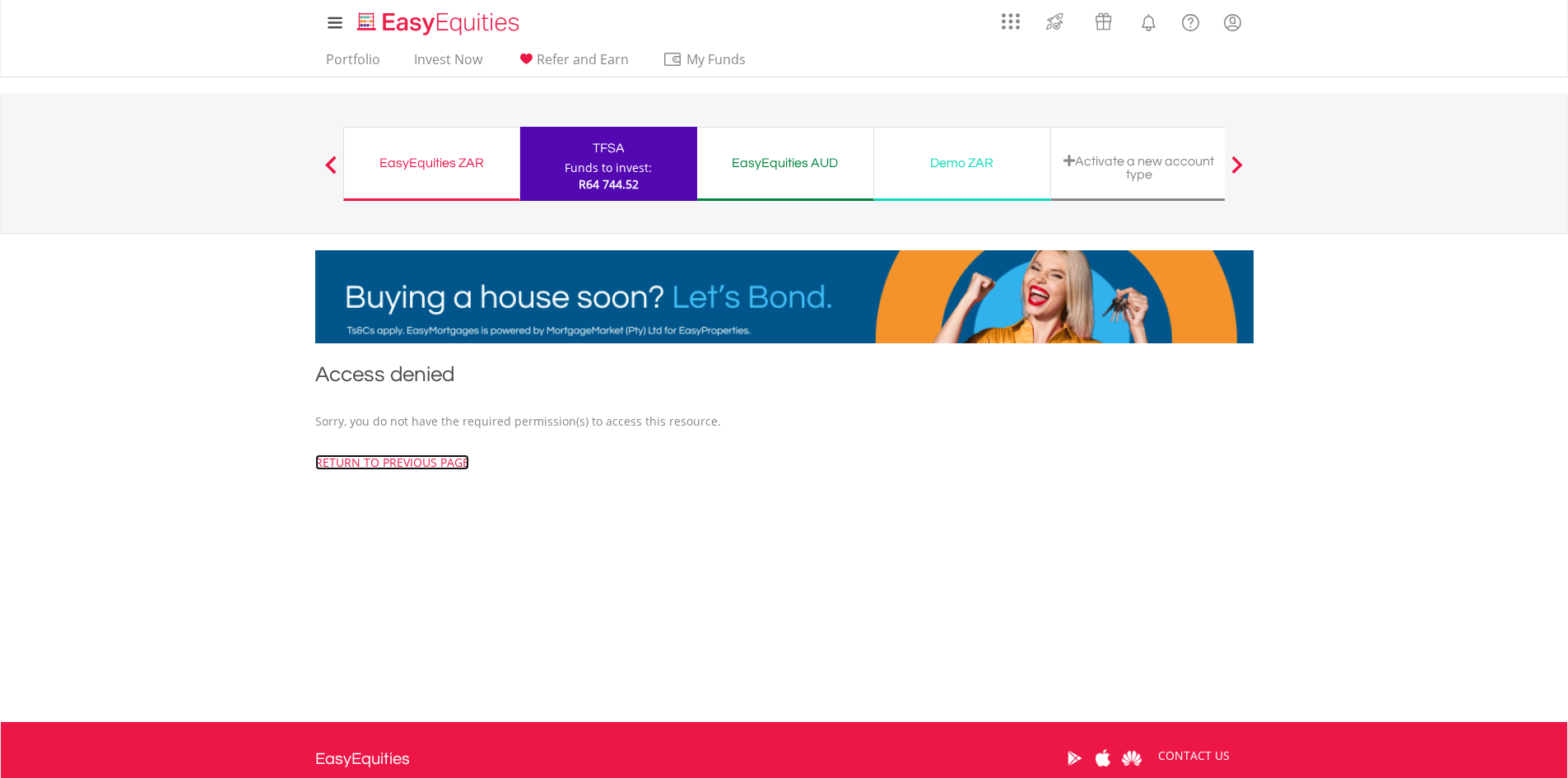
click at [427, 465] on link "return to previous page" at bounding box center [392, 462] width 154 height 16
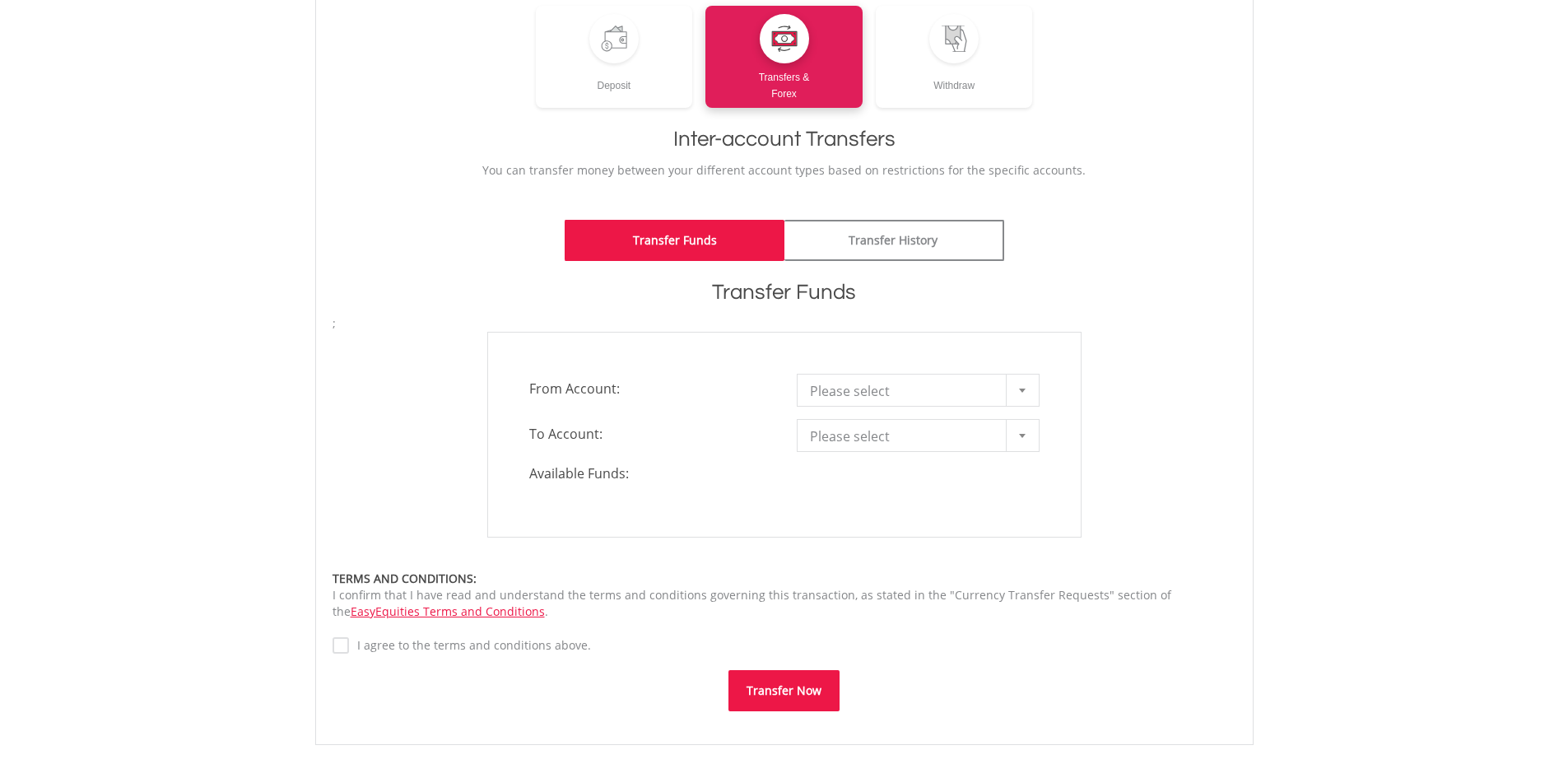
scroll to position [247, 0]
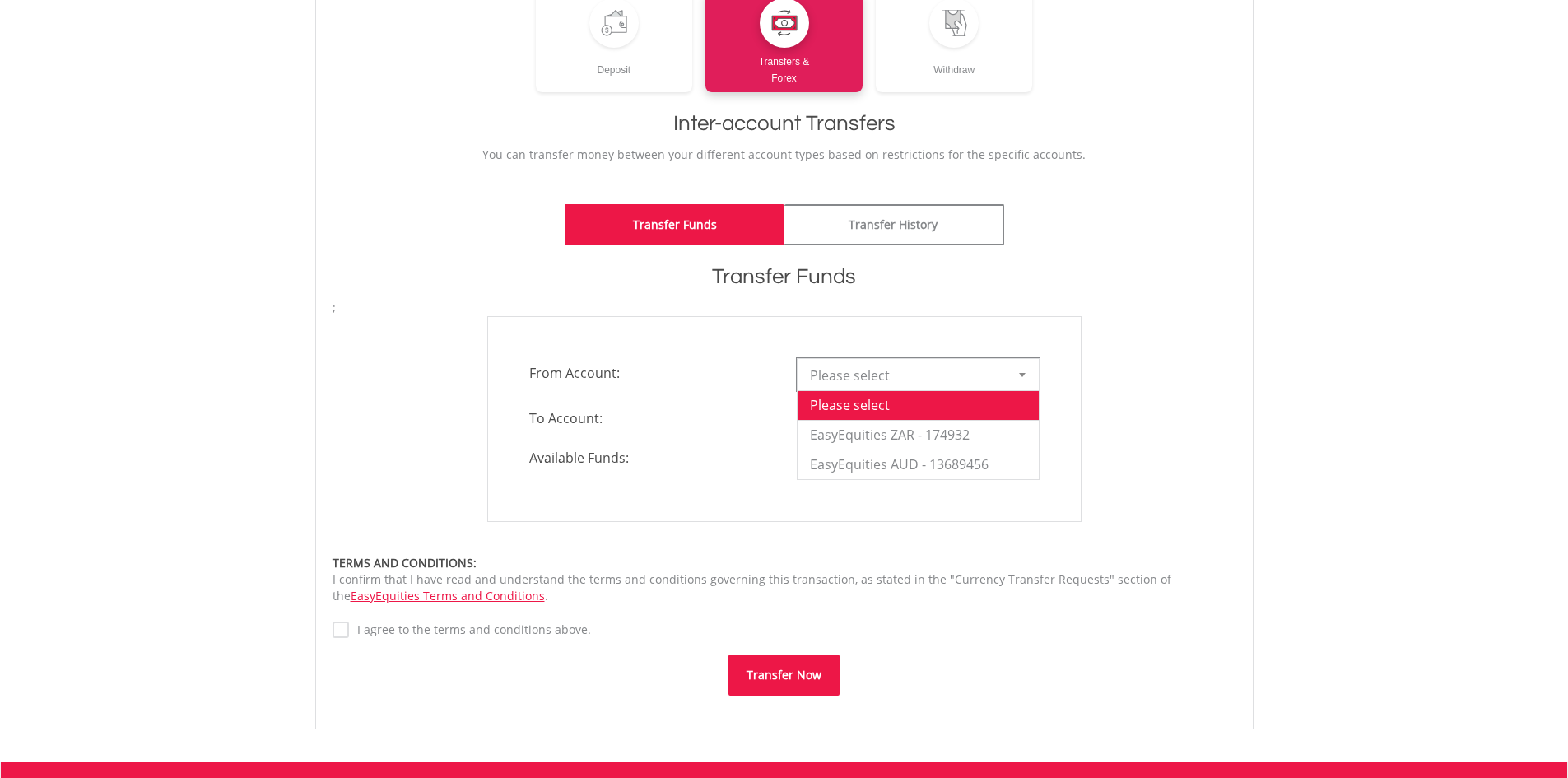
click at [1004, 368] on link "Please select" at bounding box center [918, 374] width 243 height 33
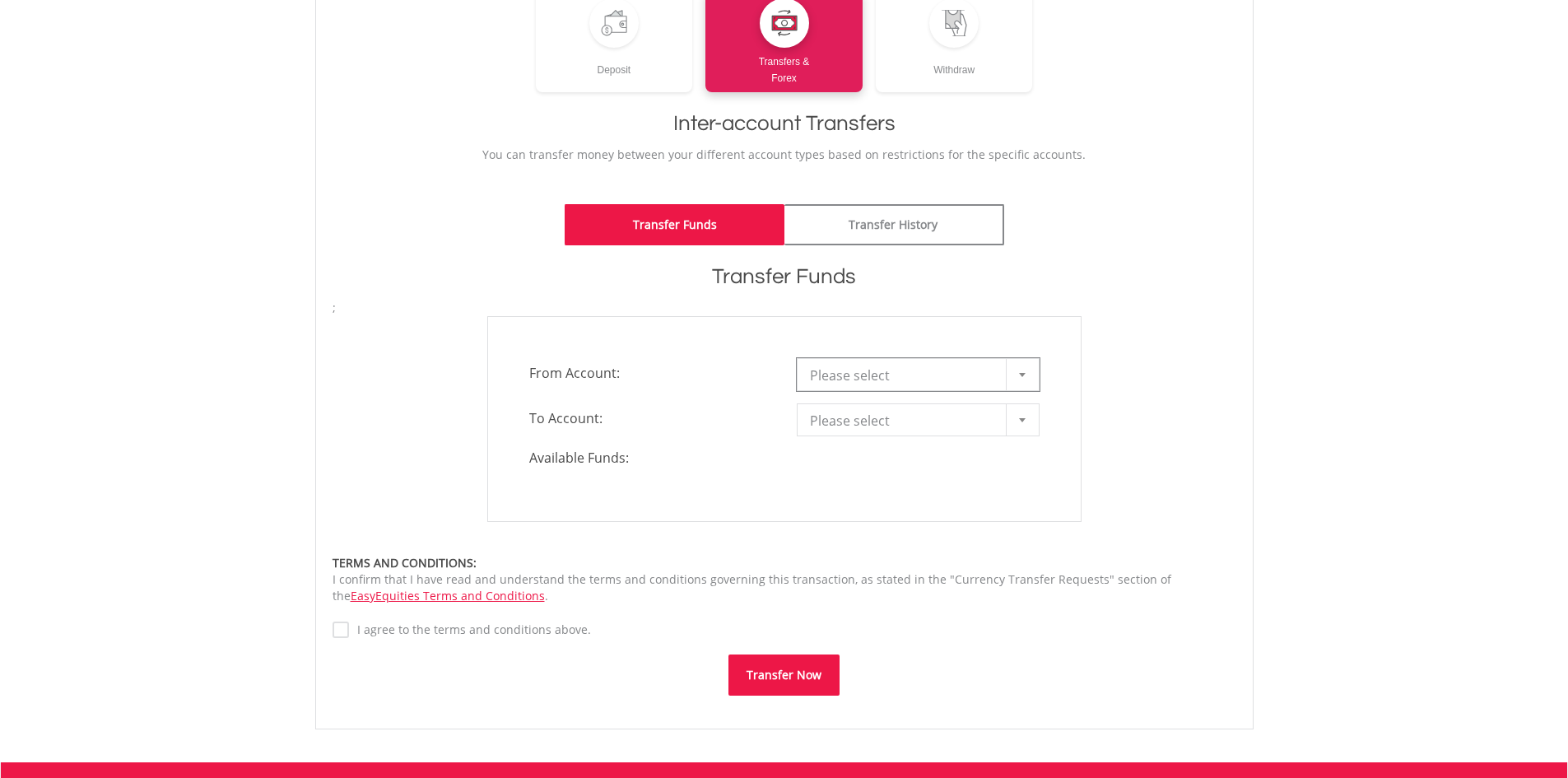
click at [1004, 368] on link "Please select" at bounding box center [918, 374] width 243 height 33
click at [995, 415] on span "Please select" at bounding box center [905, 420] width 192 height 33
click at [1003, 382] on link "Please select" at bounding box center [918, 374] width 243 height 33
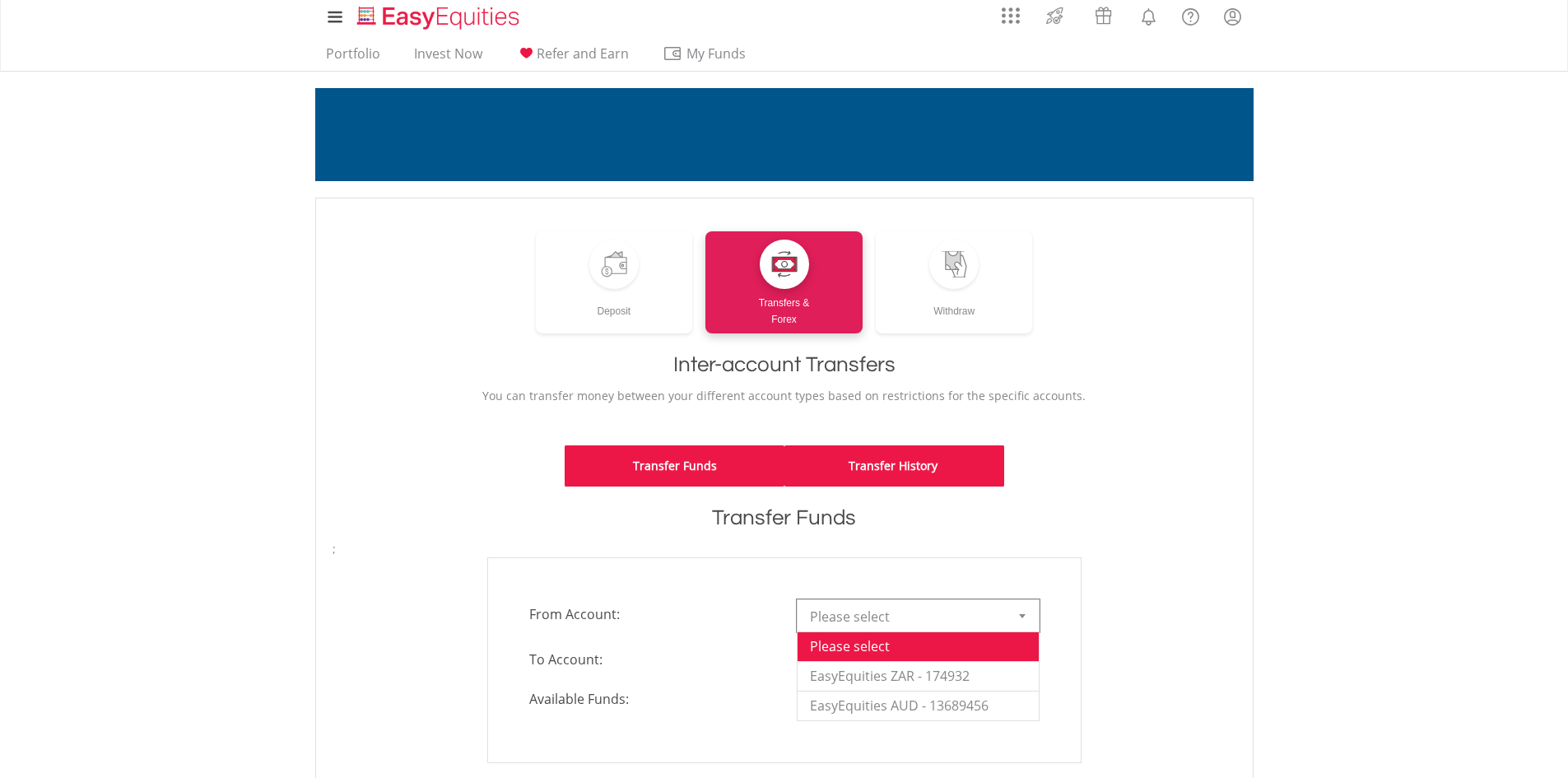
scroll to position [0, 0]
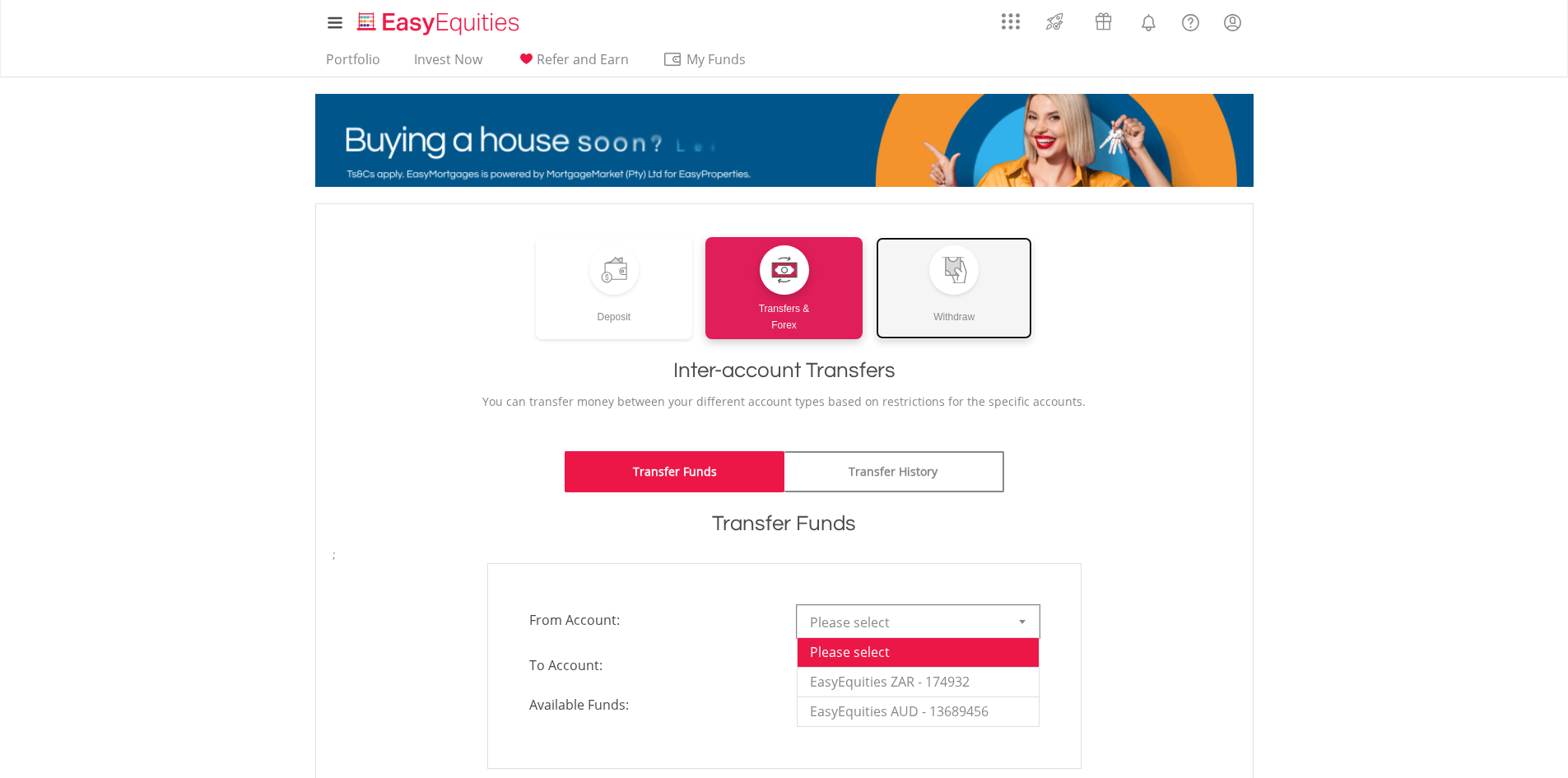
click at [966, 283] on div at bounding box center [954, 270] width 49 height 49
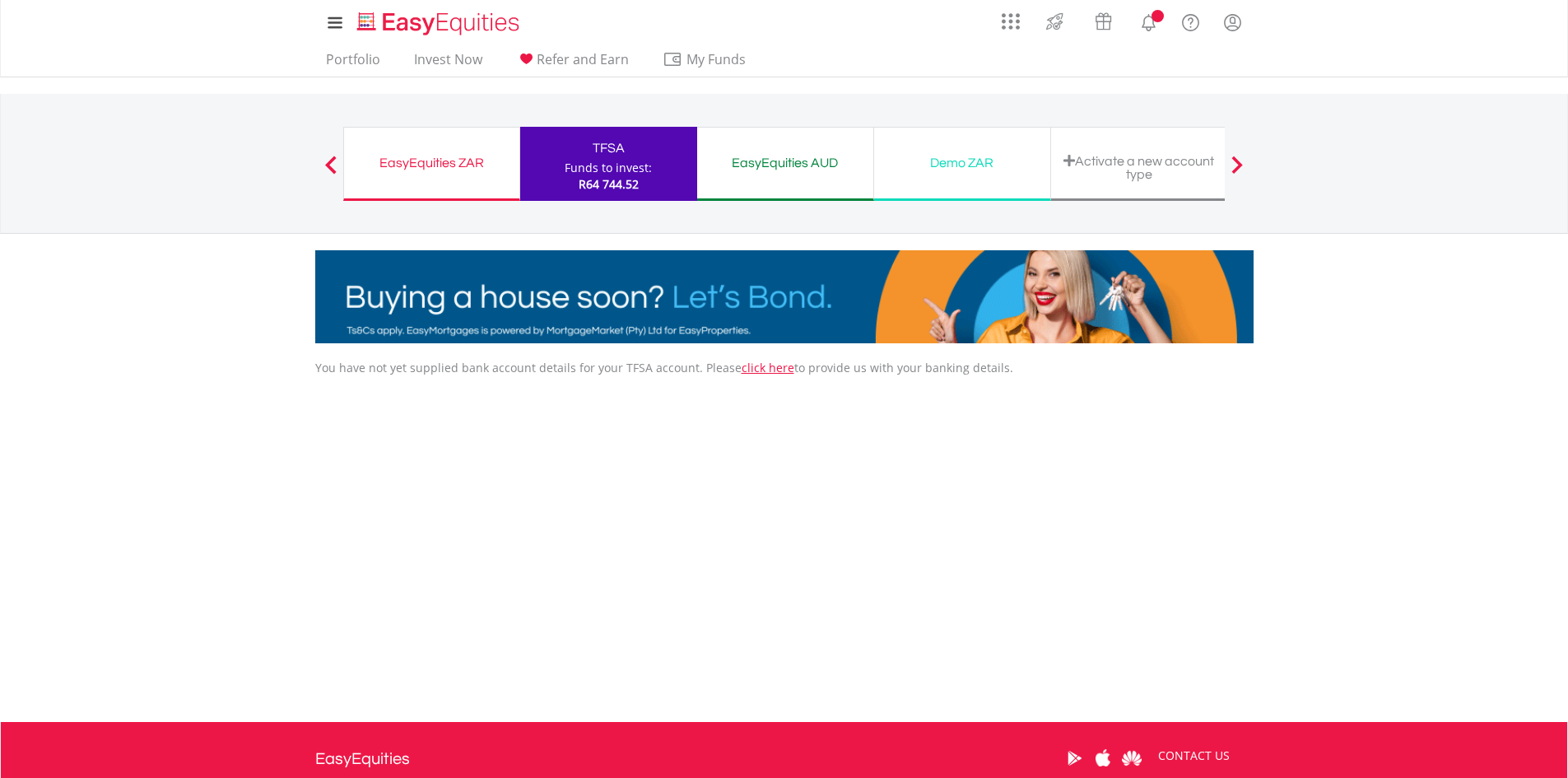
click at [802, 156] on div "EasyEquities AUD" at bounding box center [785, 163] width 157 height 23
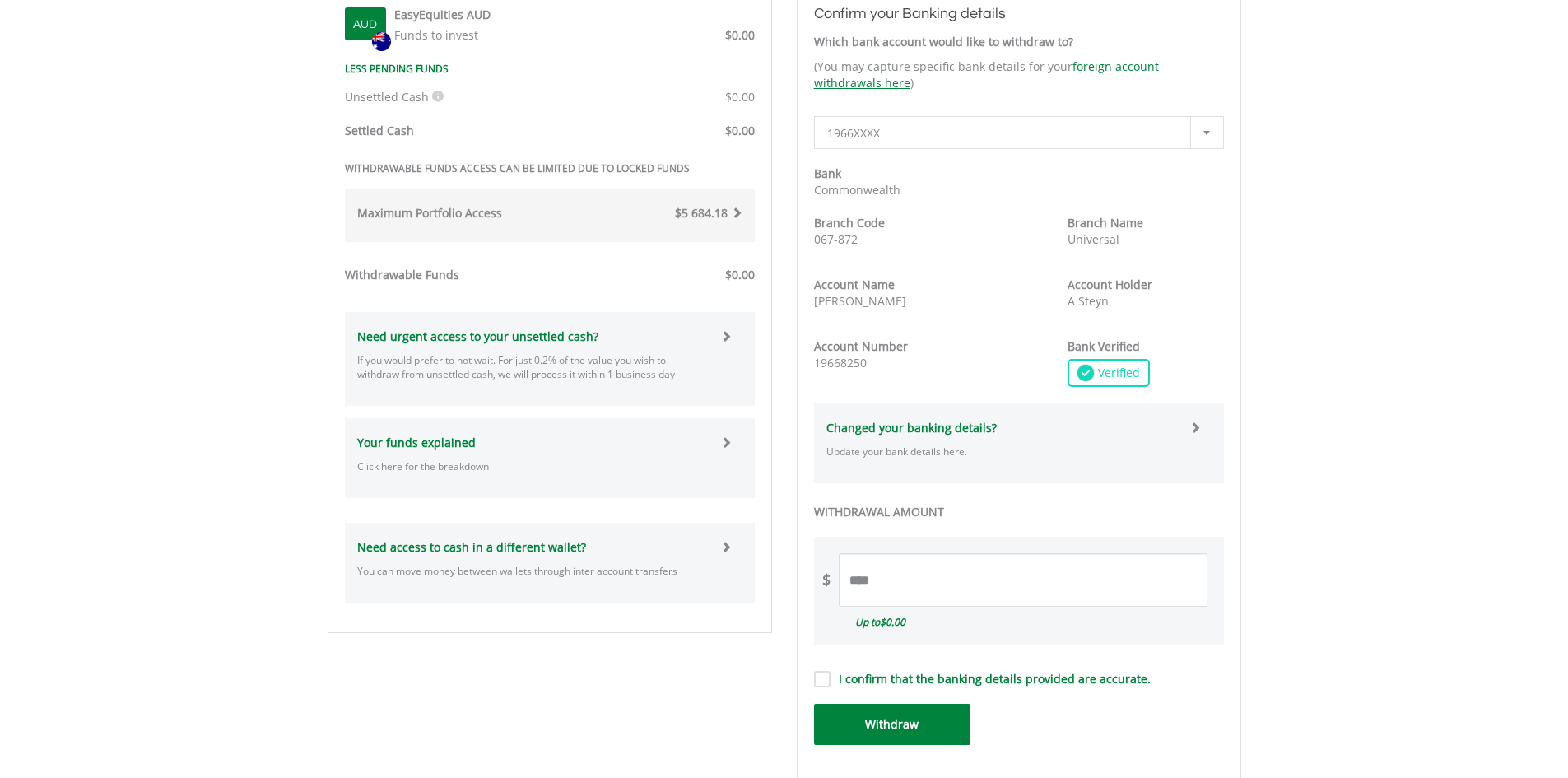
scroll to position [576, 0]
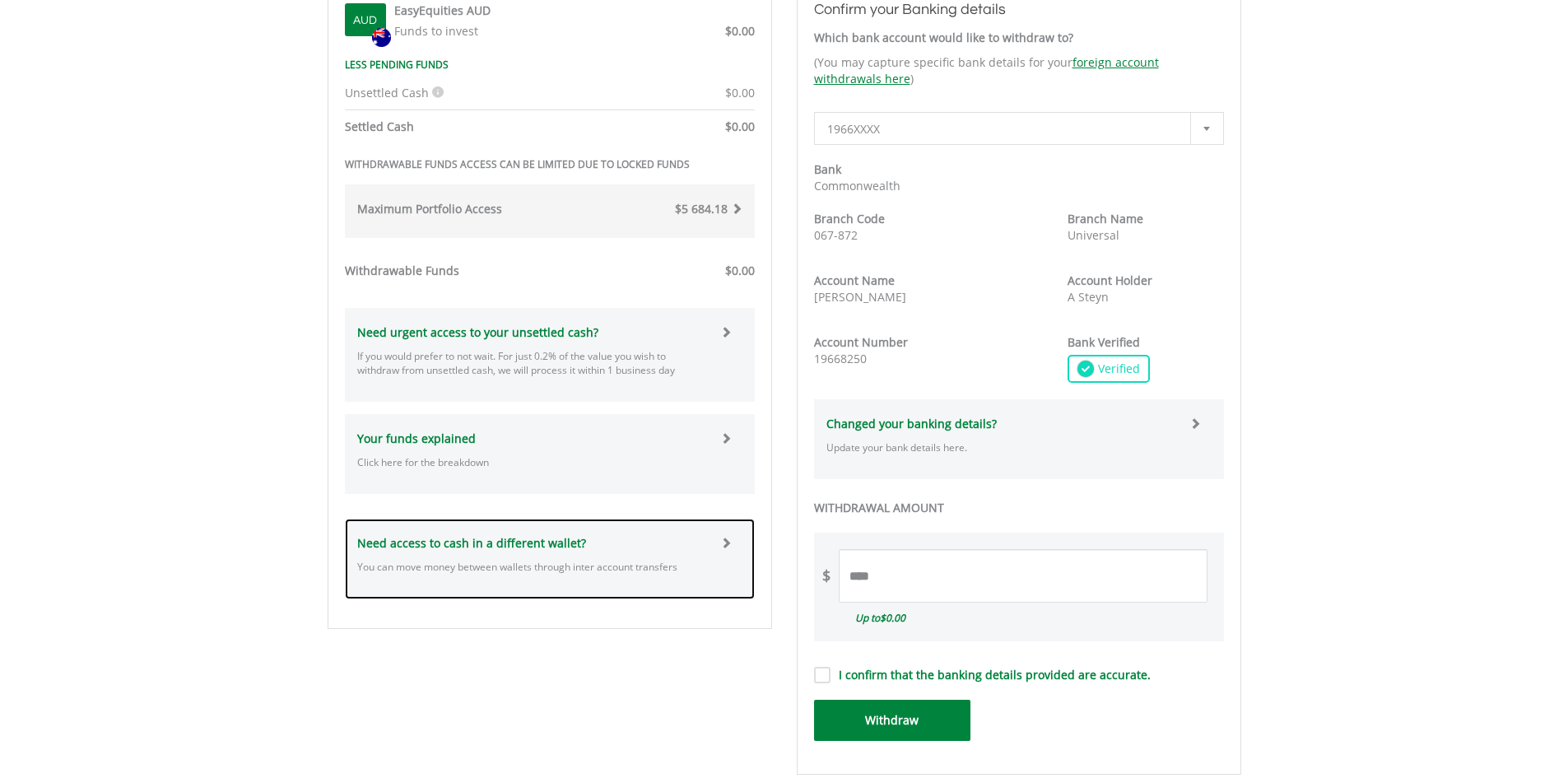
click at [727, 547] on span at bounding box center [726, 543] width 12 height 12
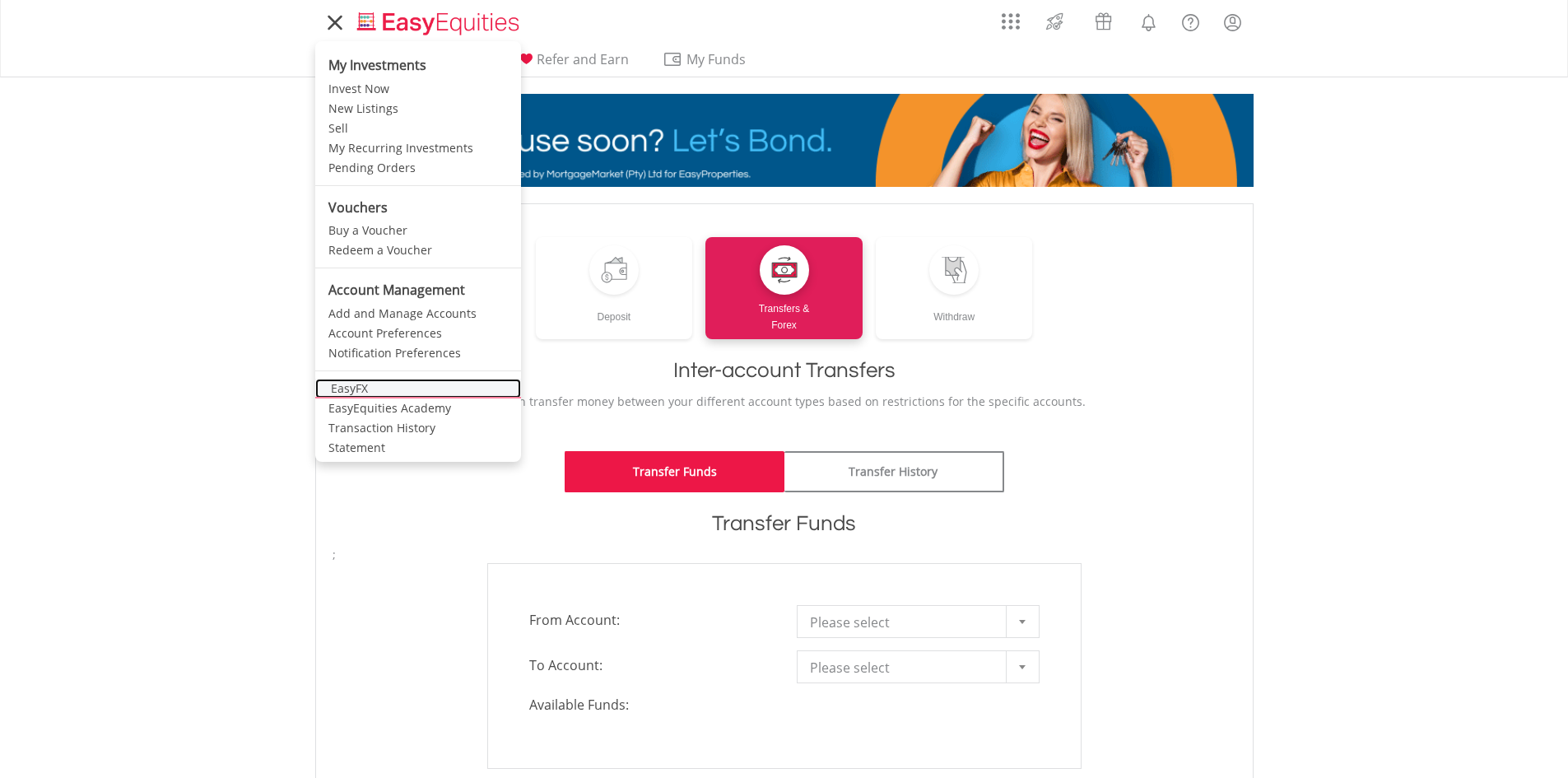
click at [351, 393] on link "EasyFX" at bounding box center [418, 389] width 206 height 20
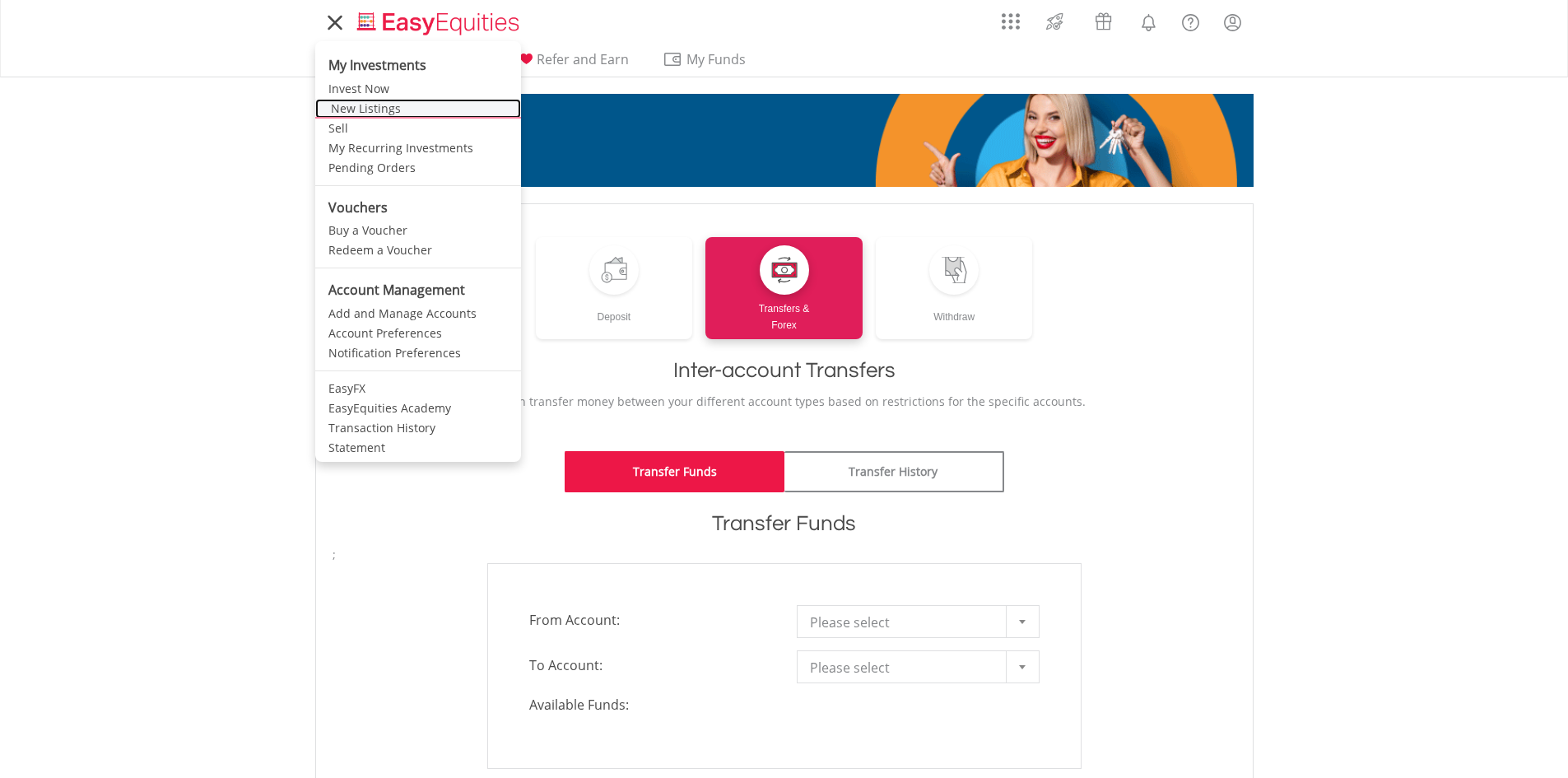
click at [353, 110] on link "New Listings" at bounding box center [418, 109] width 206 height 20
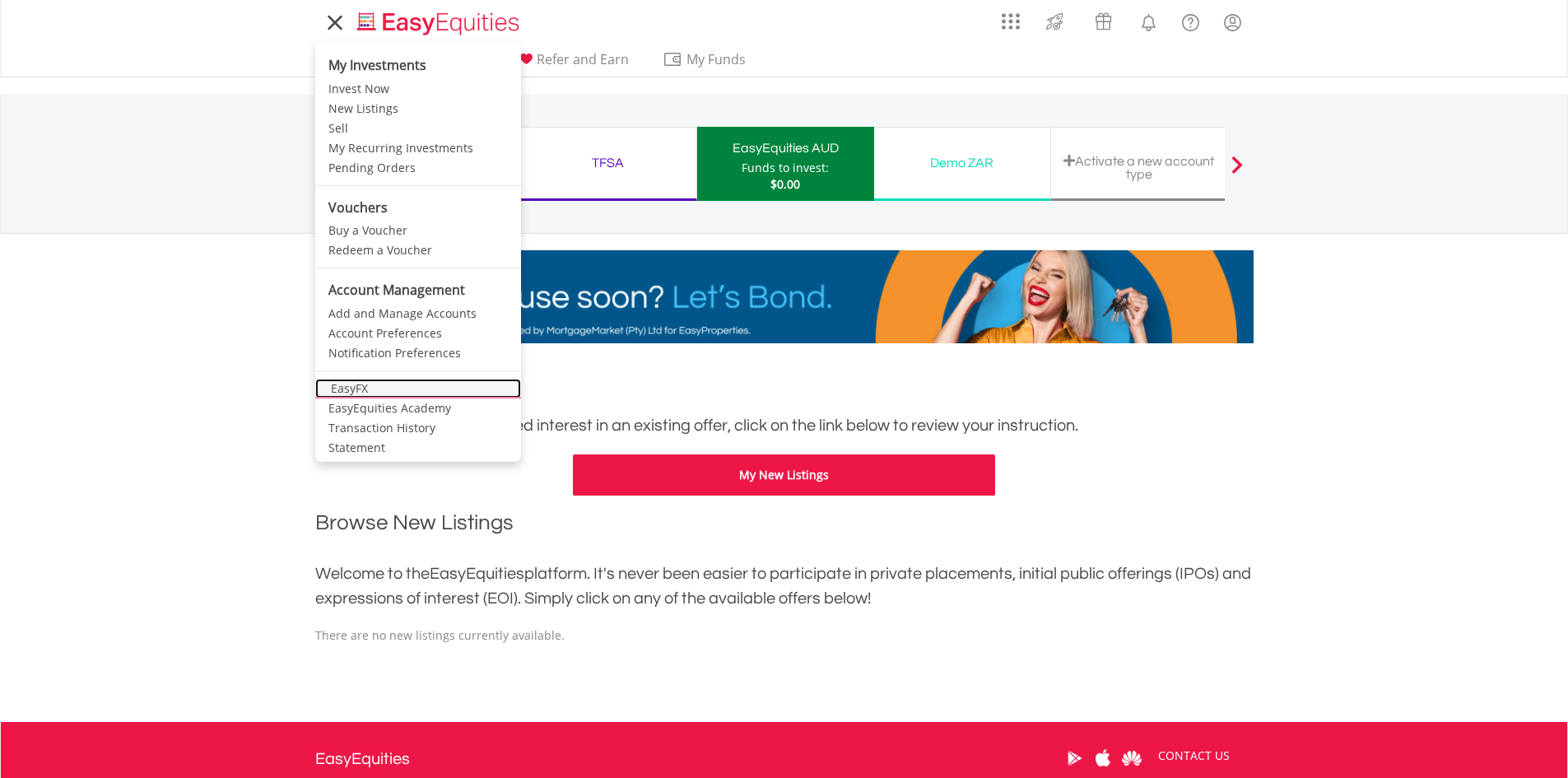
click at [364, 385] on link "EasyFX" at bounding box center [418, 389] width 206 height 20
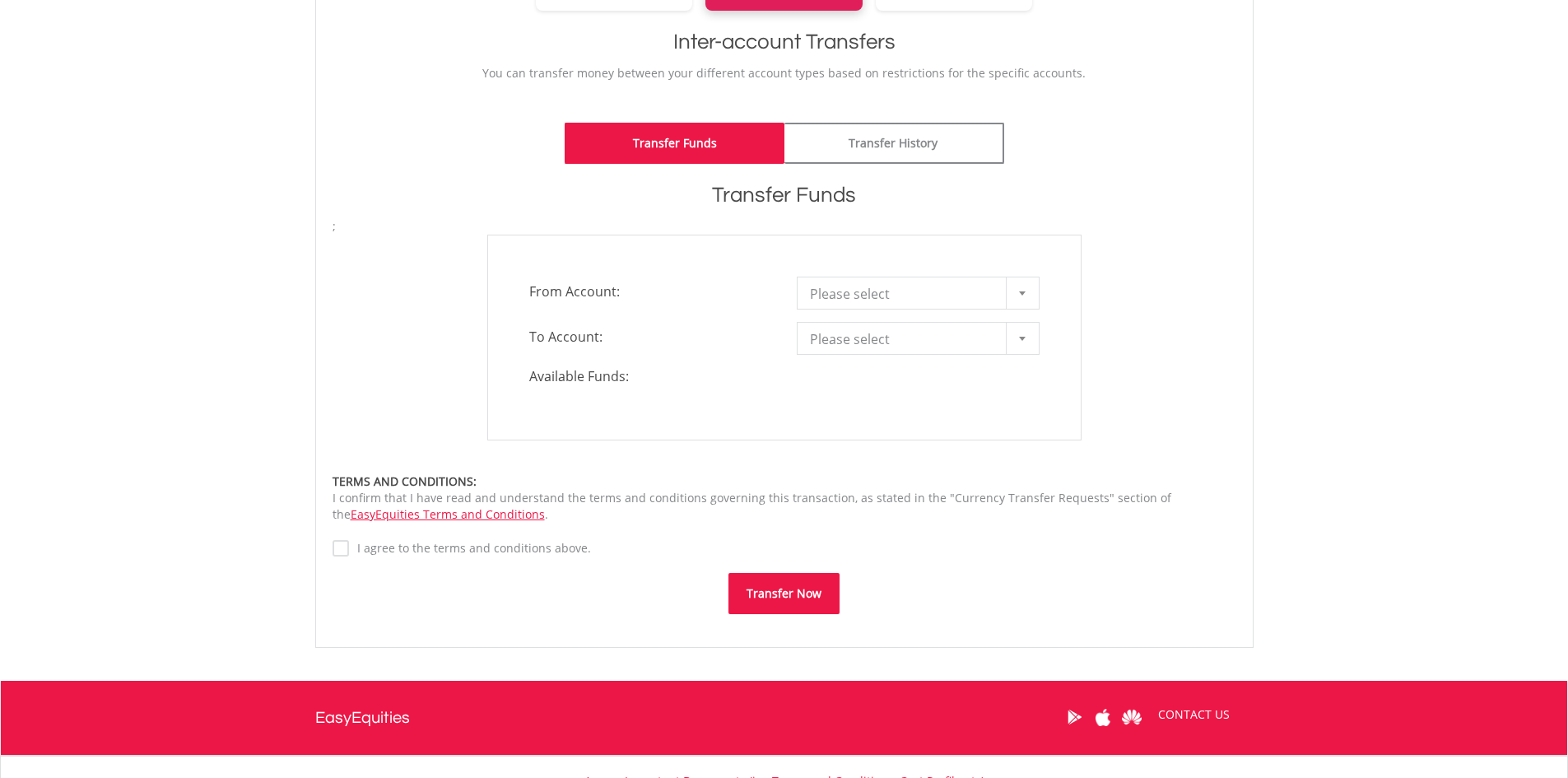
scroll to position [329, 0]
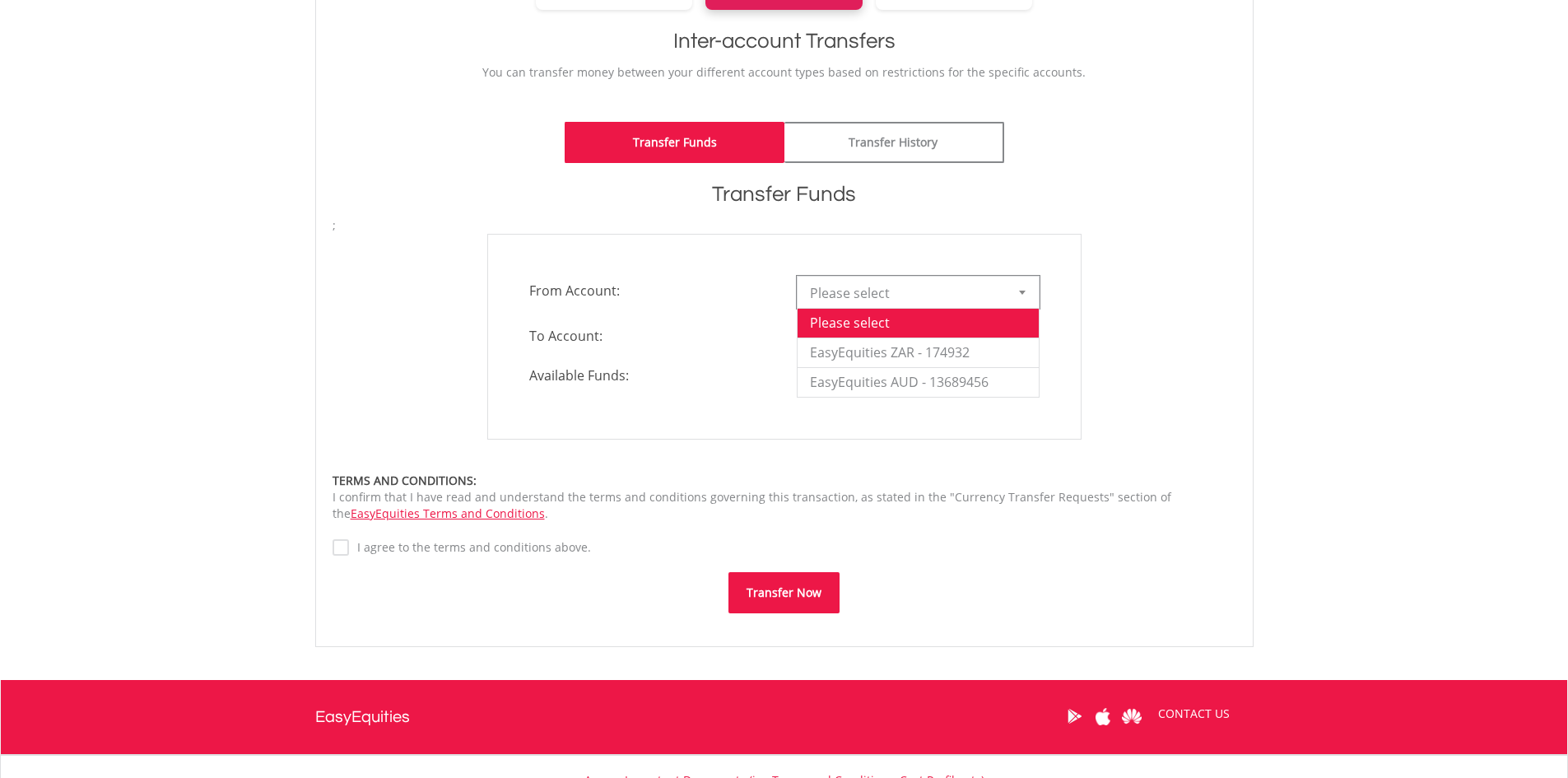
click at [1024, 298] on div at bounding box center [1022, 291] width 33 height 31
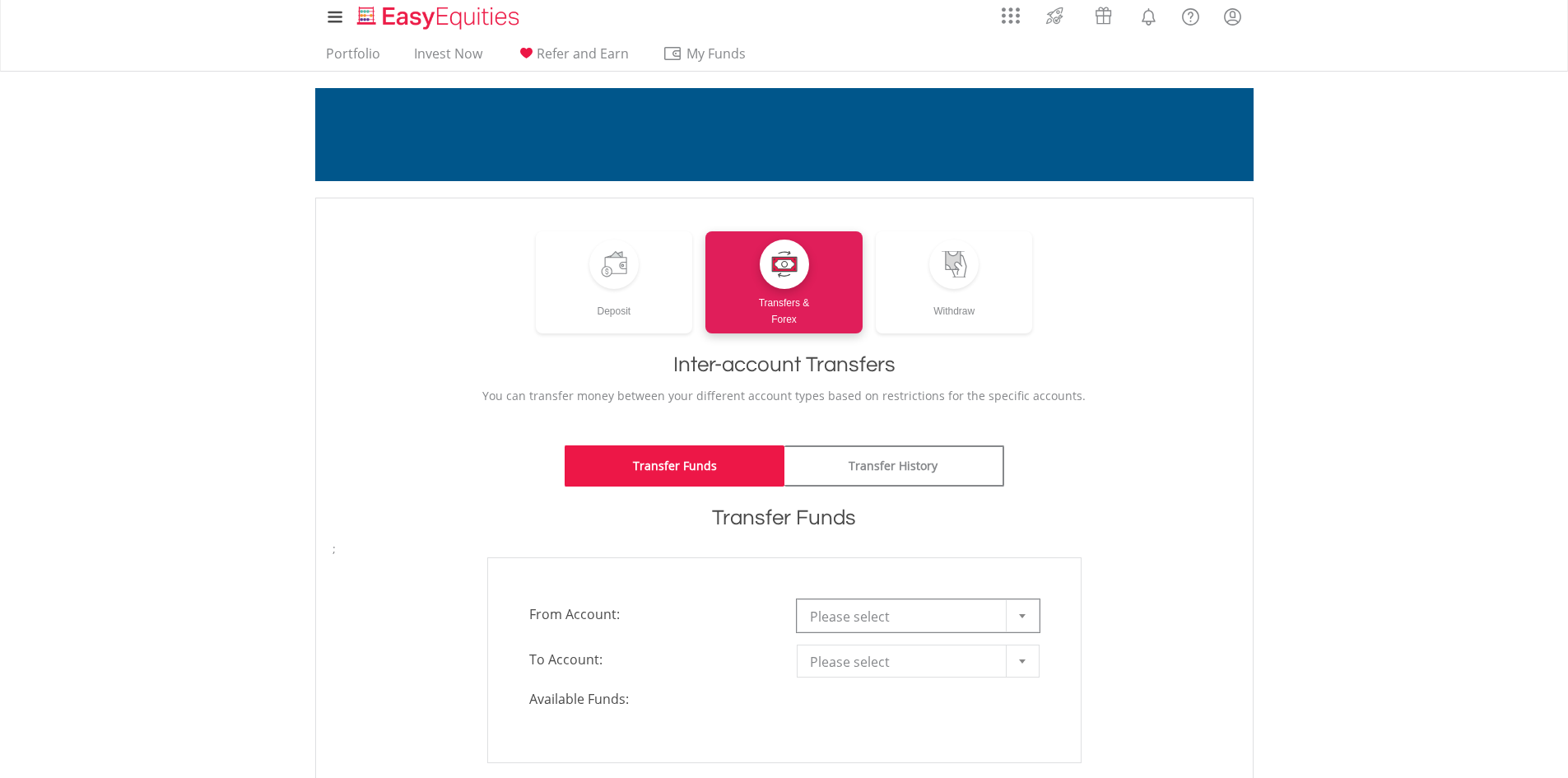
scroll to position [0, 0]
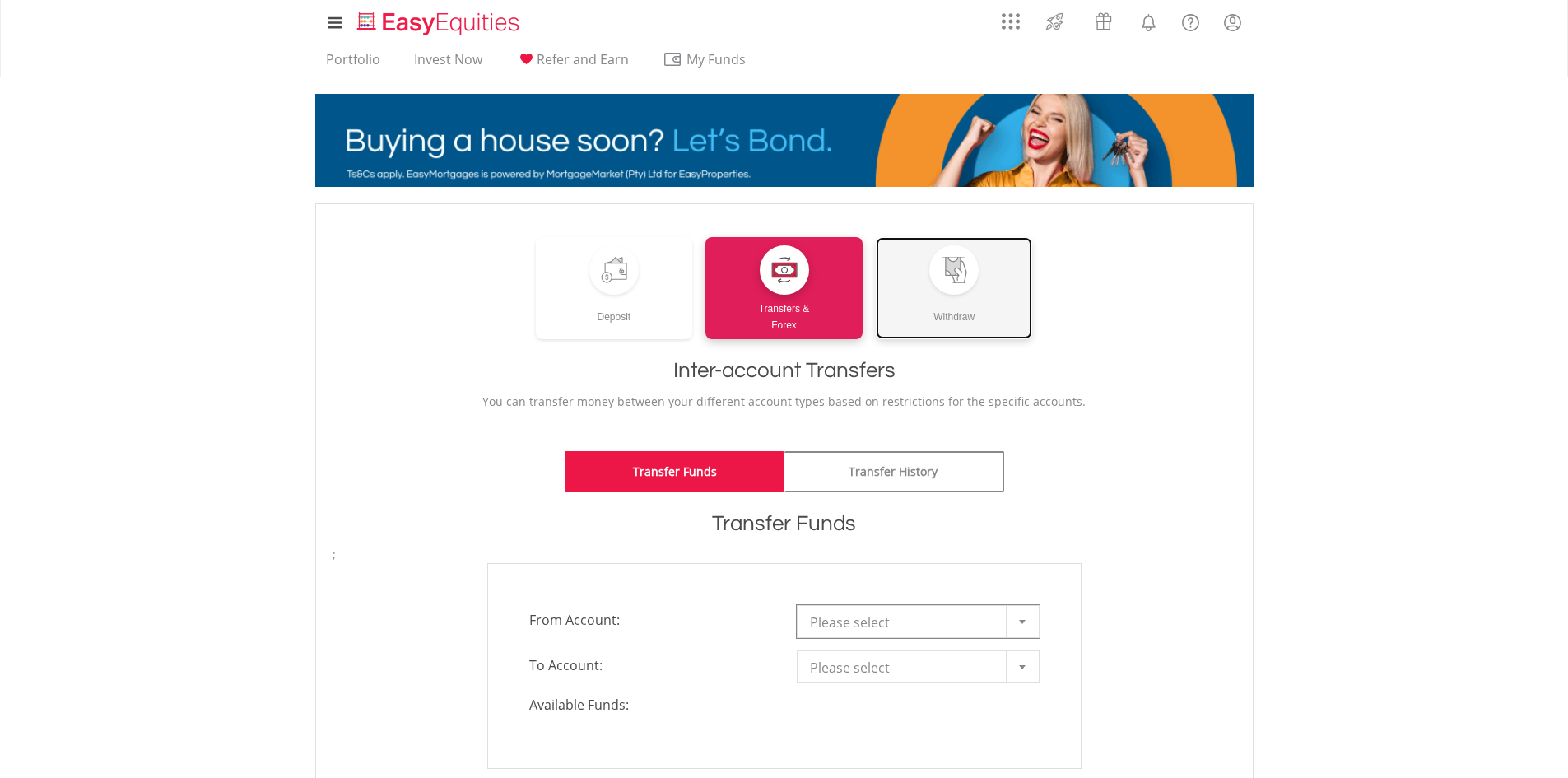
click at [924, 290] on link "Withdraw" at bounding box center [955, 288] width 157 height 102
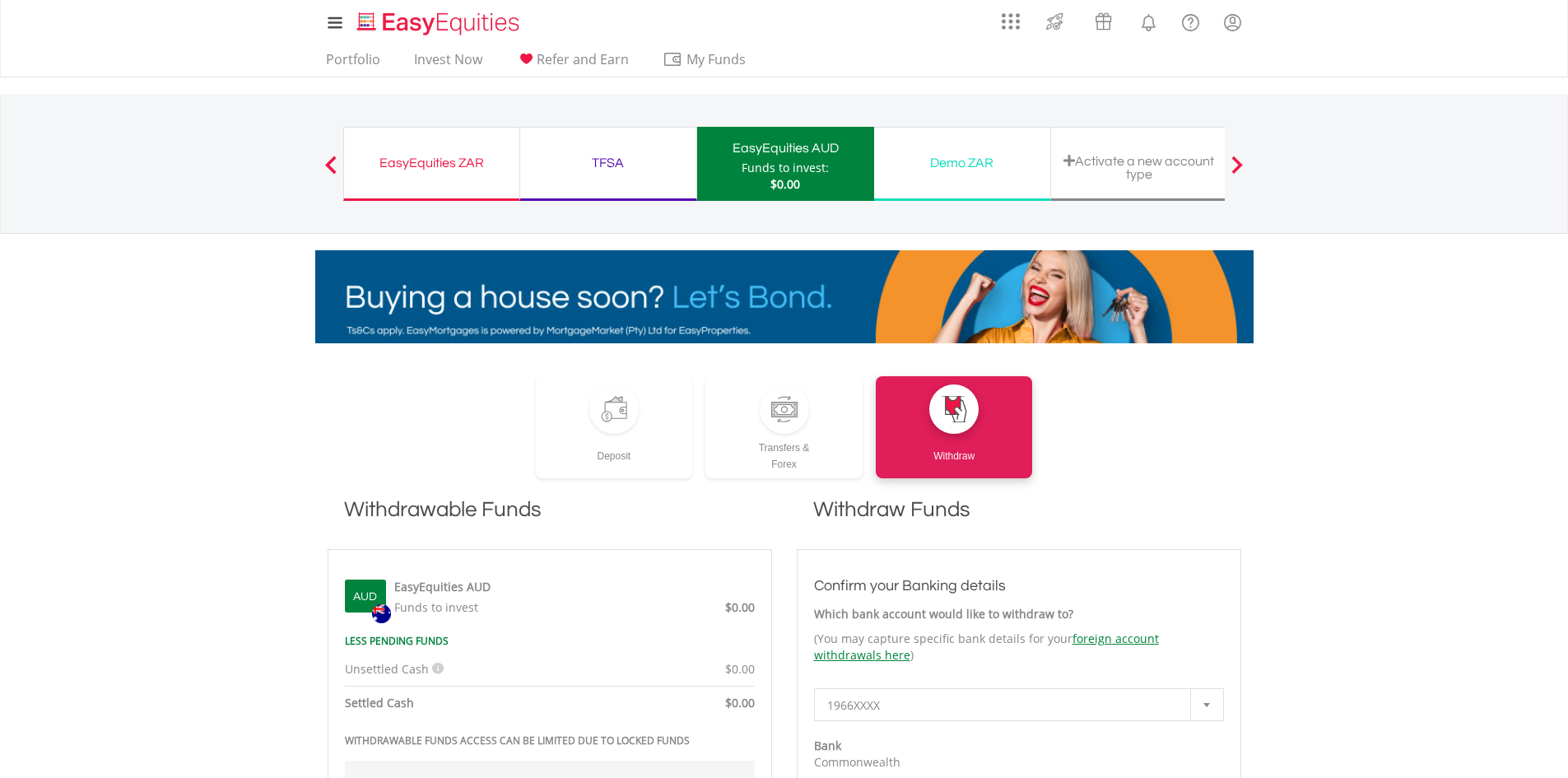
click at [599, 170] on div "TFSA" at bounding box center [608, 163] width 157 height 23
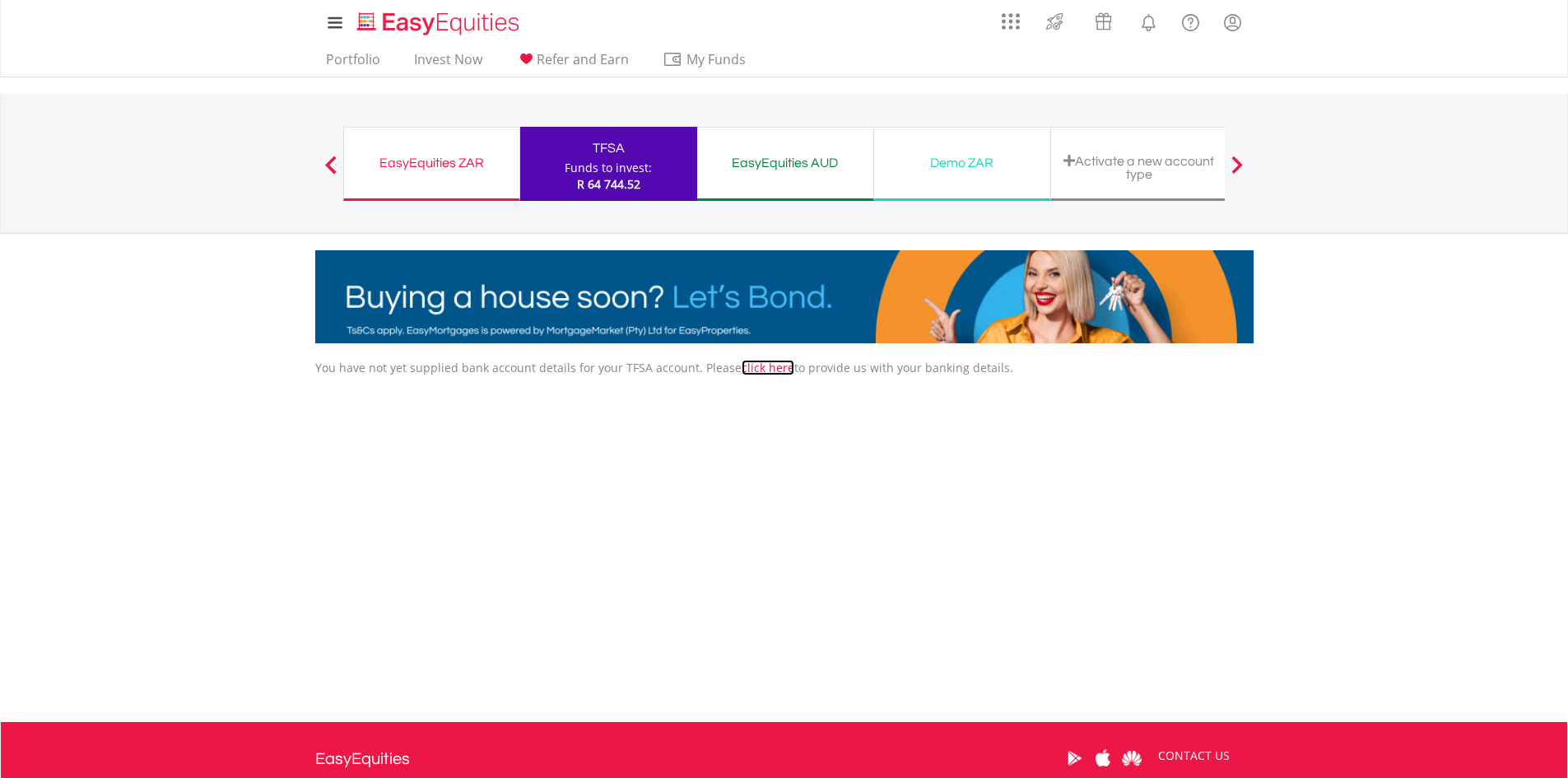
click at [757, 367] on link "click here" at bounding box center [768, 368] width 53 height 16
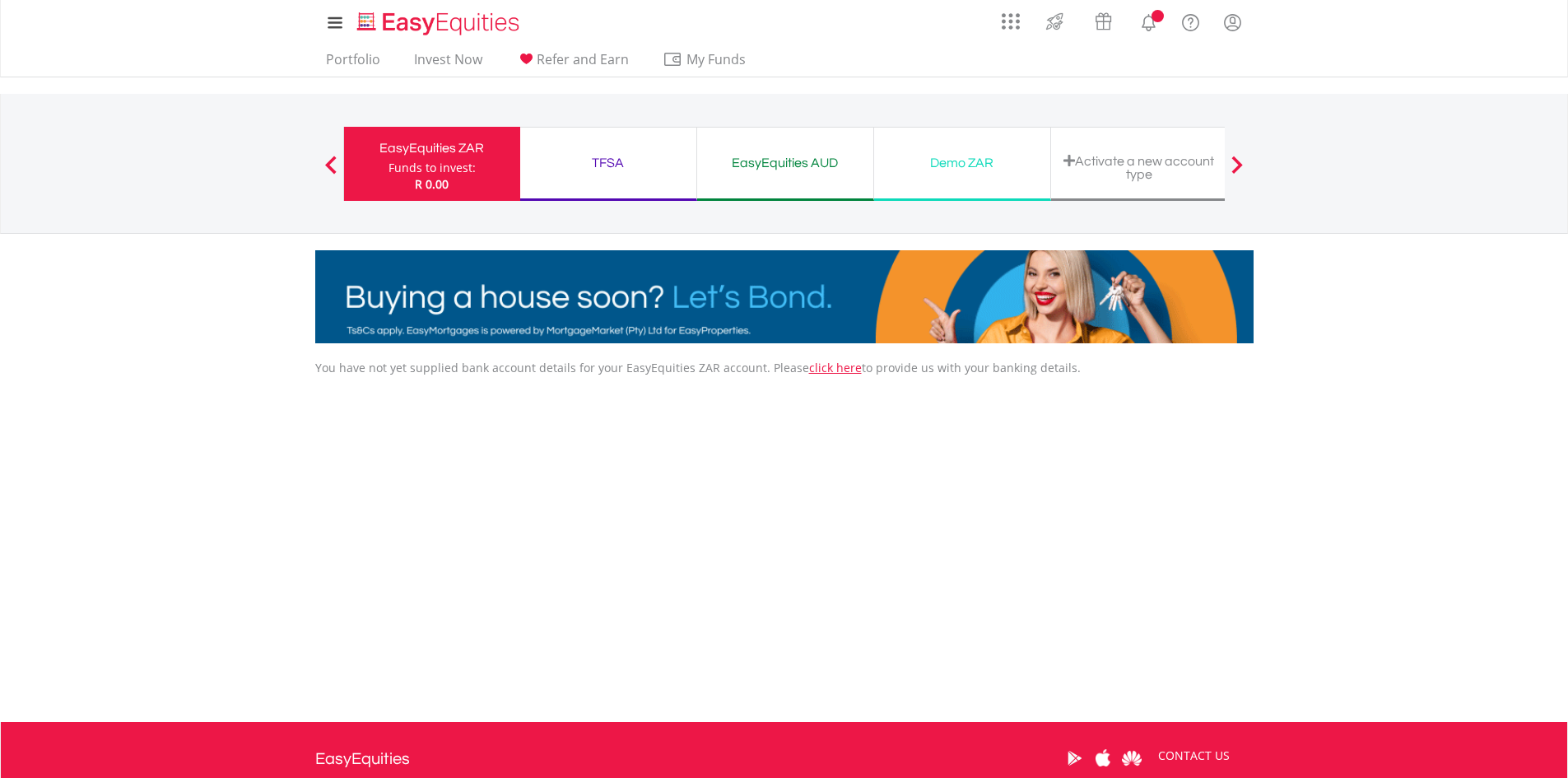
click at [622, 161] on div "TFSA" at bounding box center [608, 163] width 157 height 23
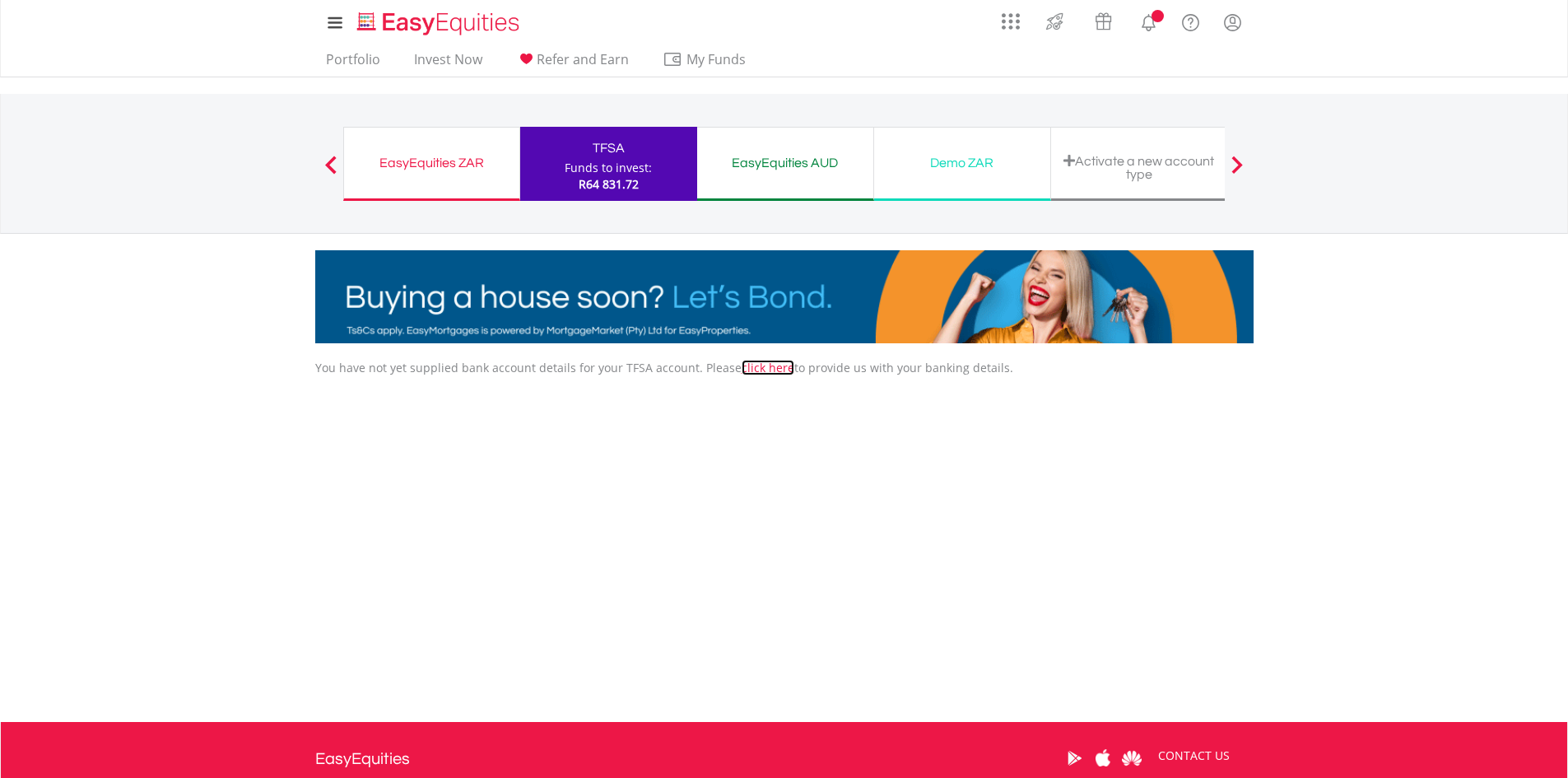
click at [751, 369] on link "click here" at bounding box center [768, 368] width 53 height 16
